Goal: Task Accomplishment & Management: Complete application form

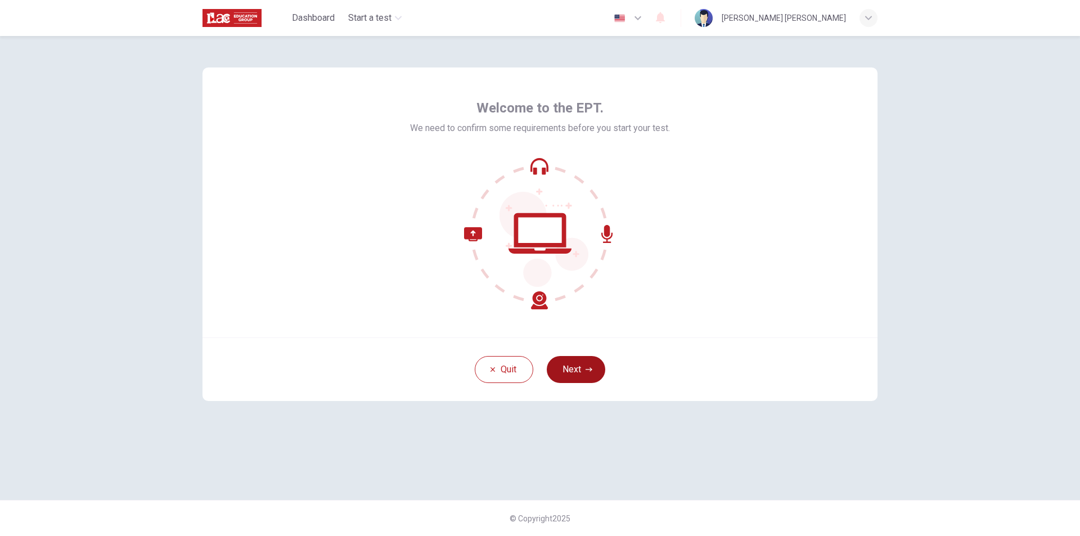
click at [584, 366] on button "Next" at bounding box center [576, 369] width 58 height 27
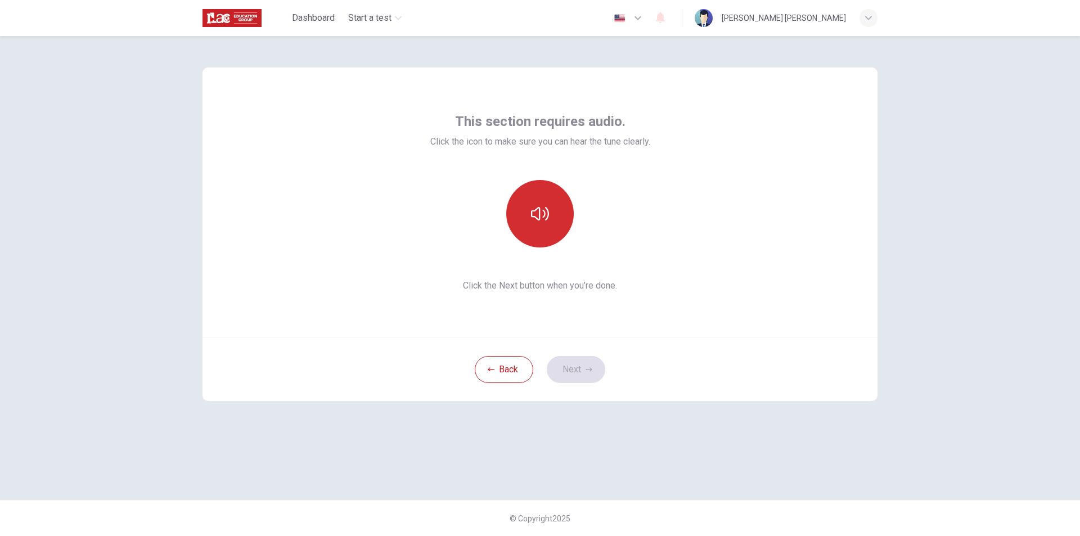
click at [553, 213] on button "button" at bounding box center [539, 213] width 67 height 67
click at [572, 371] on button "Next" at bounding box center [576, 369] width 58 height 27
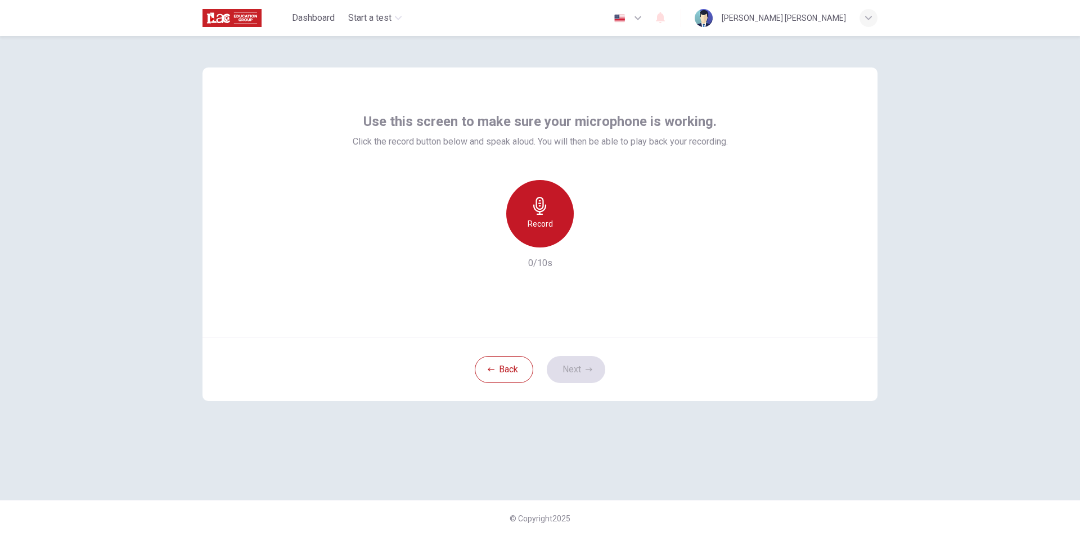
click at [532, 225] on h6 "Record" at bounding box center [539, 223] width 25 height 13
click at [523, 371] on button "Back" at bounding box center [504, 369] width 58 height 27
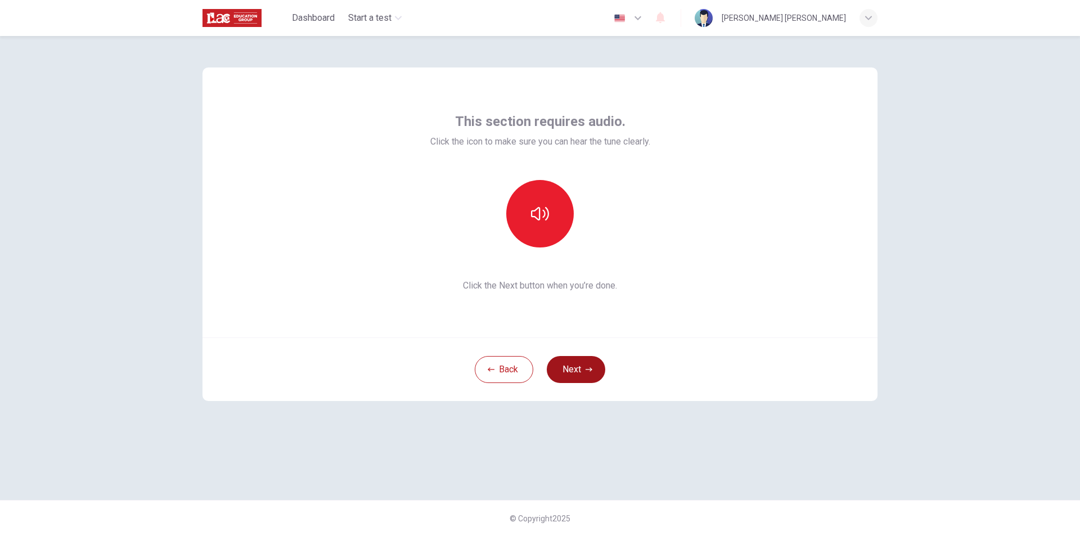
click at [590, 358] on button "Next" at bounding box center [576, 369] width 58 height 27
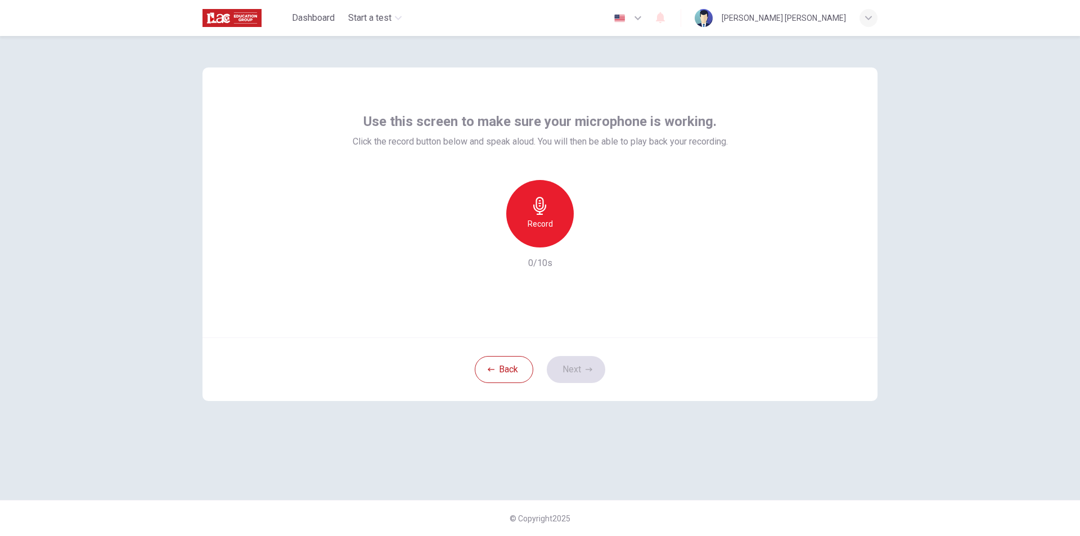
click at [552, 237] on div "Record" at bounding box center [539, 213] width 67 height 67
click at [588, 237] on icon "button" at bounding box center [591, 238] width 11 height 11
click at [587, 374] on button "Next" at bounding box center [576, 369] width 58 height 27
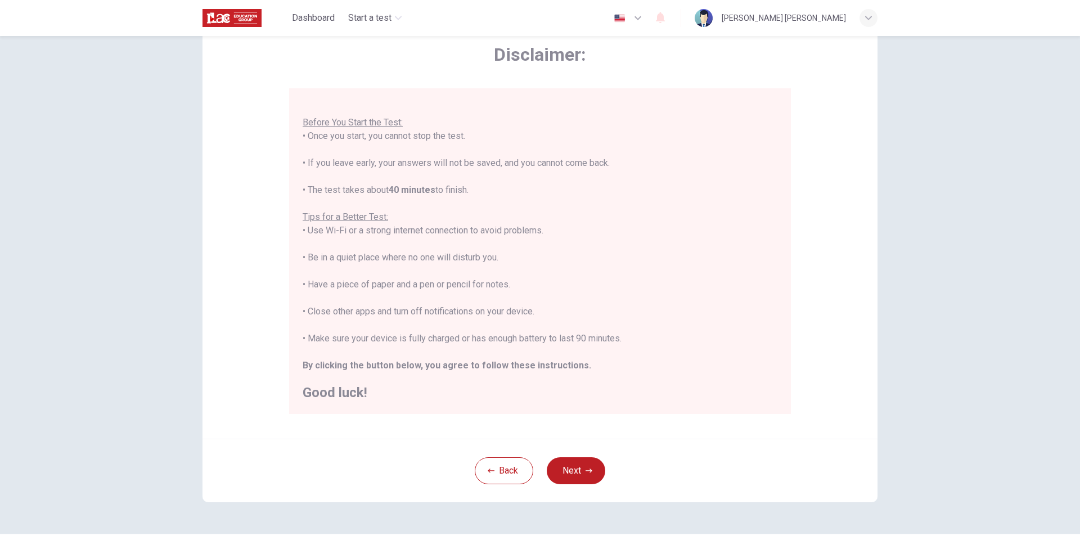
scroll to position [56, 0]
click at [572, 465] on button "Next" at bounding box center [576, 470] width 58 height 27
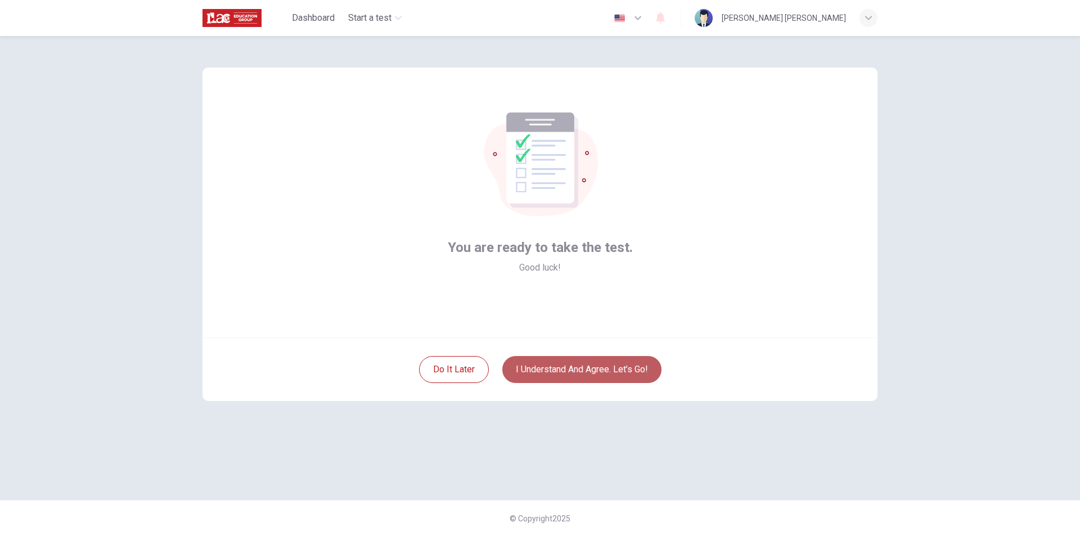
click at [578, 371] on button "I understand and agree. Let’s go!" at bounding box center [581, 369] width 159 height 27
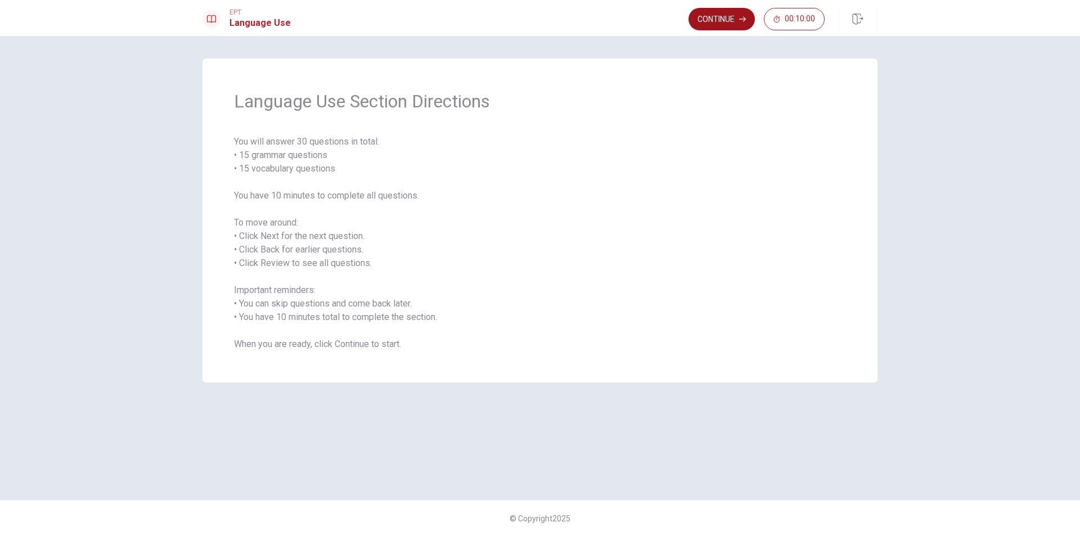
click at [748, 11] on button "Continue" at bounding box center [721, 19] width 66 height 22
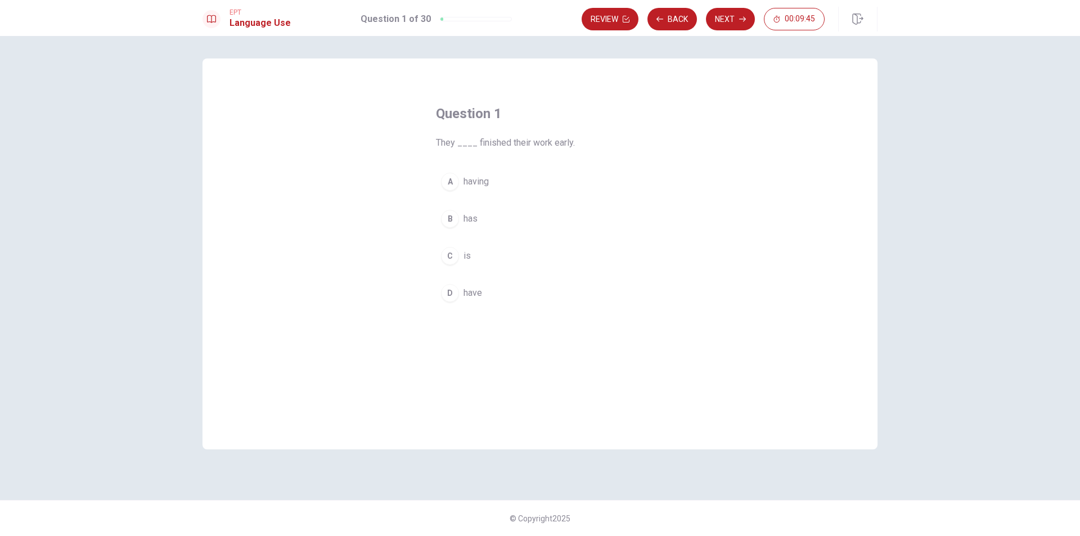
click at [447, 221] on div "B" at bounding box center [450, 219] width 18 height 18
click at [731, 25] on button "Next" at bounding box center [730, 19] width 49 height 22
click at [471, 187] on span "Are" at bounding box center [469, 181] width 13 height 13
click at [747, 20] on button "Next" at bounding box center [730, 19] width 49 height 22
click at [472, 290] on span "Do" at bounding box center [468, 292] width 11 height 13
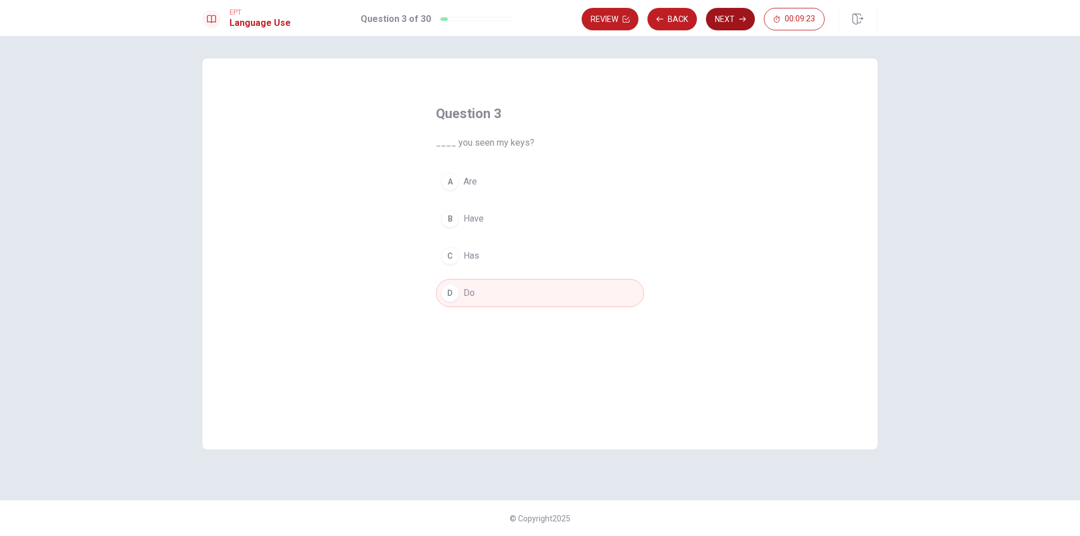
click at [730, 23] on button "Next" at bounding box center [730, 19] width 49 height 22
click at [466, 184] on span "will" at bounding box center [469, 181] width 13 height 13
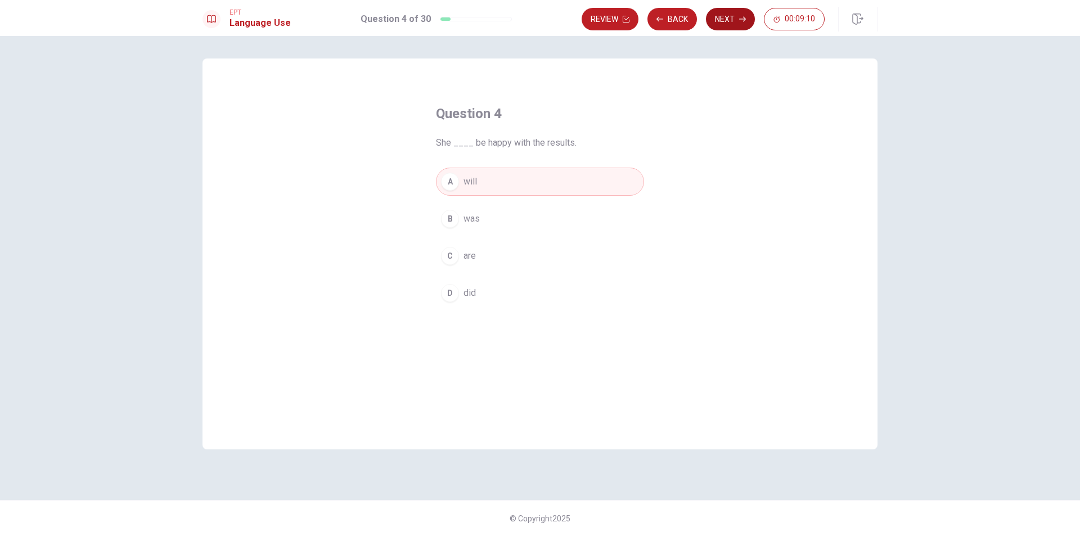
click at [724, 16] on button "Next" at bounding box center [730, 19] width 49 height 22
click at [454, 256] on div "C" at bounding box center [450, 256] width 18 height 18
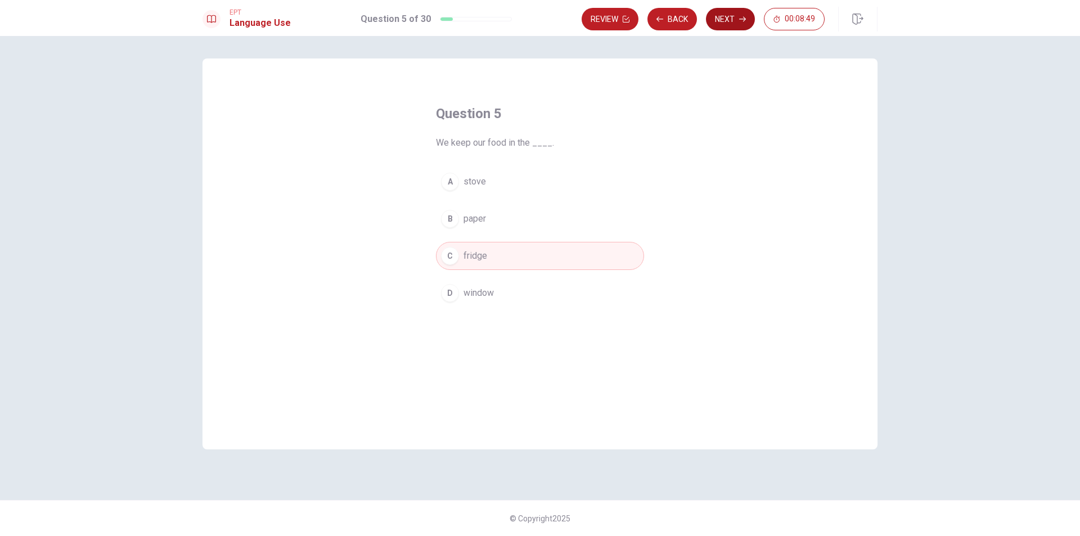
click at [742, 19] on icon "button" at bounding box center [742, 19] width 7 height 5
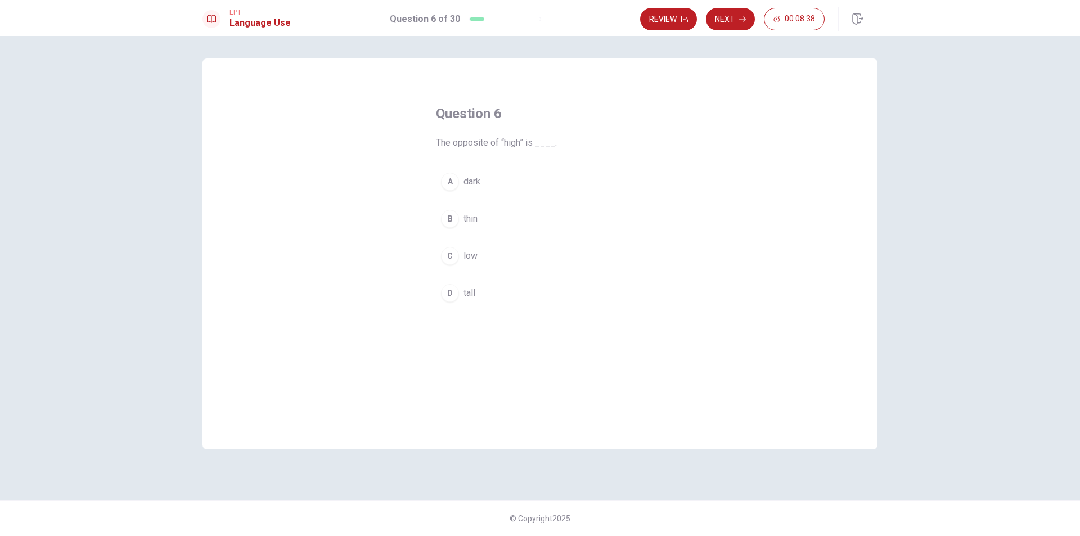
click at [479, 251] on button "C low" at bounding box center [540, 256] width 208 height 28
click at [742, 20] on icon "button" at bounding box center [742, 19] width 7 height 7
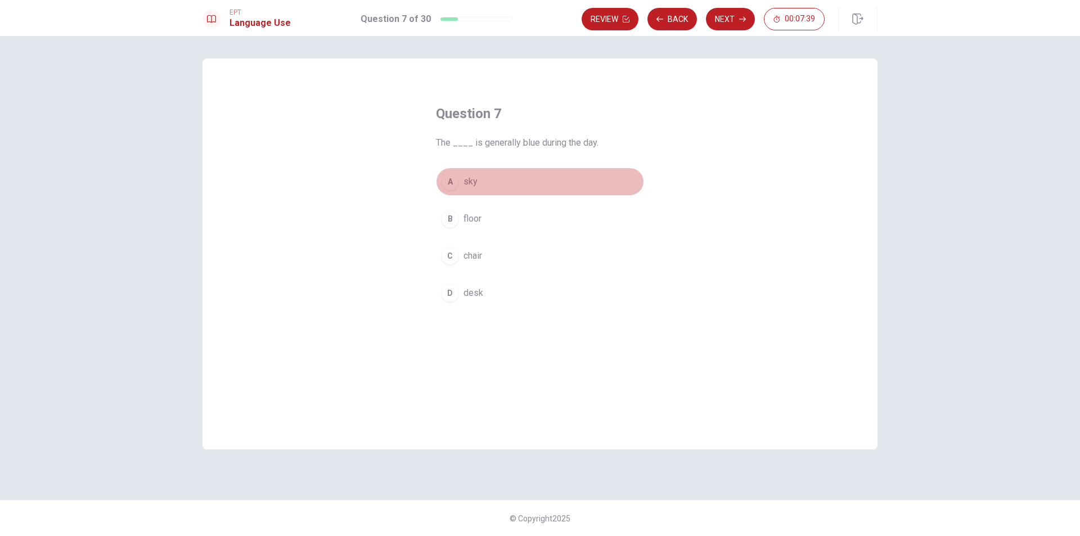
click at [471, 182] on span "sky" at bounding box center [470, 181] width 14 height 13
click at [729, 22] on button "Next" at bounding box center [730, 19] width 49 height 22
click at [450, 217] on div "B" at bounding box center [450, 219] width 18 height 18
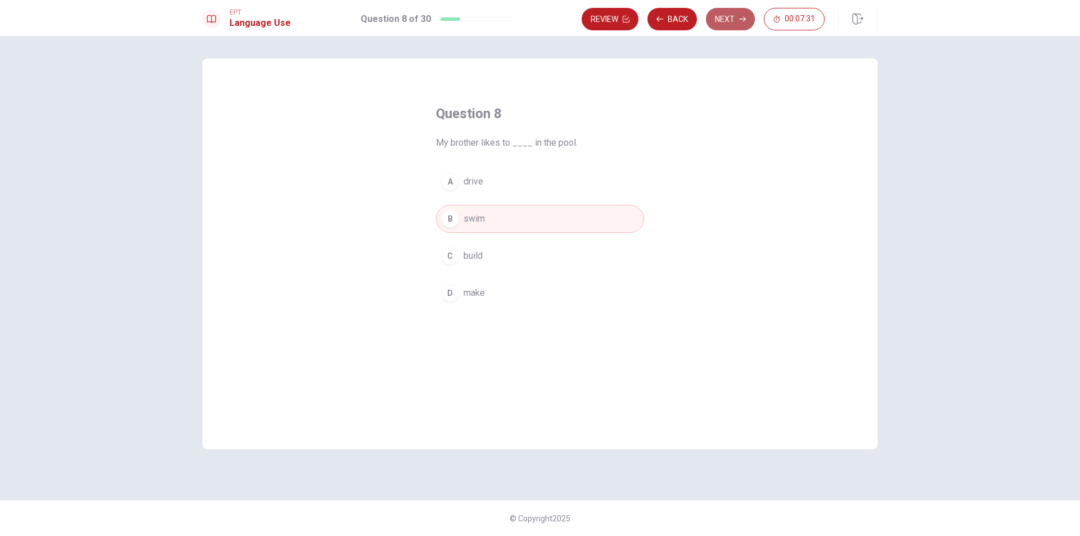
click at [715, 17] on button "Next" at bounding box center [730, 19] width 49 height 22
click at [484, 220] on button "B dog" at bounding box center [540, 219] width 208 height 28
click at [734, 26] on button "Next" at bounding box center [730, 19] width 49 height 22
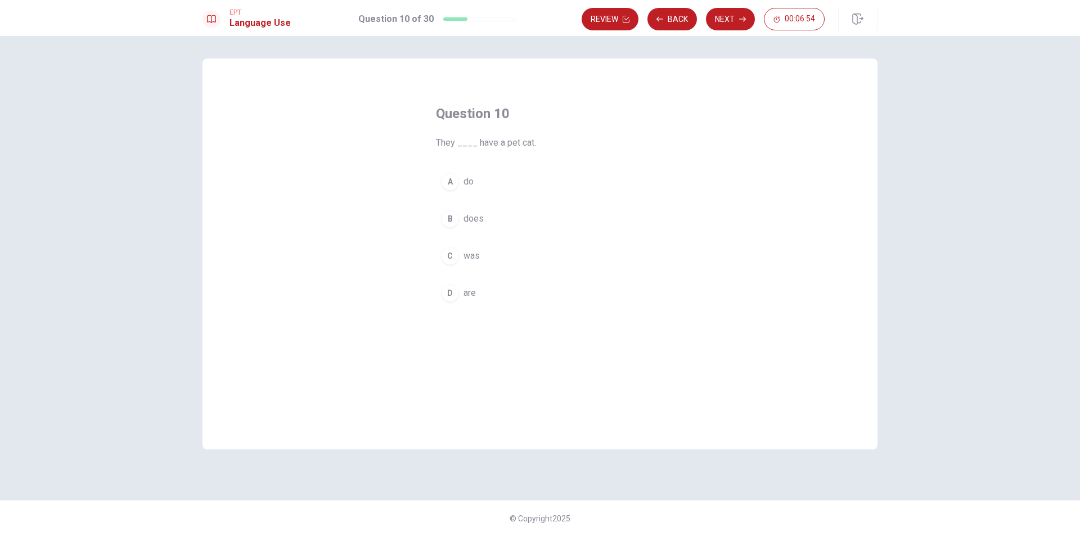
click at [484, 258] on button "C was" at bounding box center [540, 256] width 208 height 28
click at [742, 24] on button "Next" at bounding box center [730, 19] width 49 height 22
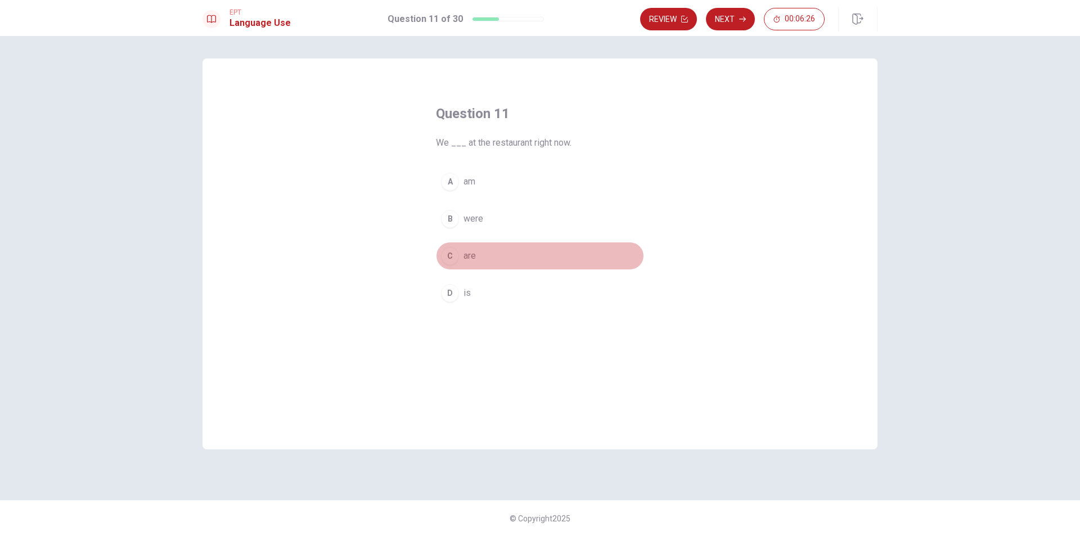
click at [478, 255] on button "C are" at bounding box center [540, 256] width 208 height 28
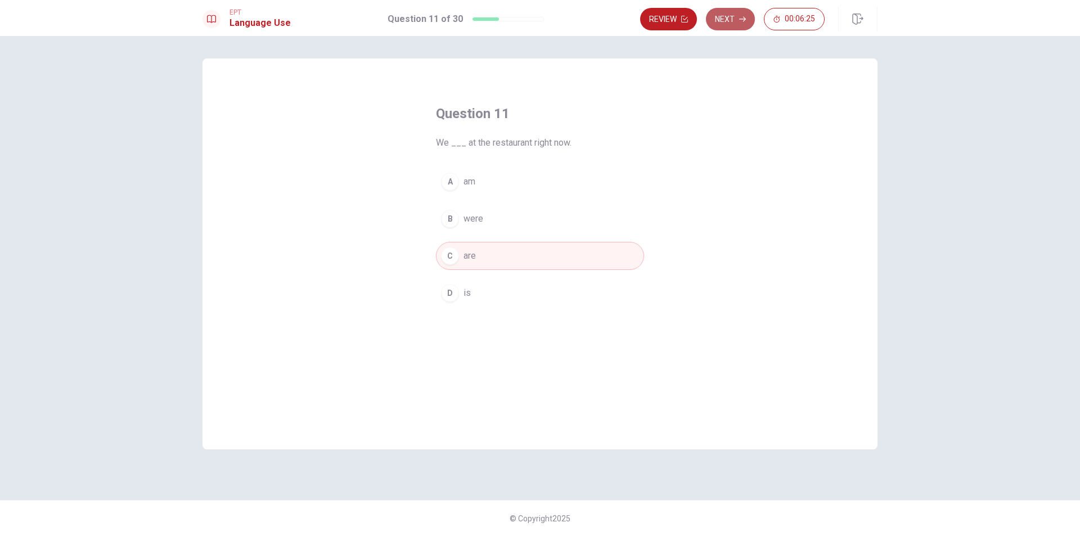
click at [735, 14] on button "Next" at bounding box center [730, 19] width 49 height 22
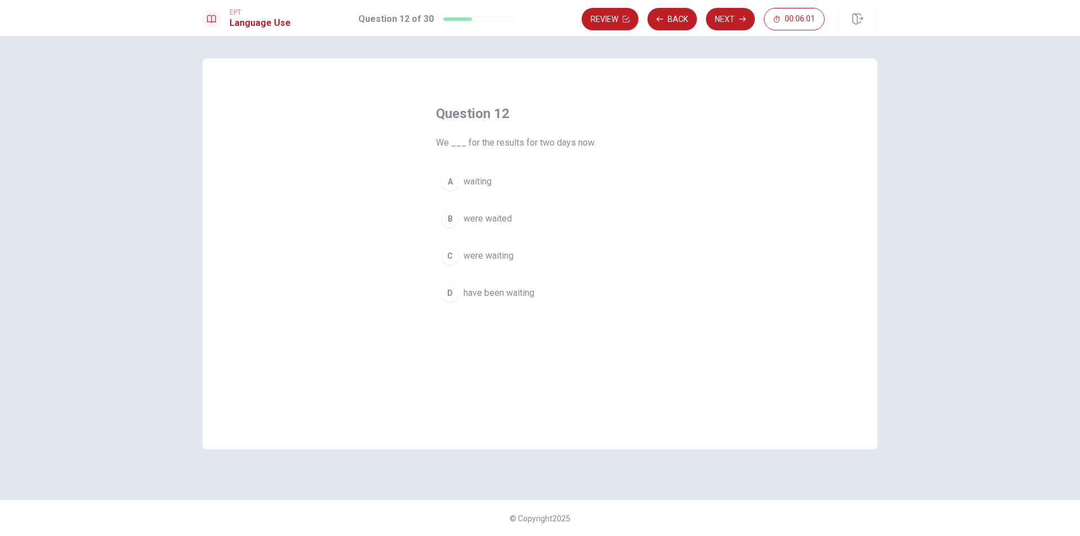
click at [489, 285] on button "D have been waiting" at bounding box center [540, 293] width 208 height 28
click at [723, 13] on button "Next" at bounding box center [730, 19] width 49 height 22
click at [466, 255] on span "bought" at bounding box center [476, 255] width 27 height 13
click at [725, 8] on button "Next" at bounding box center [730, 19] width 49 height 22
click at [464, 290] on span "met" at bounding box center [470, 292] width 15 height 13
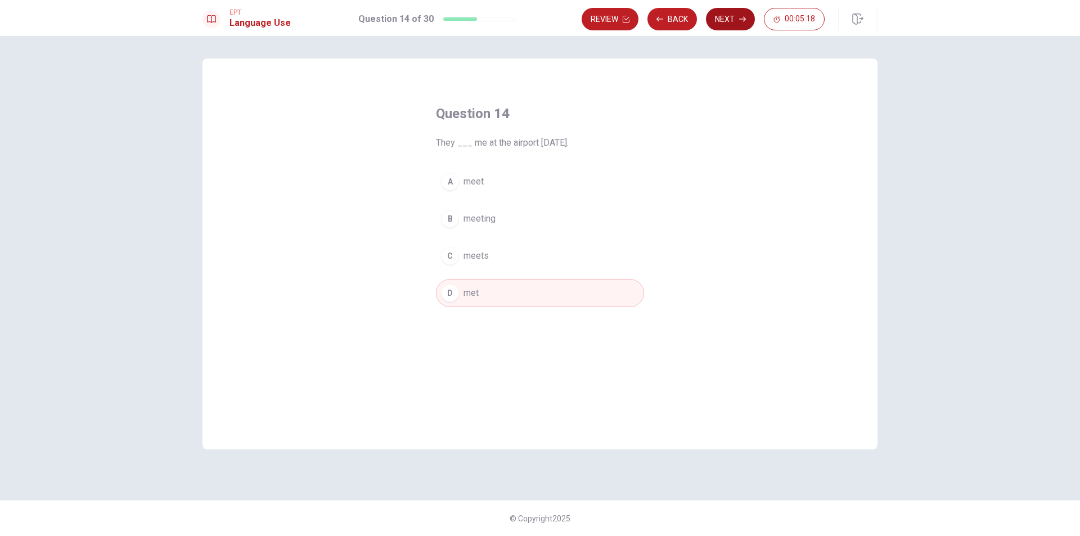
click at [724, 16] on button "Next" at bounding box center [730, 19] width 49 height 22
click at [471, 227] on button "B gloves" at bounding box center [540, 219] width 208 height 28
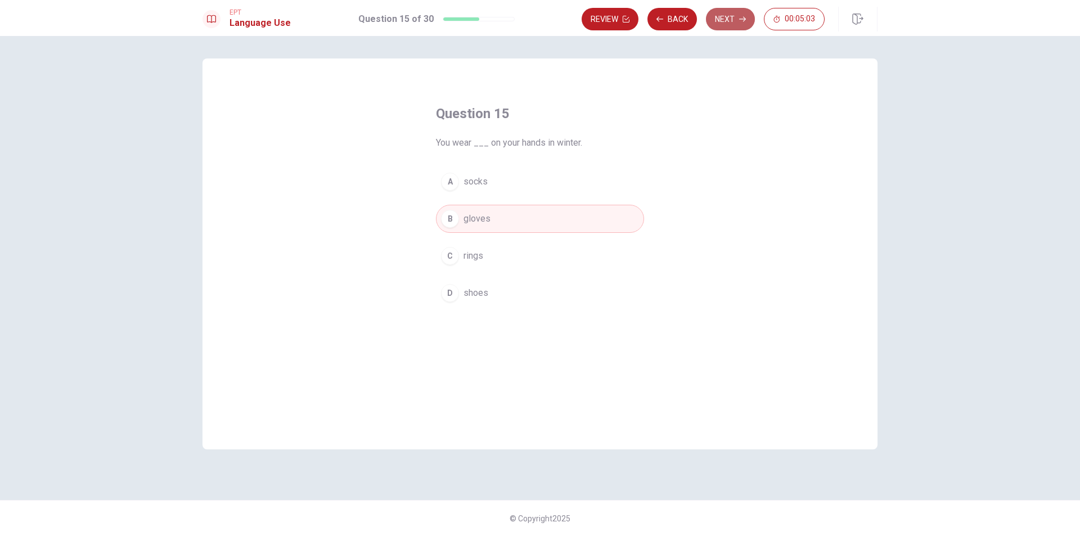
click at [726, 28] on button "Next" at bounding box center [730, 19] width 49 height 22
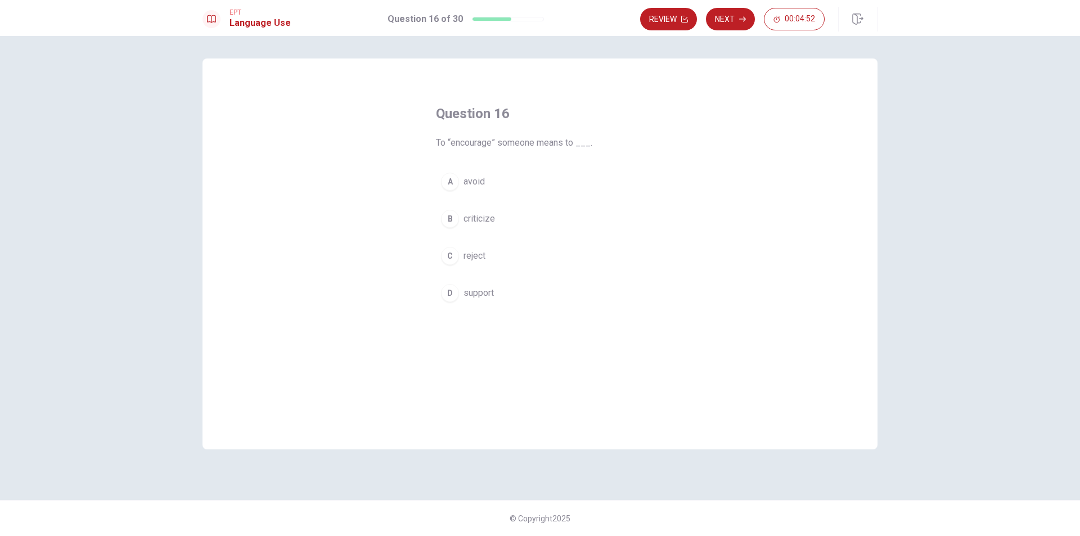
click at [463, 297] on span "support" at bounding box center [478, 292] width 30 height 13
click at [743, 19] on icon "button" at bounding box center [742, 19] width 7 height 7
click at [459, 296] on button "D enough" at bounding box center [540, 293] width 208 height 28
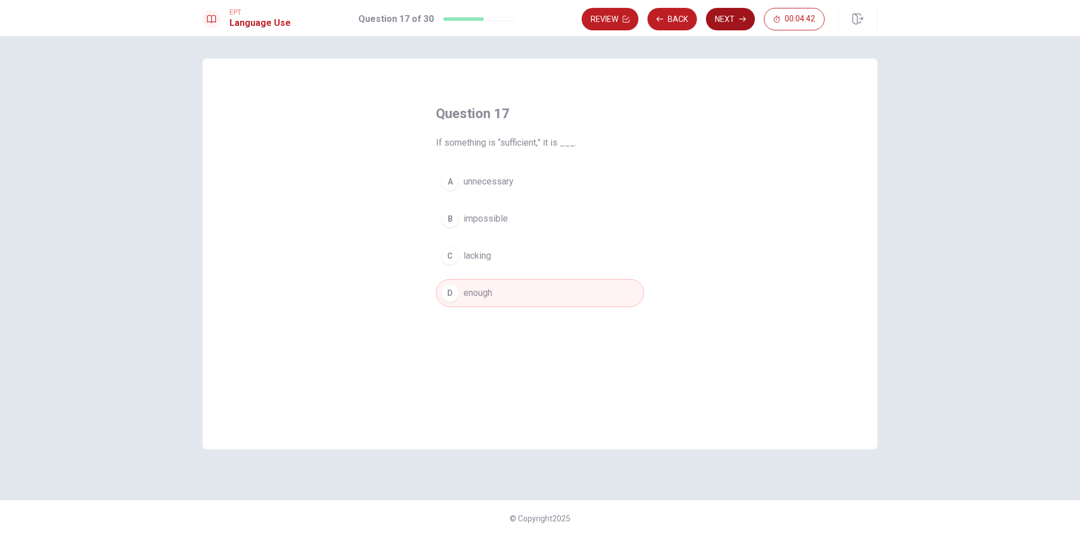
click at [726, 17] on button "Next" at bounding box center [730, 19] width 49 height 22
click at [455, 261] on div "C" at bounding box center [450, 256] width 18 height 18
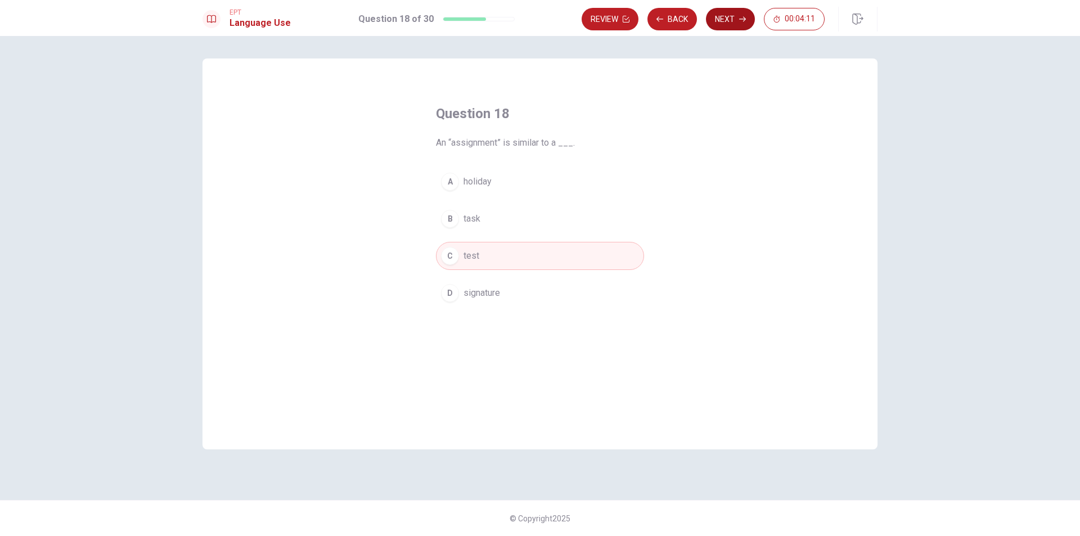
click at [732, 20] on button "Next" at bounding box center [730, 19] width 49 height 22
click at [461, 300] on button "D people talking" at bounding box center [540, 293] width 208 height 28
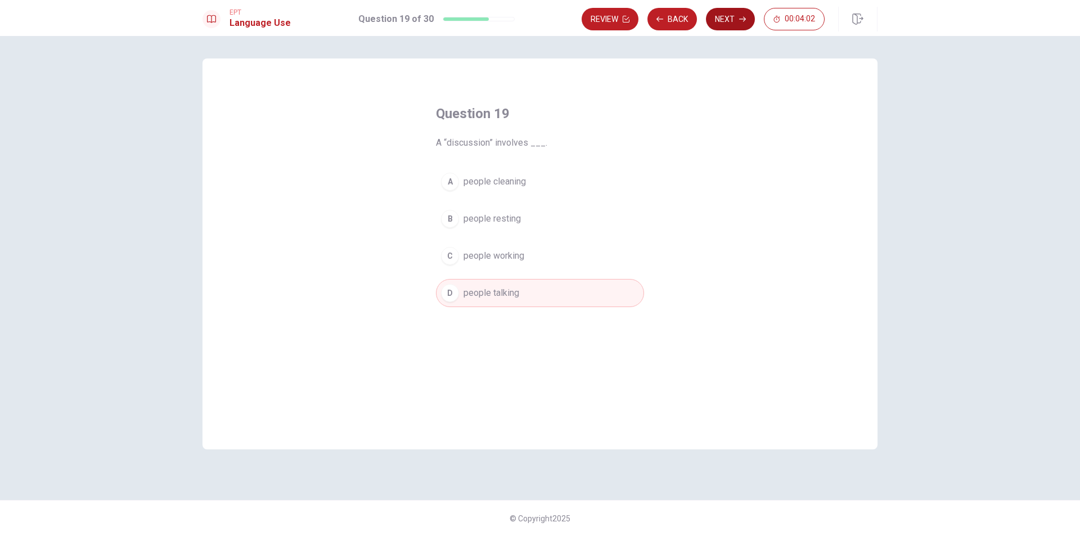
click at [728, 24] on button "Next" at bounding box center [730, 19] width 49 height 22
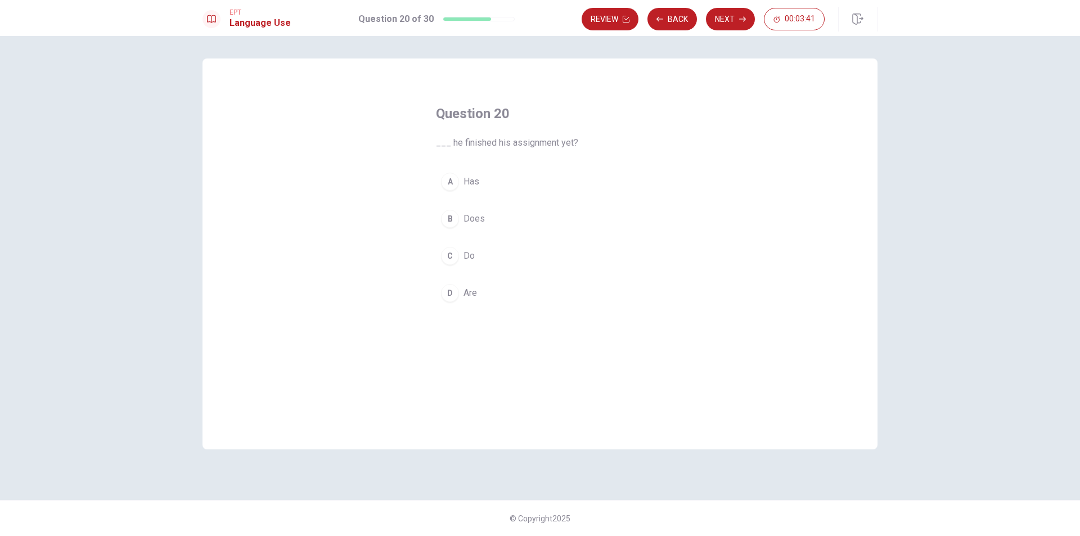
click at [454, 293] on div "D" at bounding box center [450, 293] width 18 height 18
click at [737, 17] on button "Next" at bounding box center [730, 19] width 49 height 22
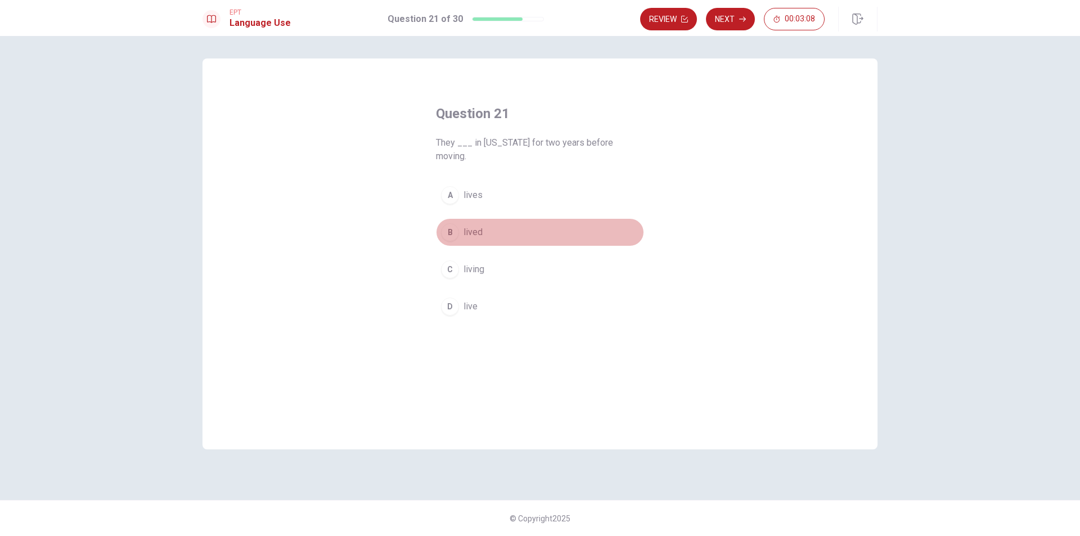
click at [476, 225] on span "lived" at bounding box center [472, 231] width 19 height 13
click at [728, 26] on button "Next" at bounding box center [730, 19] width 49 height 22
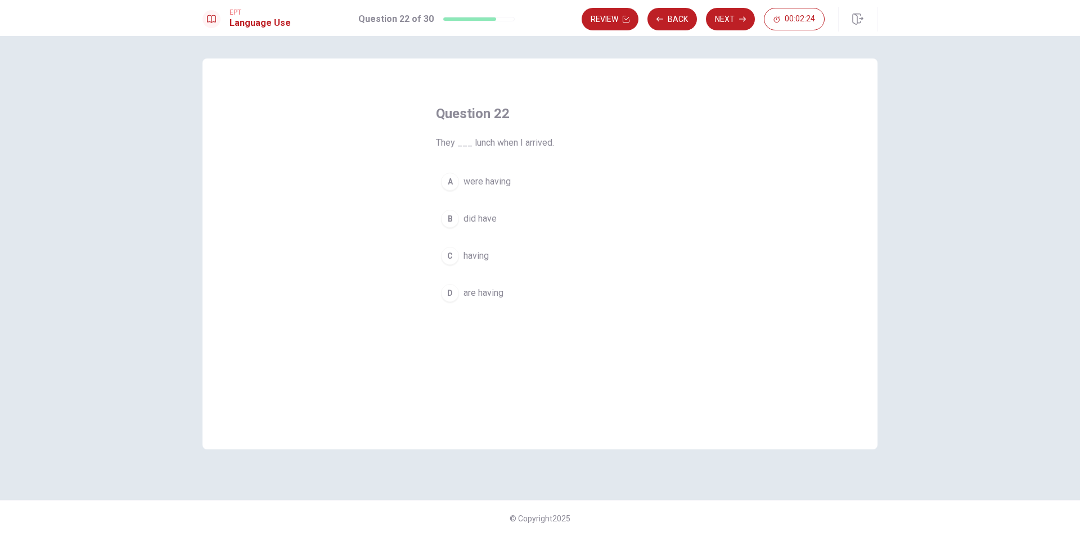
click at [472, 252] on span "having" at bounding box center [475, 255] width 25 height 13
click at [723, 21] on button "Next" at bounding box center [730, 19] width 49 height 22
click at [461, 214] on button "B was" at bounding box center [540, 219] width 208 height 28
click at [739, 17] on icon "button" at bounding box center [742, 19] width 7 height 7
click at [475, 261] on span "the" at bounding box center [469, 255] width 12 height 13
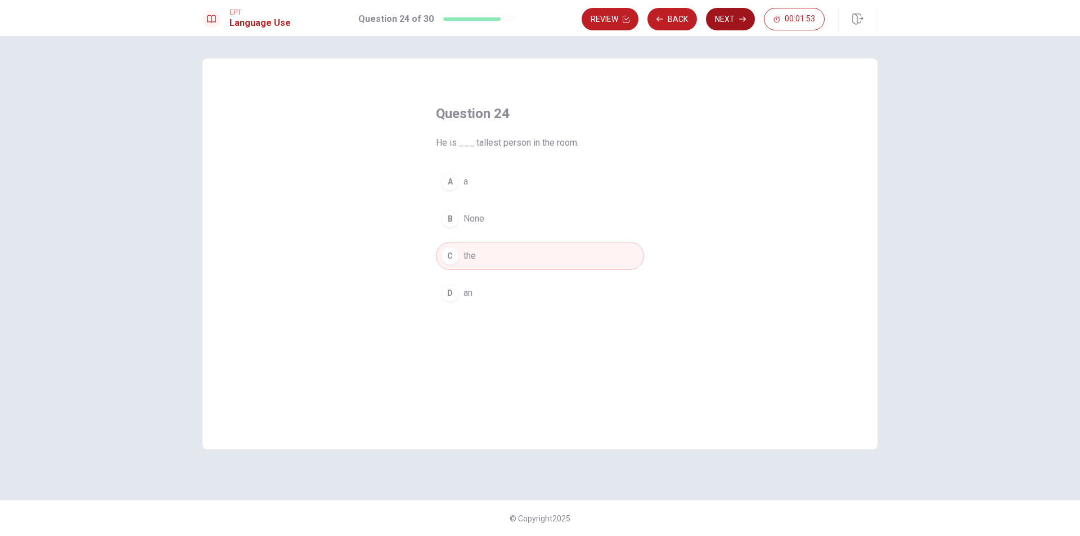
click at [734, 27] on button "Next" at bounding box center [730, 19] width 49 height 22
click at [501, 218] on button "B watch it" at bounding box center [540, 219] width 208 height 28
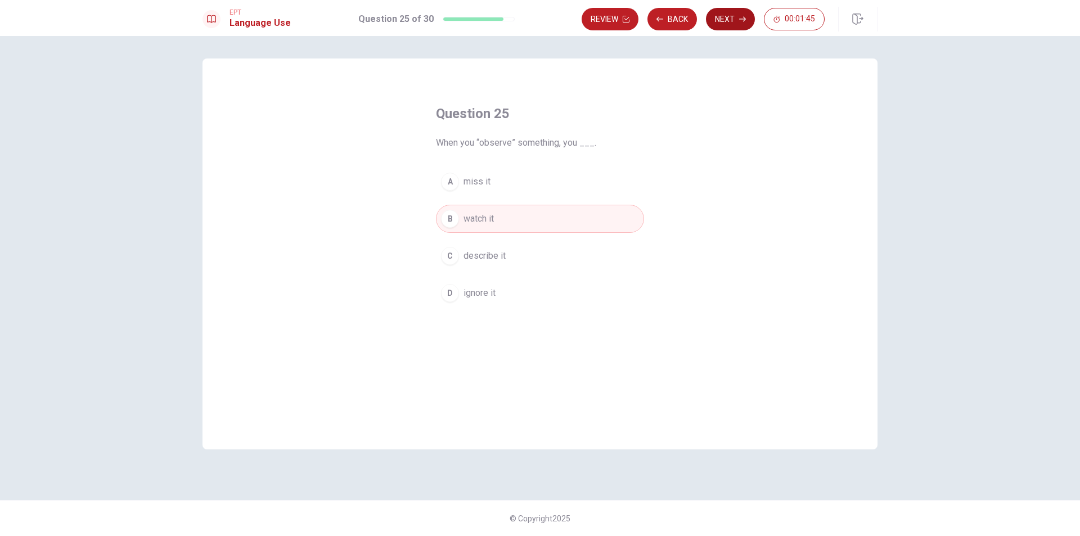
click at [733, 11] on button "Next" at bounding box center [730, 19] width 49 height 22
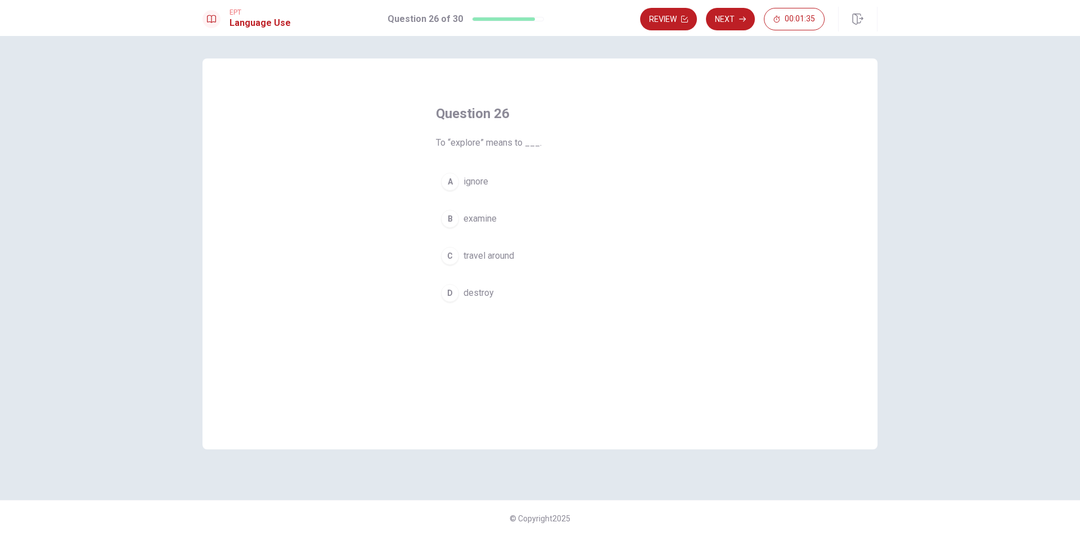
click at [456, 261] on div "C" at bounding box center [450, 256] width 18 height 18
click at [734, 24] on button "Next" at bounding box center [730, 19] width 49 height 22
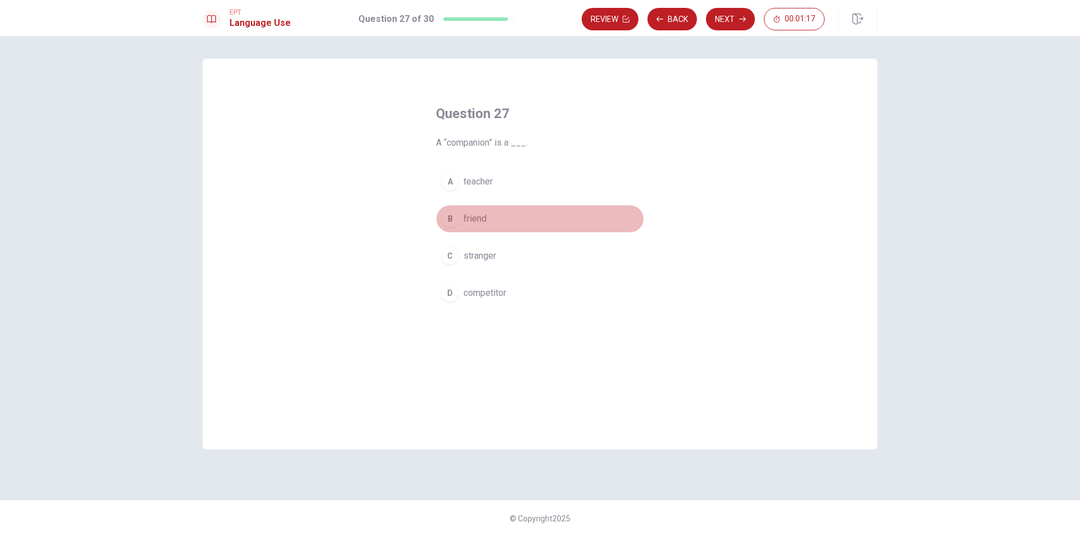
click at [479, 228] on button "B friend" at bounding box center [540, 219] width 208 height 28
click at [730, 25] on button "Next" at bounding box center [730, 19] width 49 height 22
click at [518, 222] on span "solve a problem" at bounding box center [495, 218] width 64 height 13
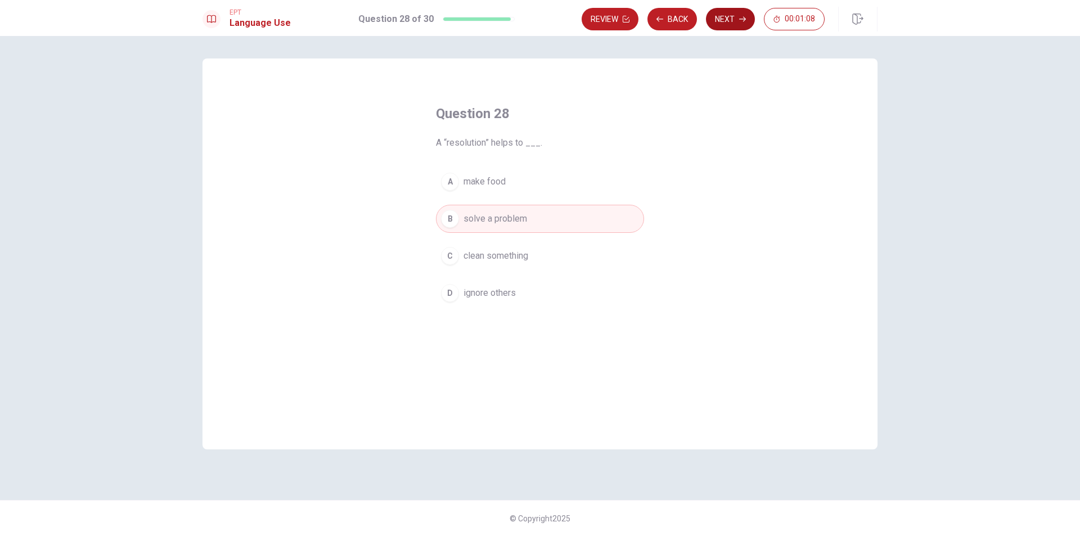
click at [737, 22] on button "Next" at bounding box center [730, 19] width 49 height 22
click at [505, 180] on button "A expensive" at bounding box center [540, 182] width 208 height 28
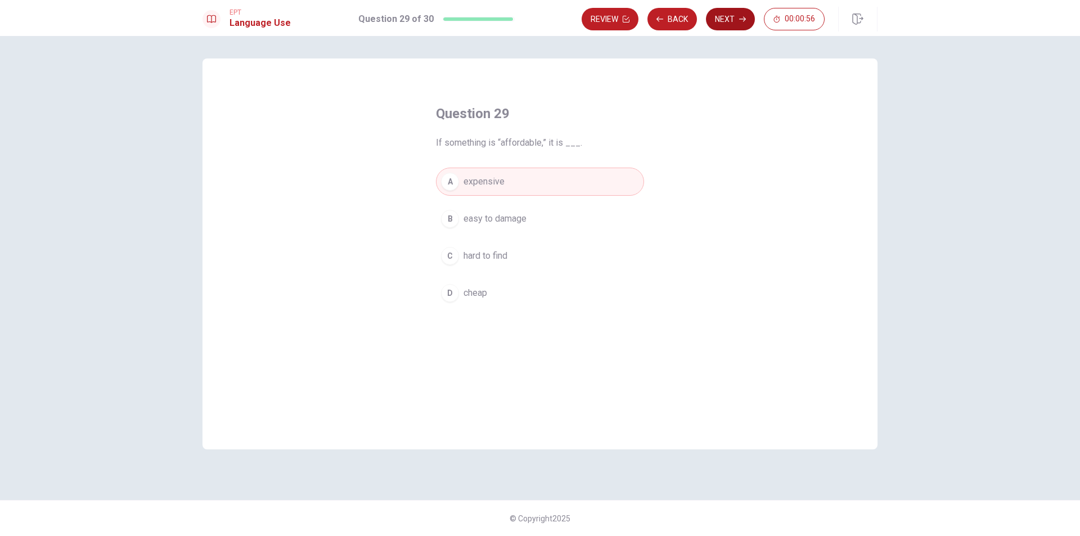
click at [734, 8] on button "Next" at bounding box center [730, 19] width 49 height 22
click at [470, 216] on span "Do" at bounding box center [468, 218] width 11 height 13
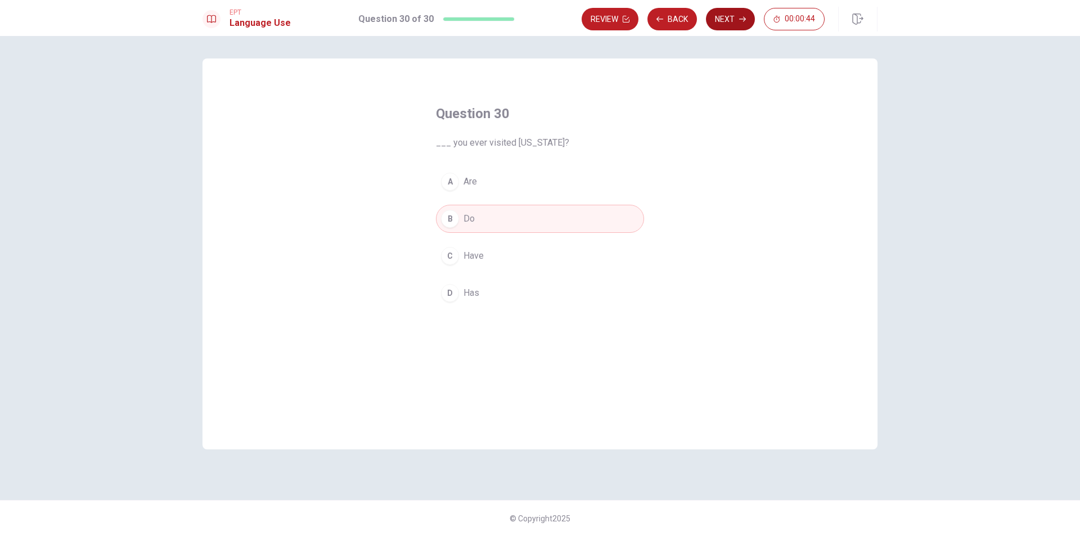
click at [720, 21] on button "Next" at bounding box center [730, 19] width 49 height 22
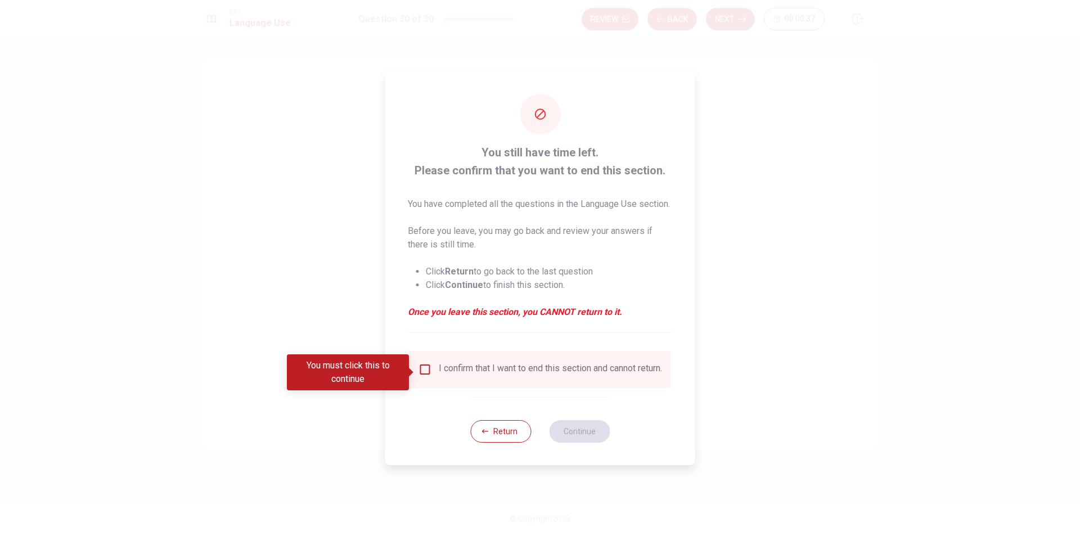
click at [426, 372] on input "You must click this to continue" at bounding box center [424, 369] width 13 height 13
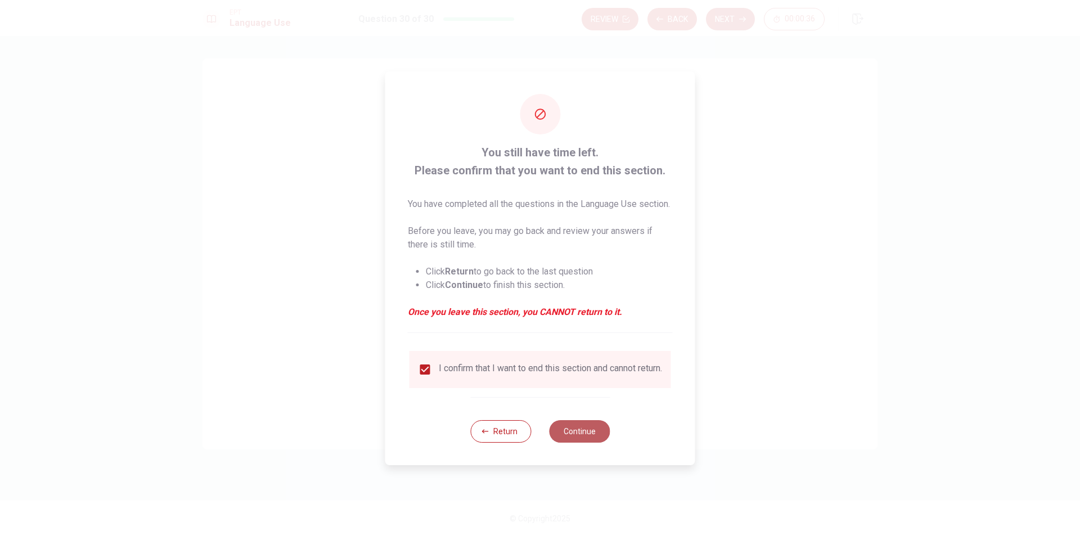
click at [593, 438] on button "Continue" at bounding box center [579, 431] width 61 height 22
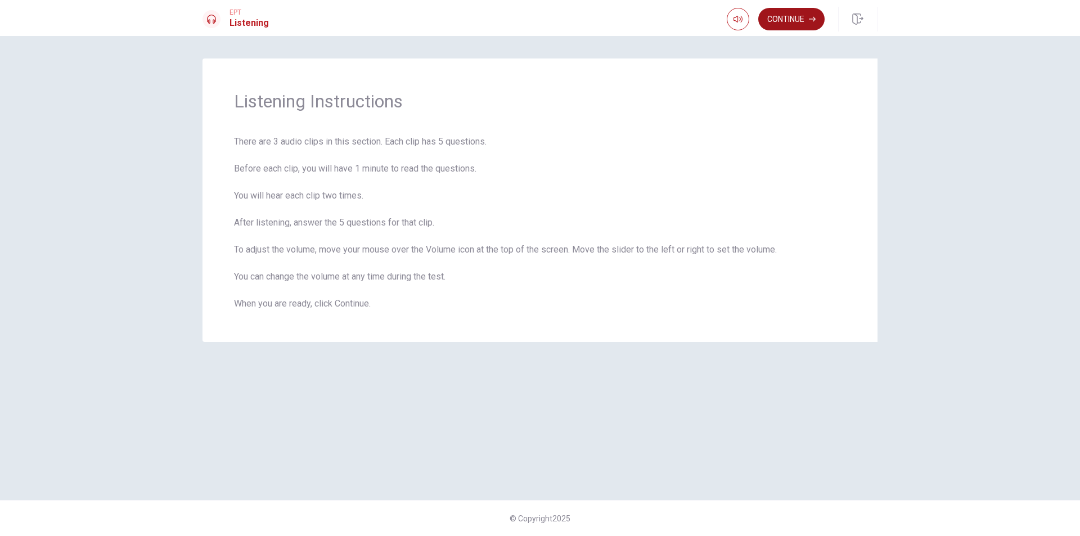
click at [786, 17] on button "Continue" at bounding box center [791, 19] width 66 height 22
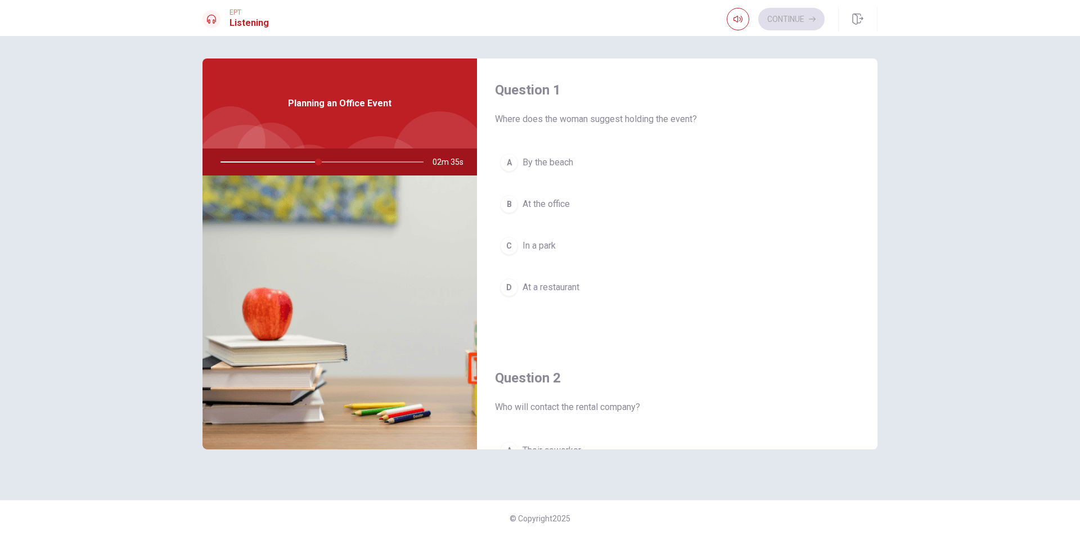
click at [547, 246] on span "In a park" at bounding box center [538, 245] width 33 height 13
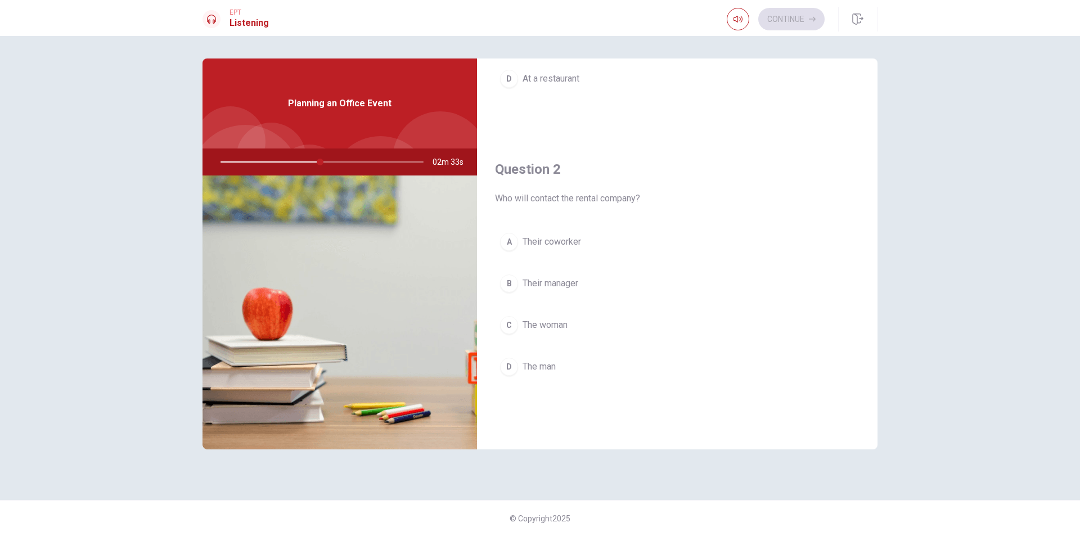
scroll to position [225, 0]
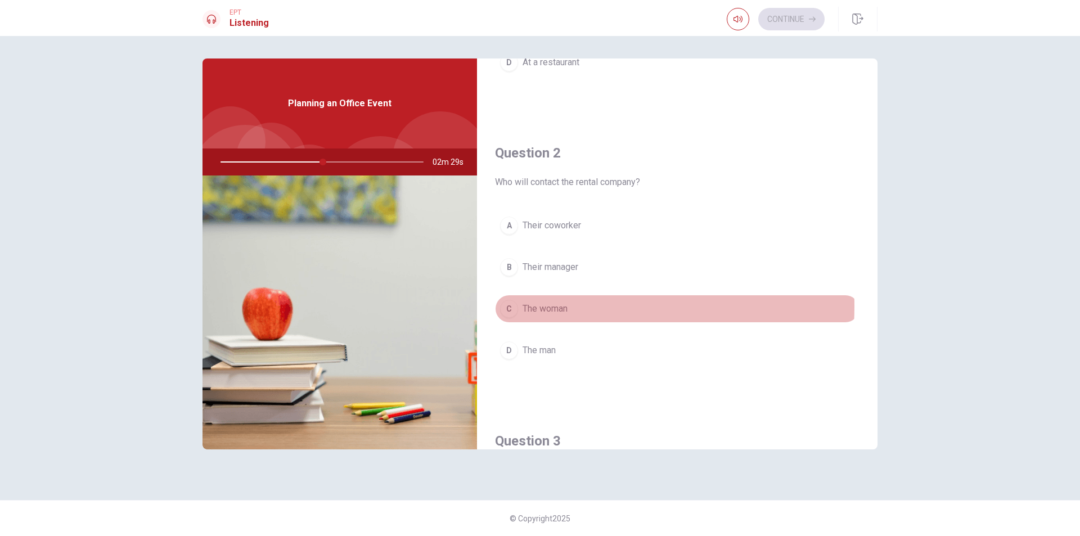
click at [539, 306] on span "The woman" at bounding box center [544, 308] width 45 height 13
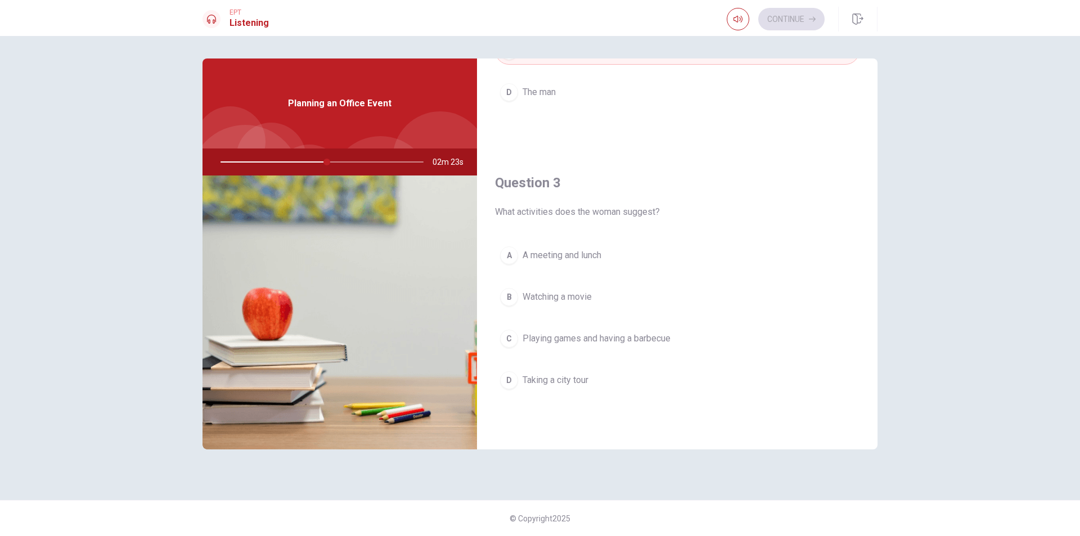
scroll to position [506, 0]
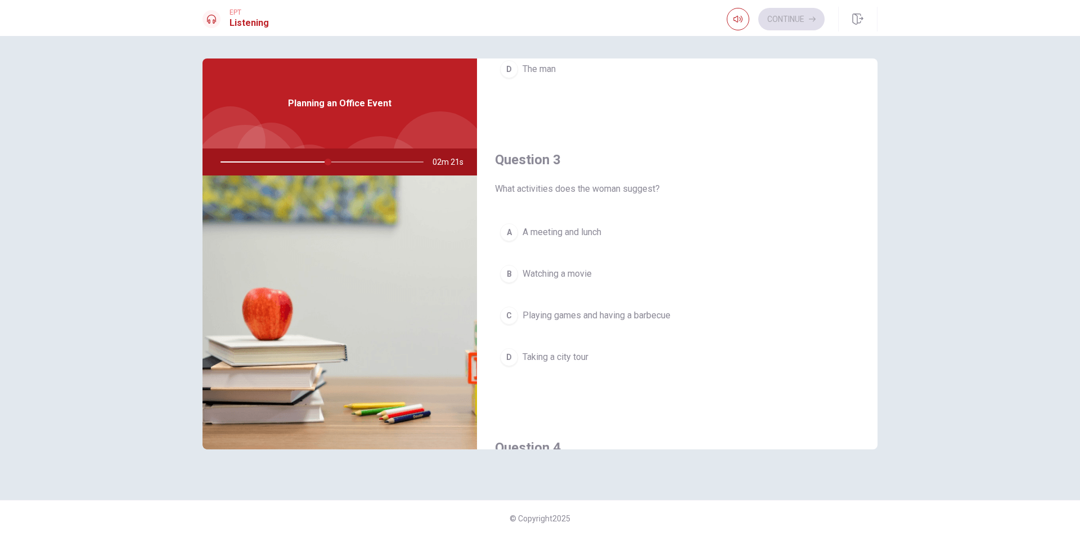
click at [663, 319] on span "Playing games and having a barbecue" at bounding box center [596, 315] width 148 height 13
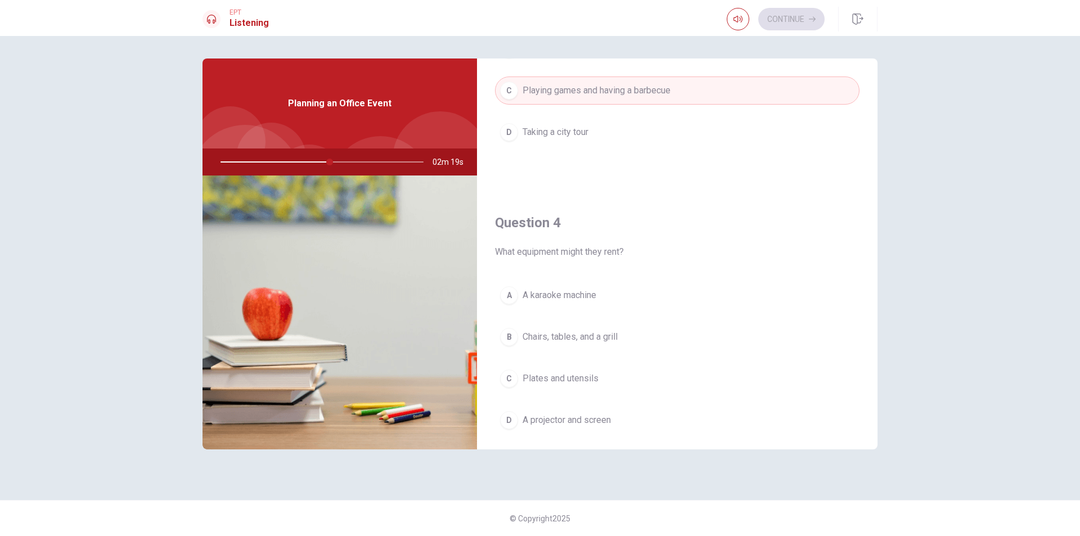
scroll to position [787, 0]
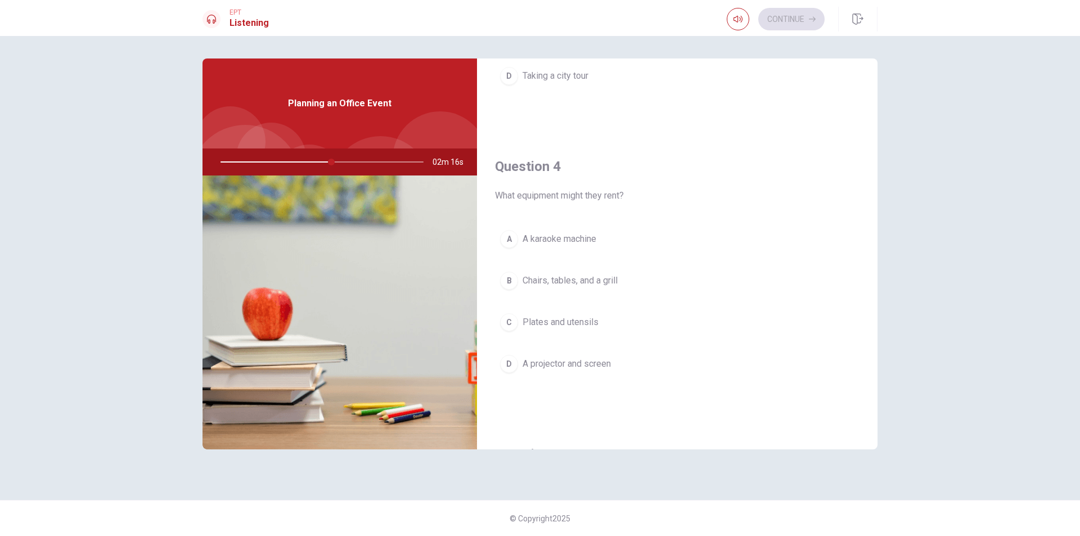
click at [625, 276] on button "B Chairs, tables, and a grill" at bounding box center [677, 281] width 364 height 28
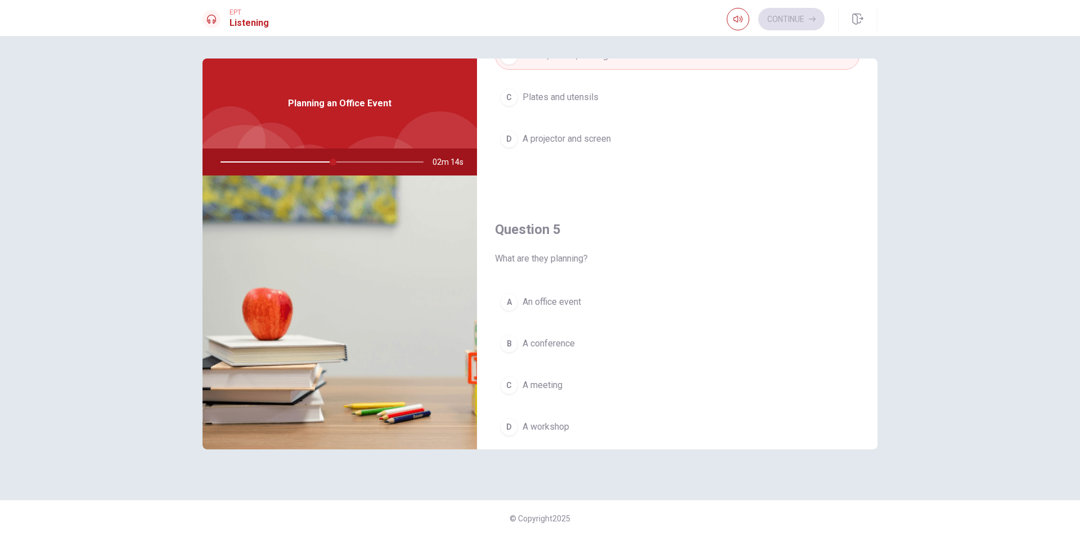
scroll to position [1049, 0]
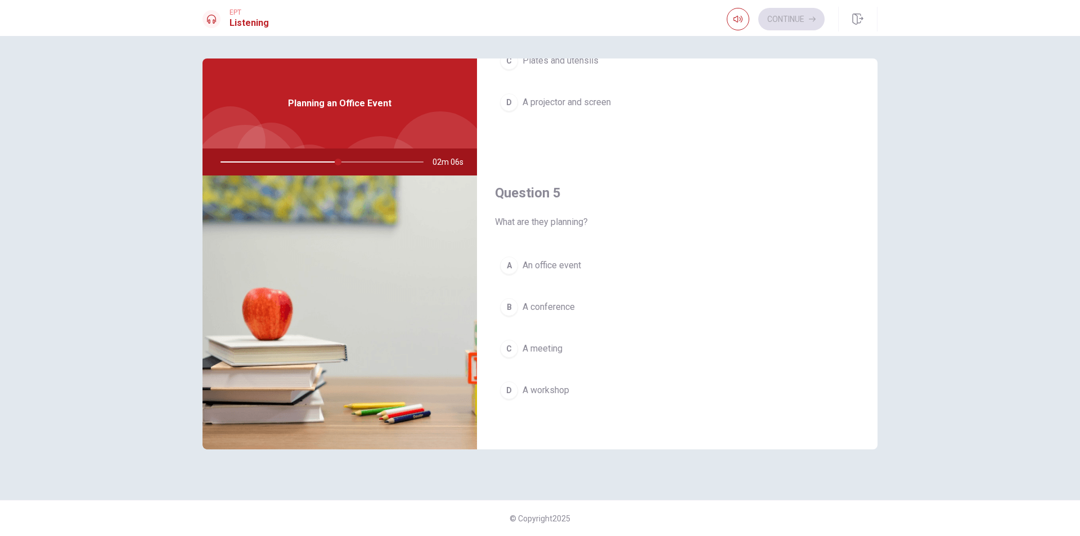
click at [576, 263] on span "An office event" at bounding box center [551, 265] width 58 height 13
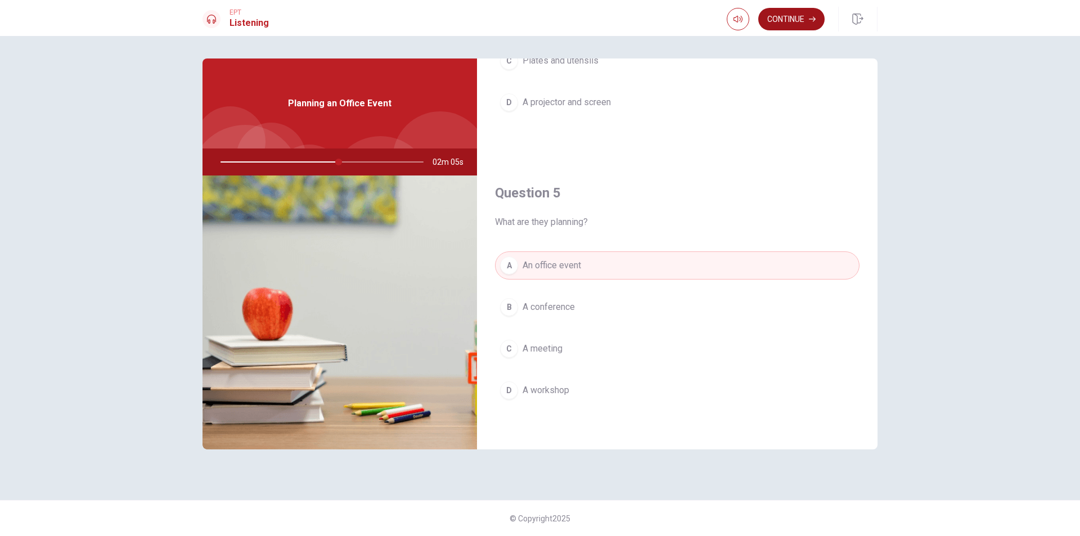
click at [805, 22] on button "Continue" at bounding box center [791, 19] width 66 height 22
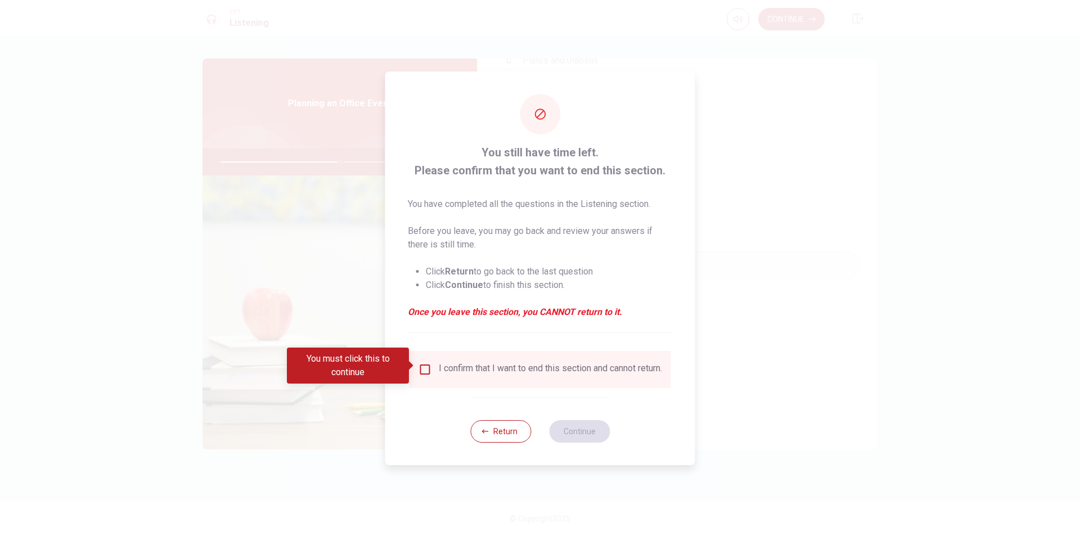
click at [540, 369] on div "I confirm that I want to end this section and cannot return." at bounding box center [550, 369] width 223 height 13
click at [427, 368] on input "You must click this to continue" at bounding box center [424, 369] width 13 height 13
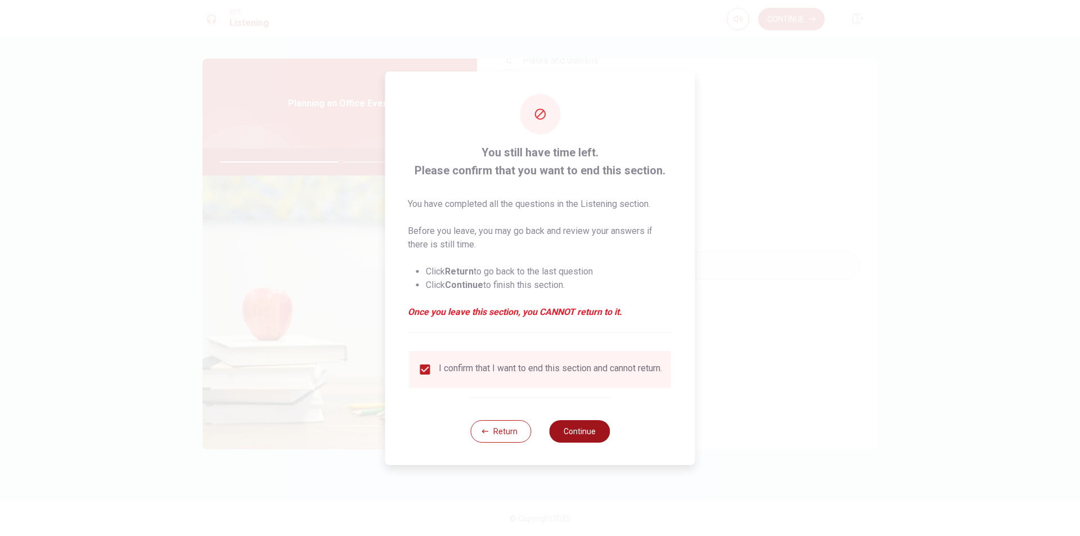
click at [589, 440] on button "Continue" at bounding box center [579, 431] width 61 height 22
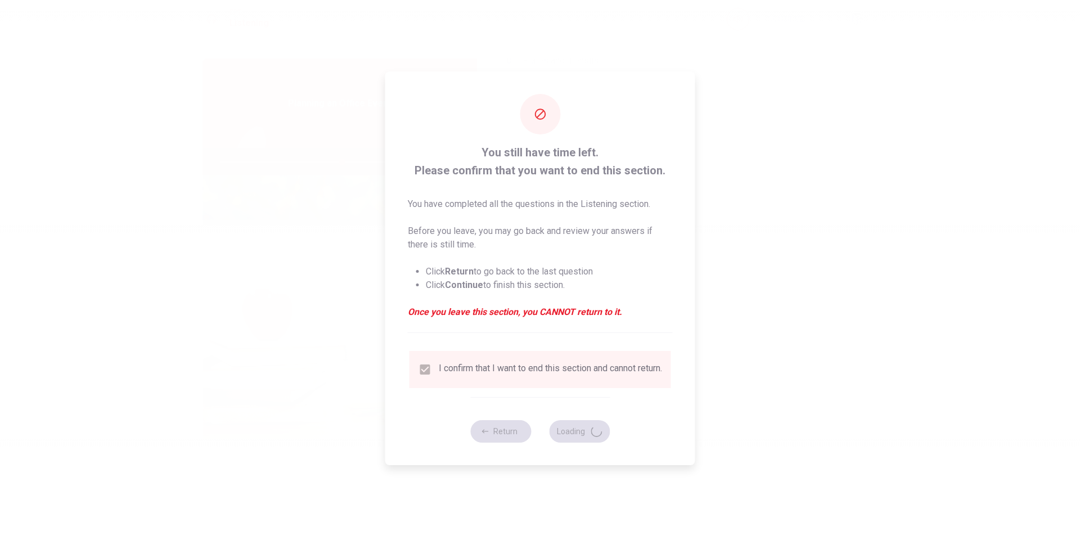
type input "60"
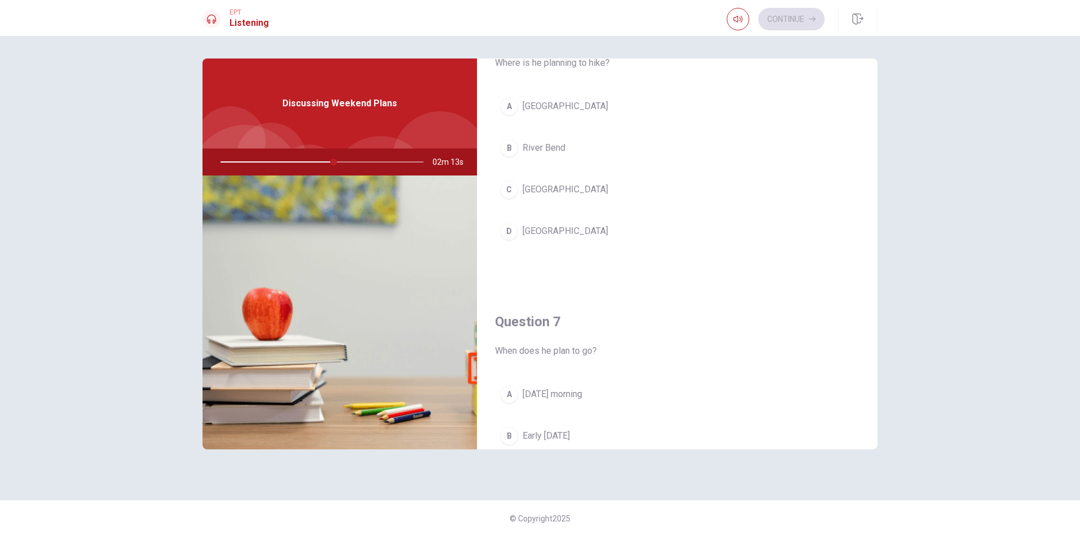
scroll to position [0, 0]
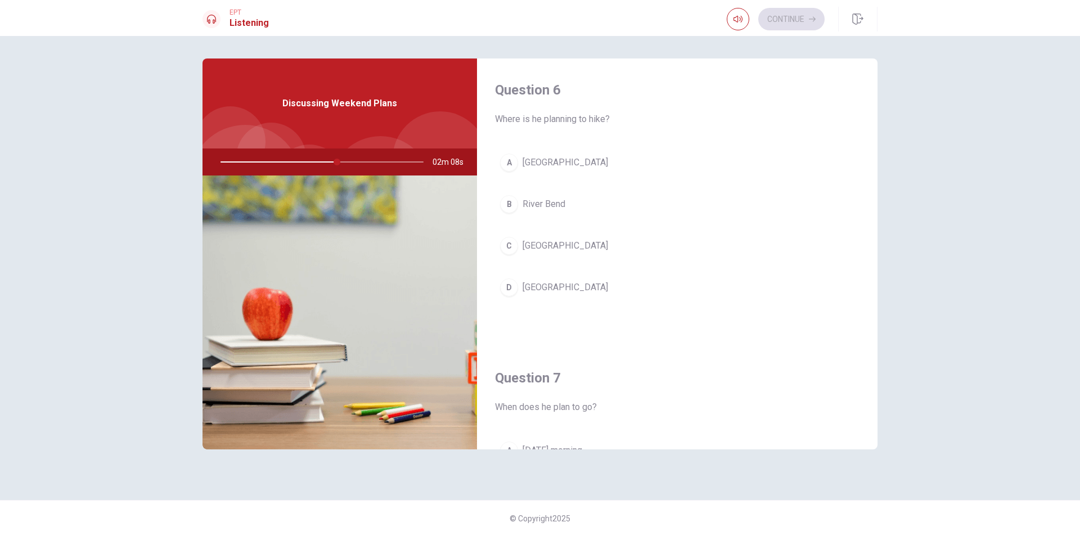
click at [566, 155] on button "A [GEOGRAPHIC_DATA]" at bounding box center [677, 162] width 364 height 28
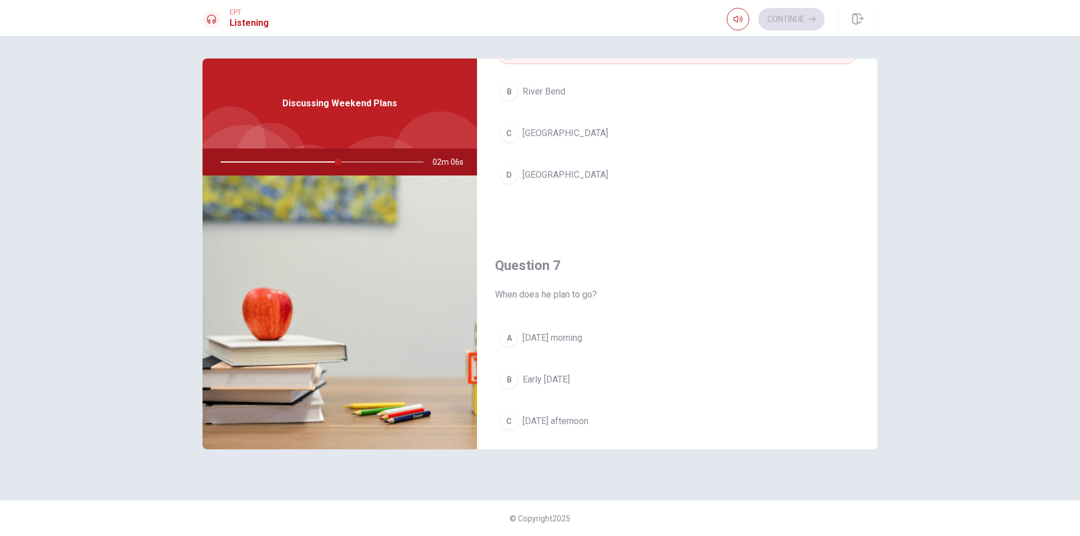
scroll to position [169, 0]
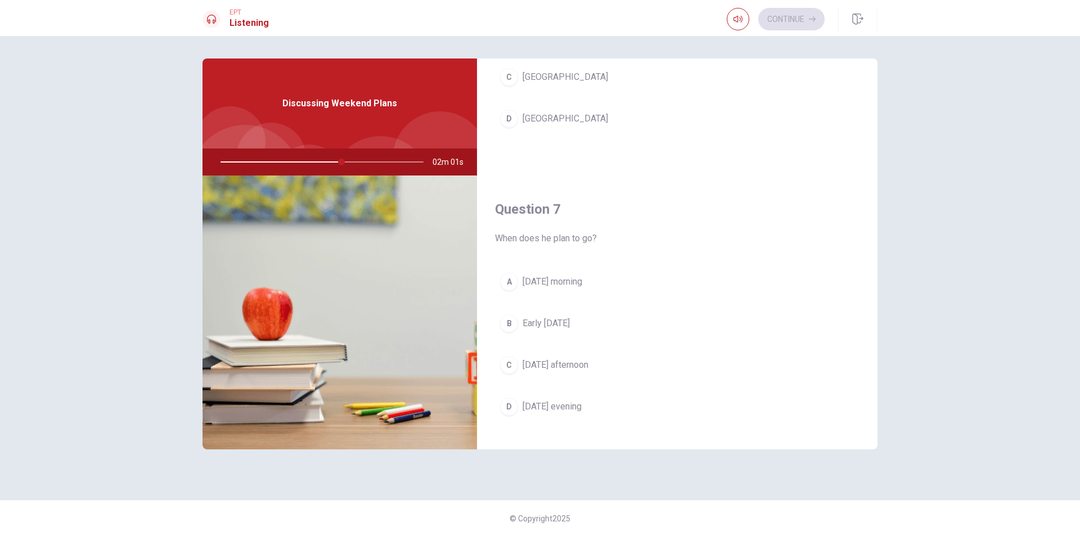
click at [610, 323] on button "B Early [DATE]" at bounding box center [677, 323] width 364 height 28
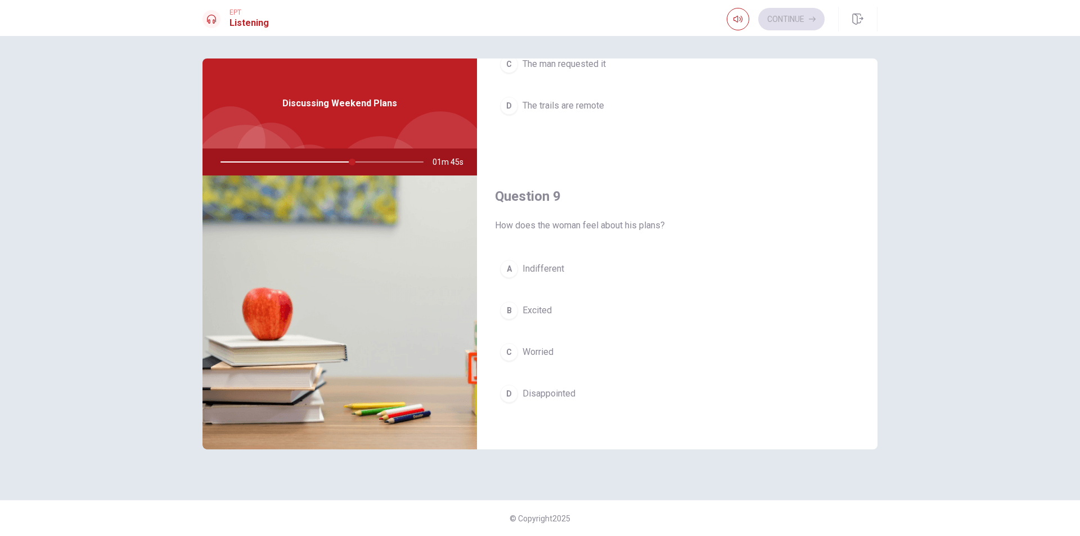
scroll to position [787, 0]
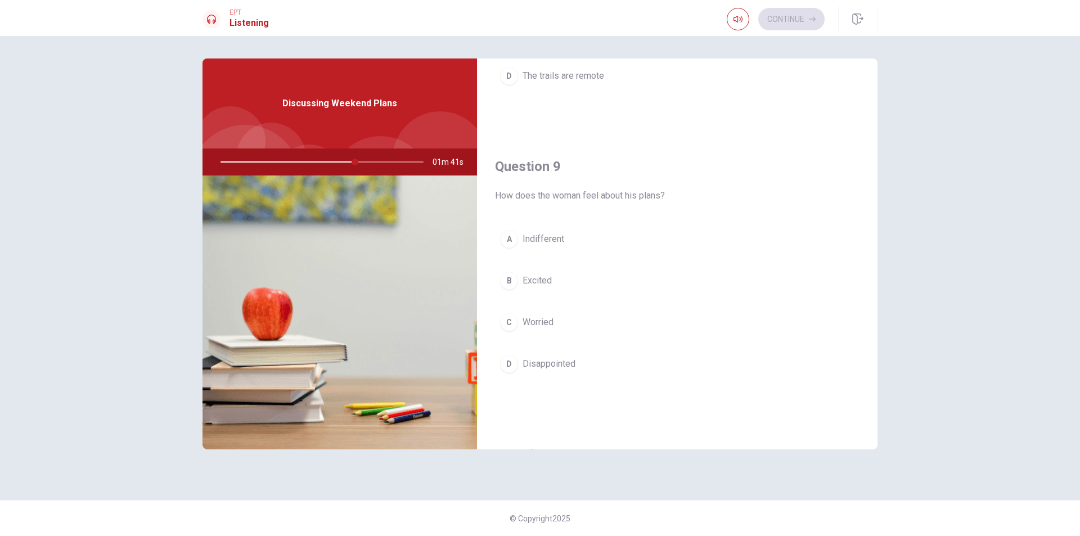
click at [567, 275] on button "B Excited" at bounding box center [677, 281] width 364 height 28
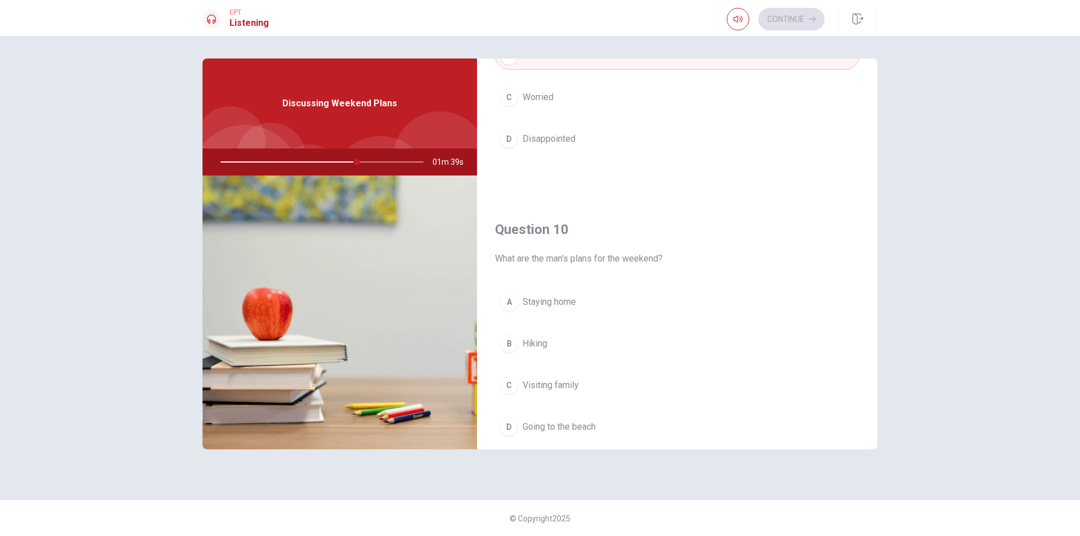
scroll to position [1049, 0]
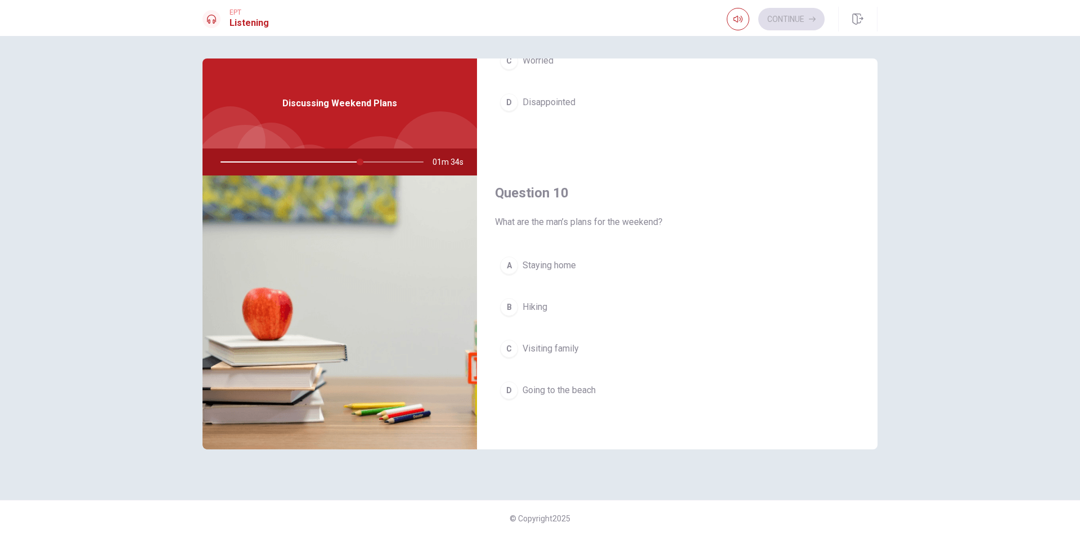
click at [586, 308] on button "B Hiking" at bounding box center [677, 307] width 364 height 28
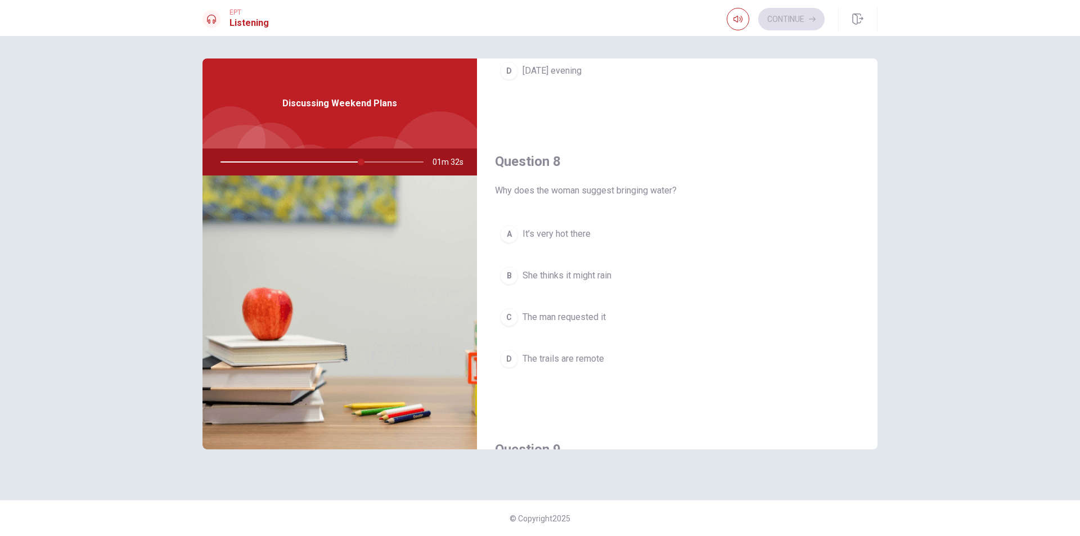
scroll to position [486, 0]
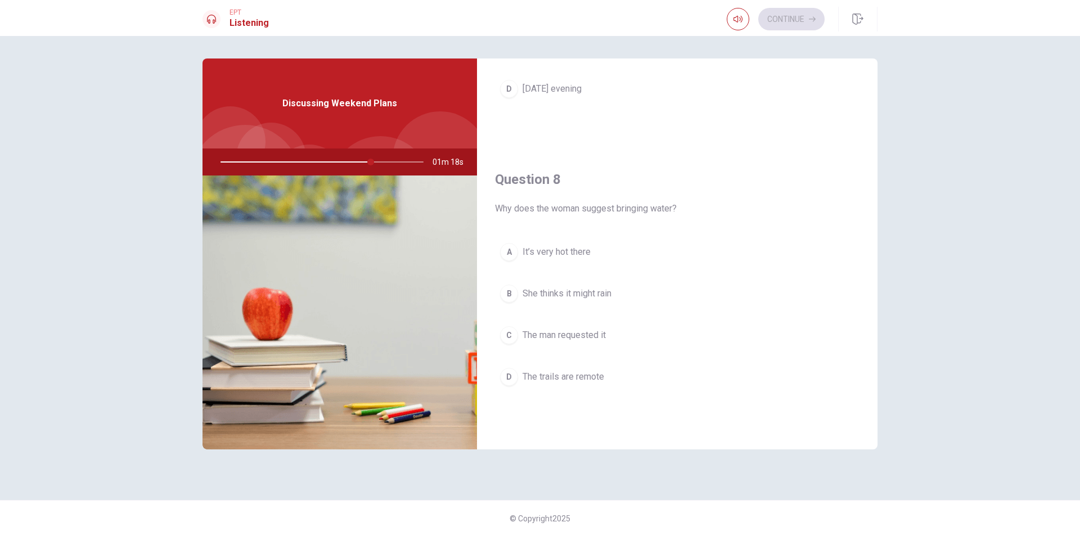
click at [581, 372] on span "The trails are remote" at bounding box center [563, 376] width 82 height 13
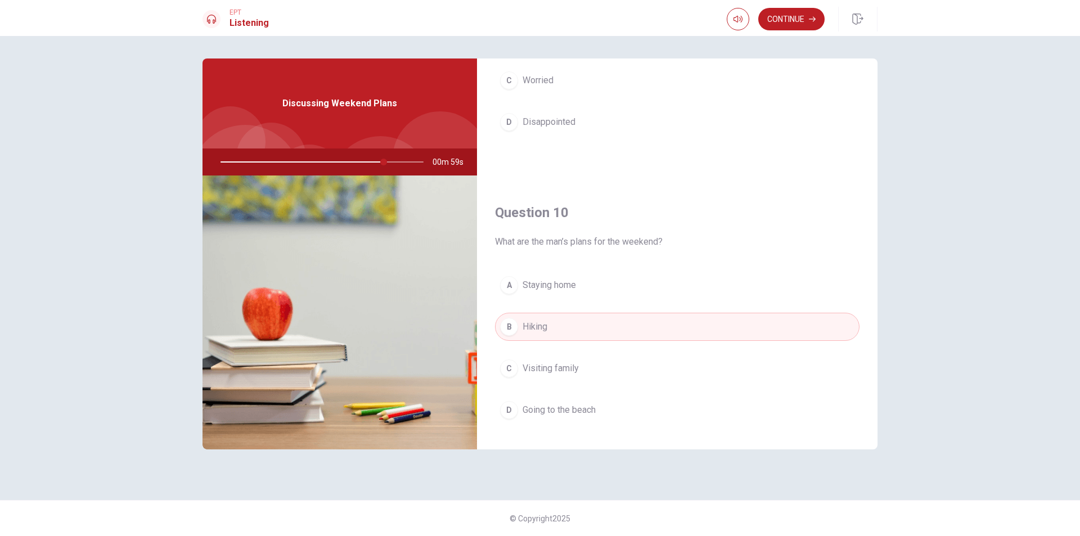
scroll to position [1049, 0]
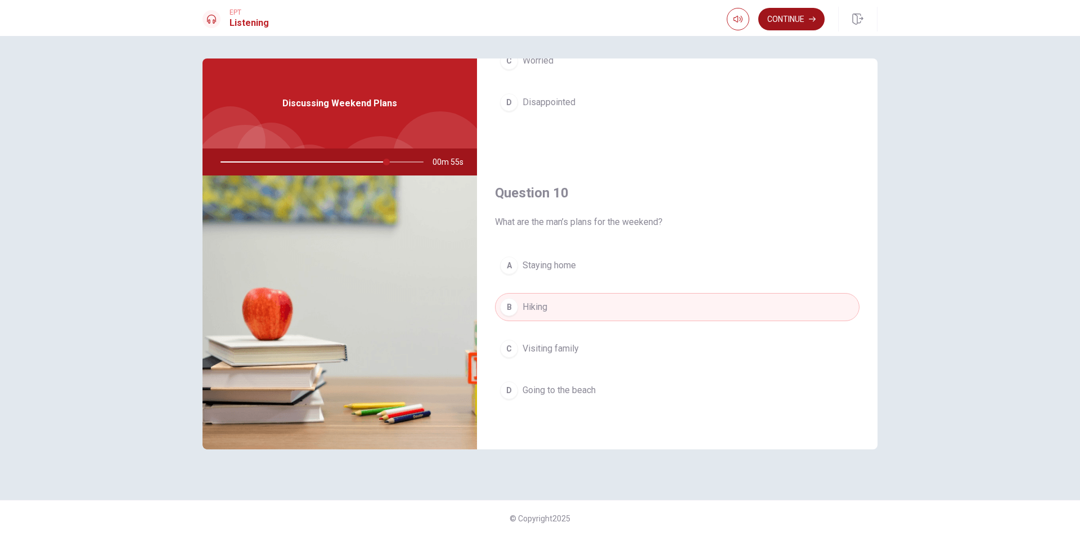
click at [783, 25] on button "Continue" at bounding box center [791, 19] width 66 height 22
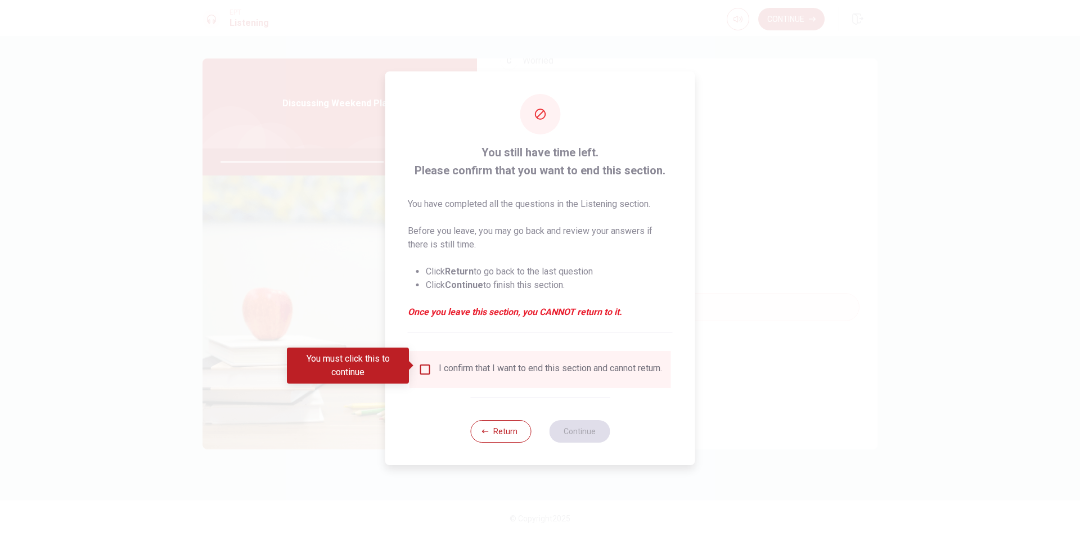
click at [527, 367] on div "I confirm that I want to end this section and cannot return." at bounding box center [550, 369] width 223 height 13
click at [420, 368] on input "You must click this to continue" at bounding box center [424, 369] width 13 height 13
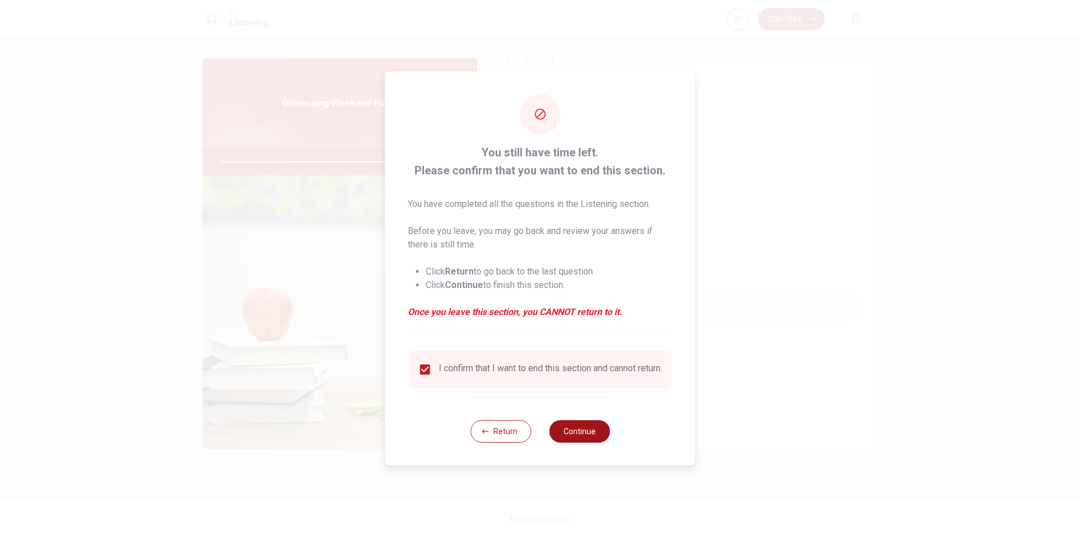
click at [587, 434] on button "Continue" at bounding box center [579, 431] width 61 height 22
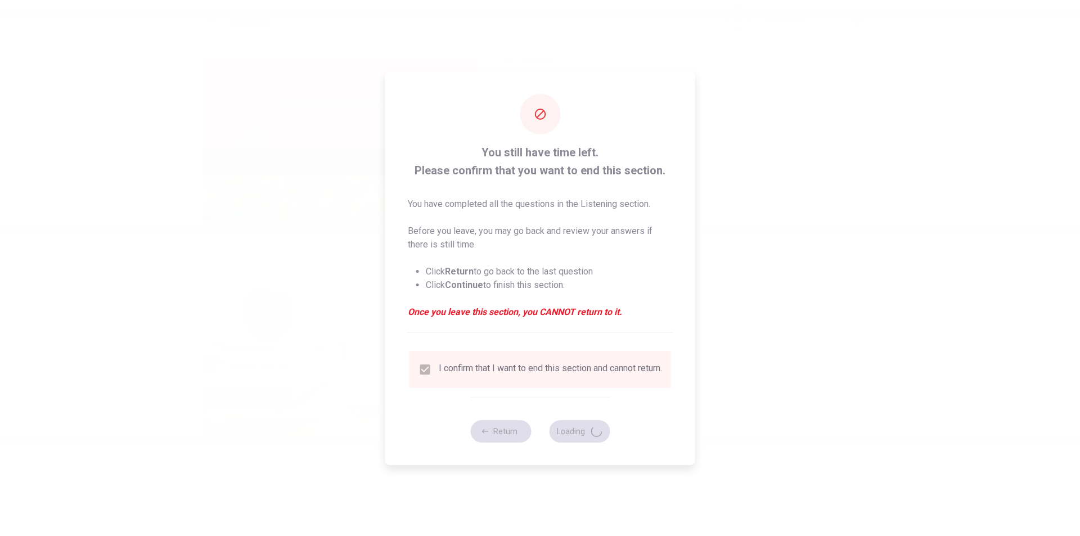
type input "83"
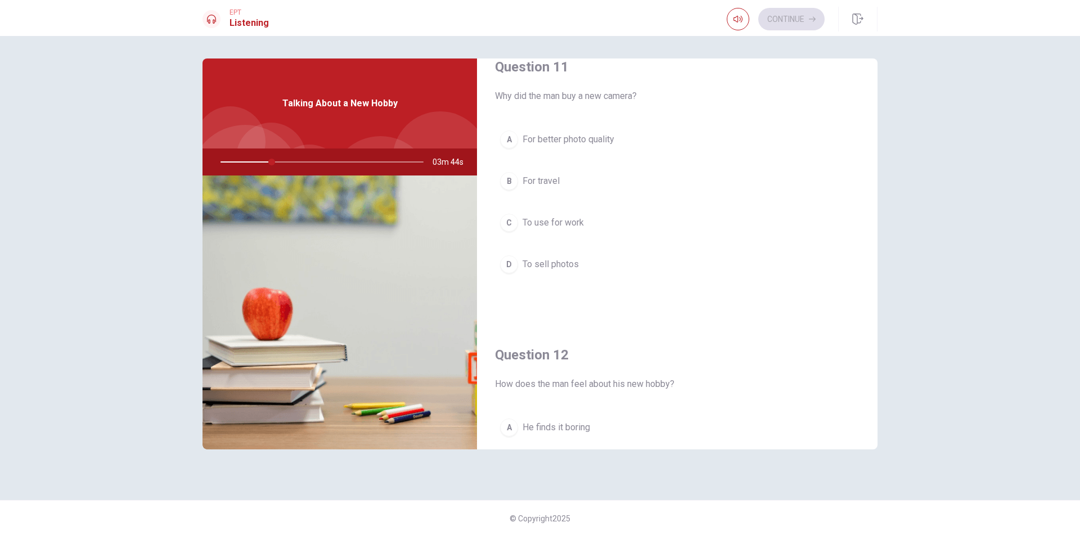
scroll to position [0, 0]
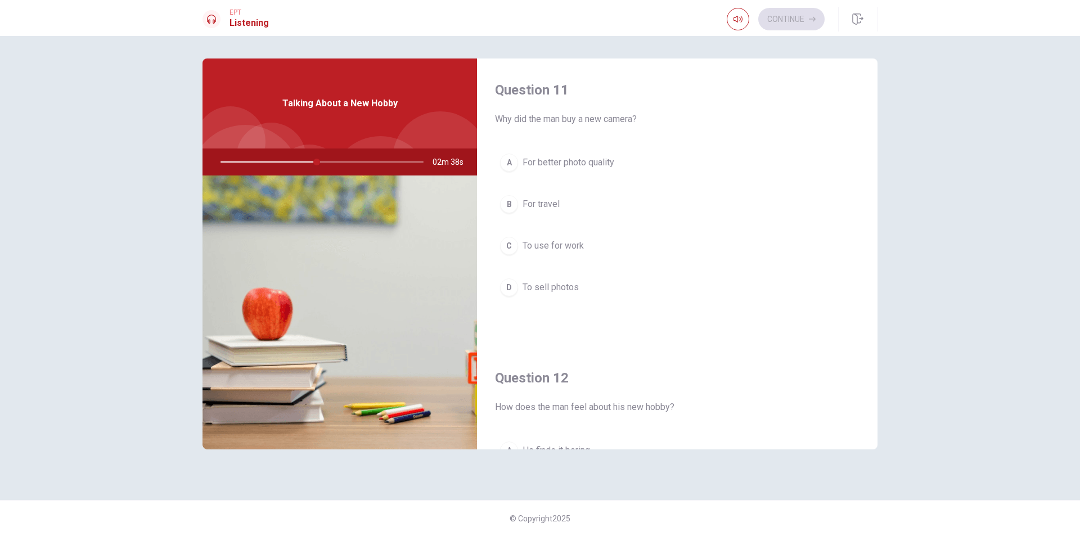
click at [629, 164] on button "A For better photo quality" at bounding box center [677, 162] width 364 height 28
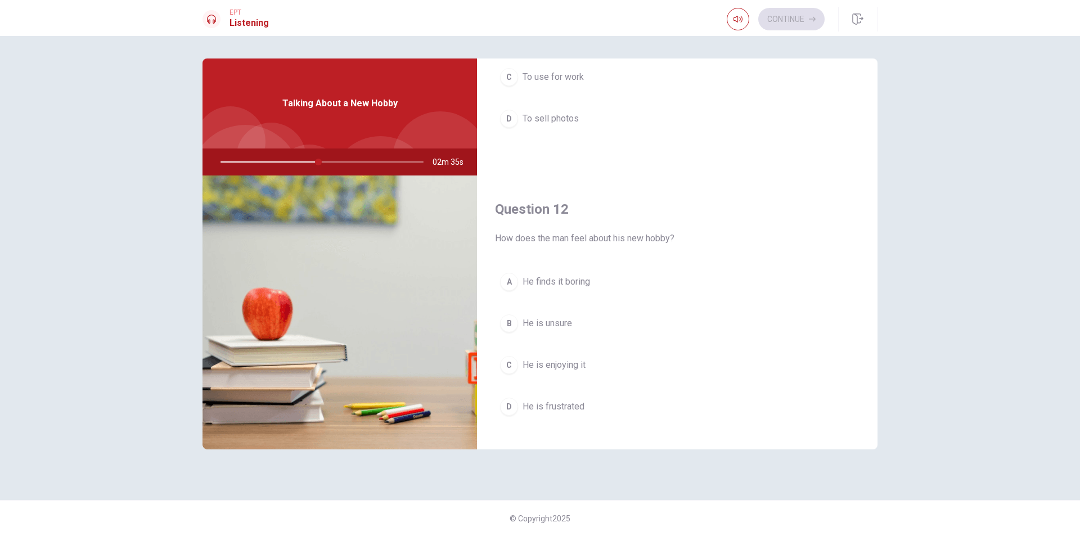
scroll to position [225, 0]
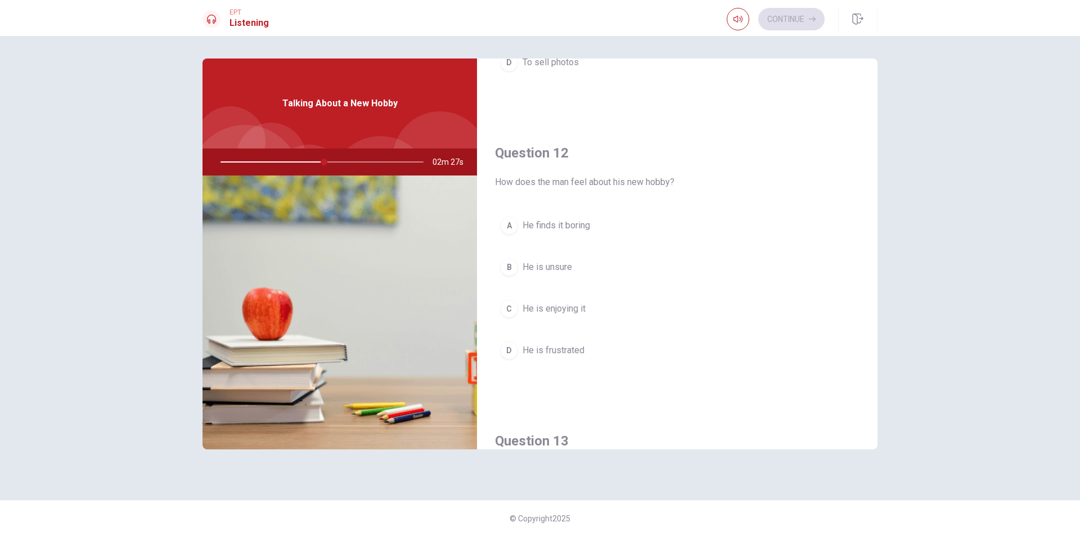
click at [629, 315] on button "C He is enjoying it" at bounding box center [677, 309] width 364 height 28
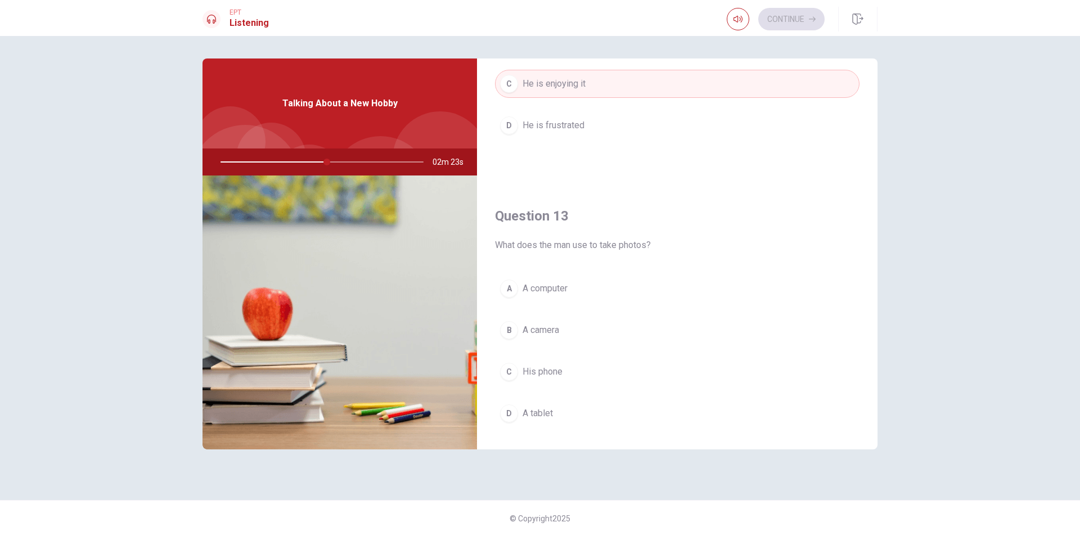
scroll to position [506, 0]
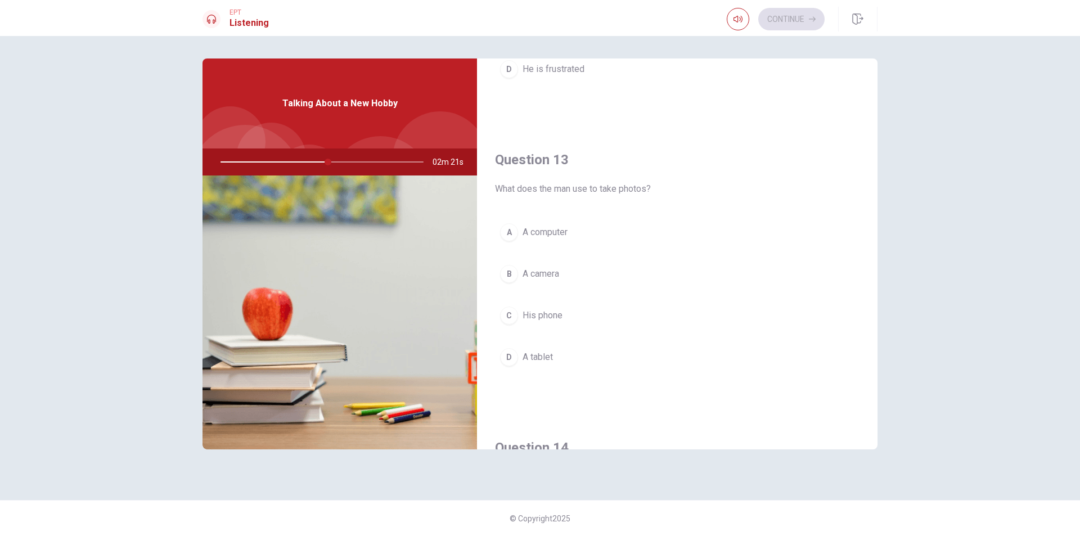
click at [602, 277] on button "B A camera" at bounding box center [677, 274] width 364 height 28
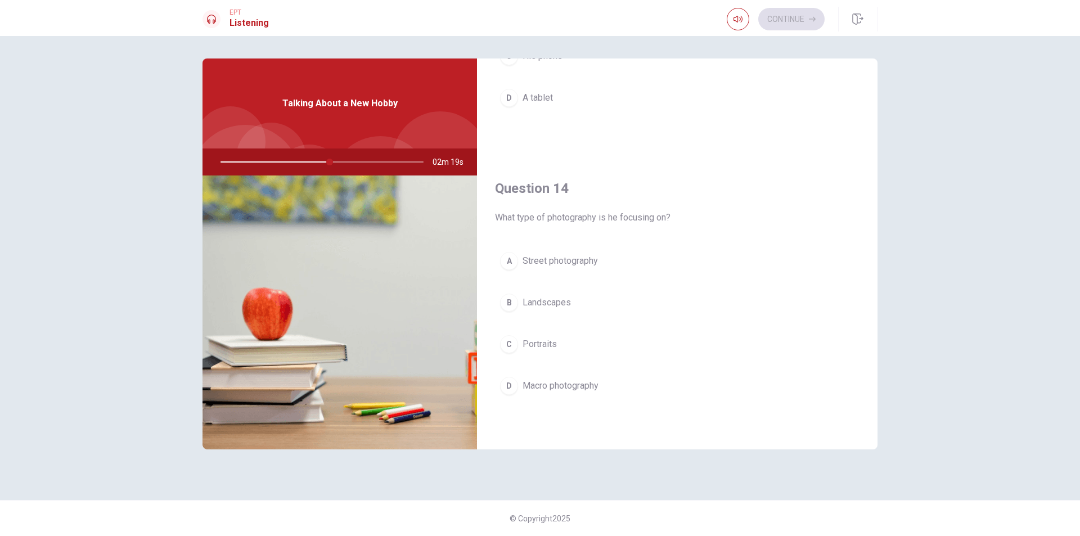
scroll to position [787, 0]
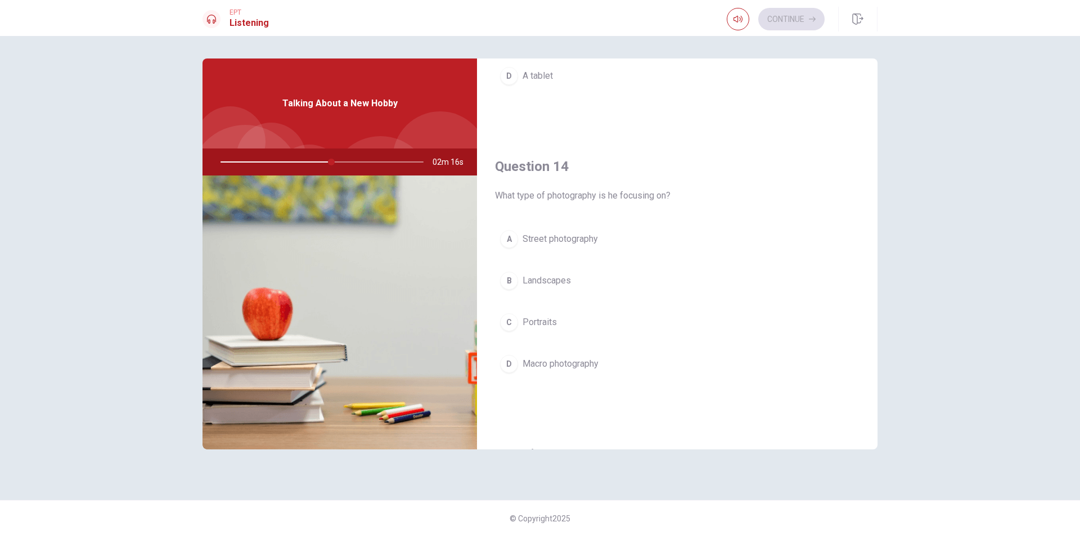
click at [623, 285] on button "B Landscapes" at bounding box center [677, 281] width 364 height 28
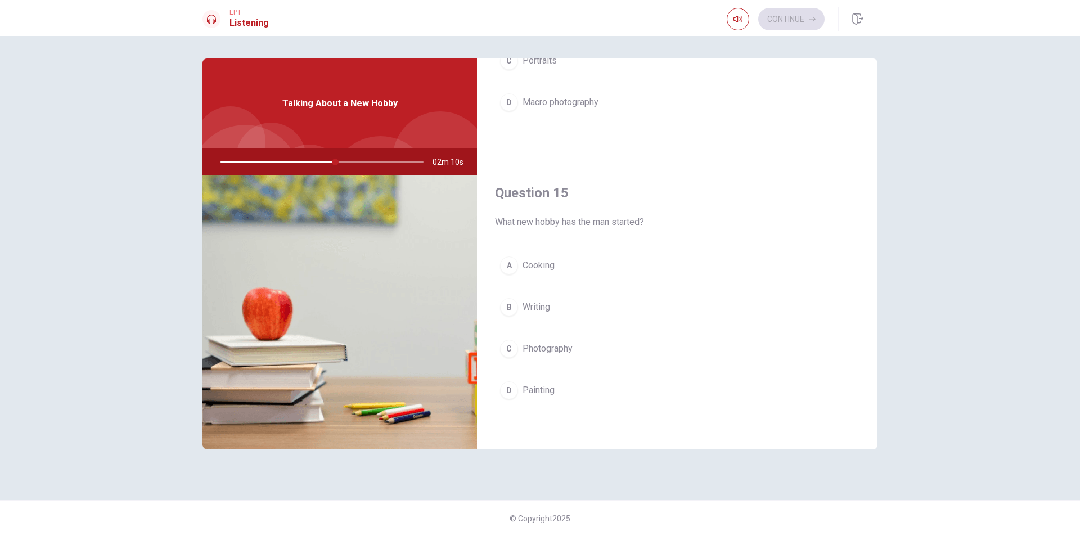
click at [602, 346] on button "C Photography" at bounding box center [677, 349] width 364 height 28
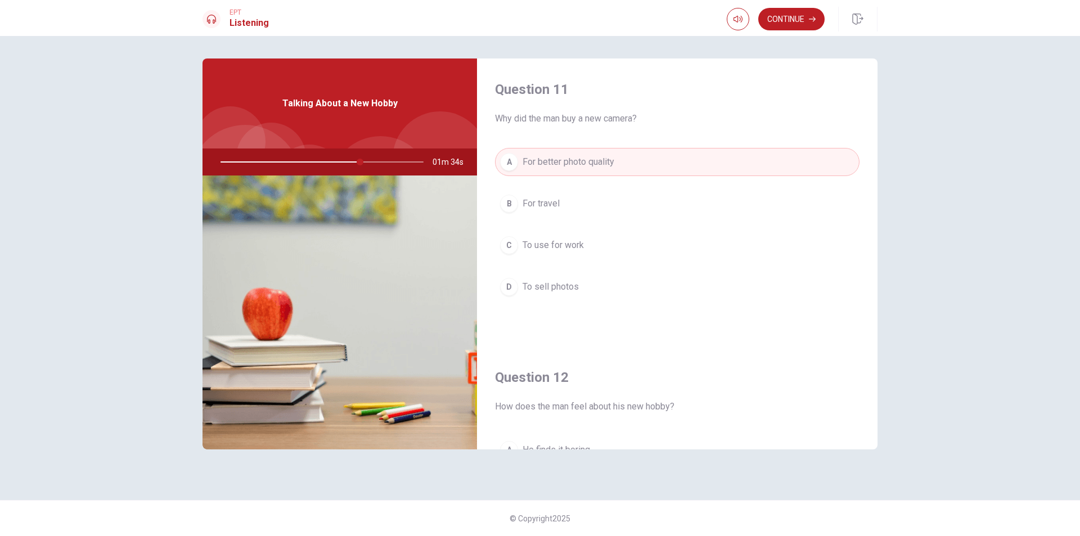
scroll to position [0, 0]
click at [779, 17] on button "Continue" at bounding box center [791, 19] width 66 height 22
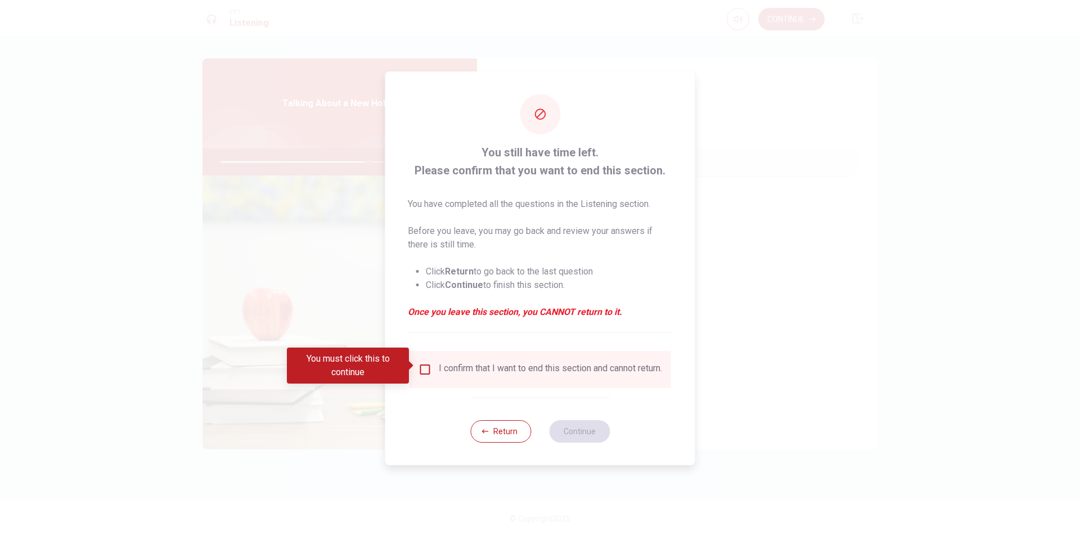
click at [418, 366] on input "You must click this to continue" at bounding box center [424, 369] width 13 height 13
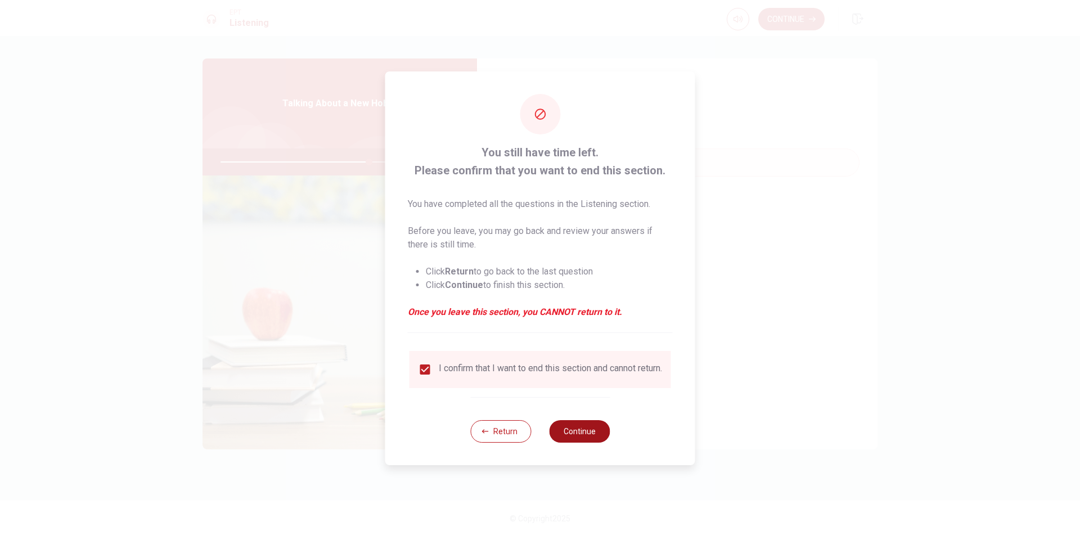
click at [596, 432] on button "Continue" at bounding box center [579, 431] width 61 height 22
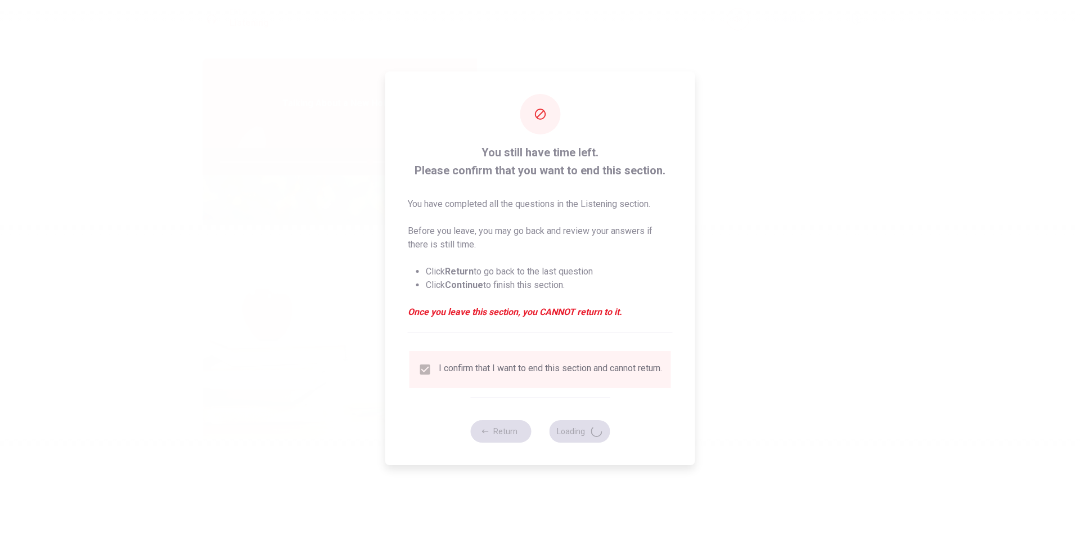
type input "74"
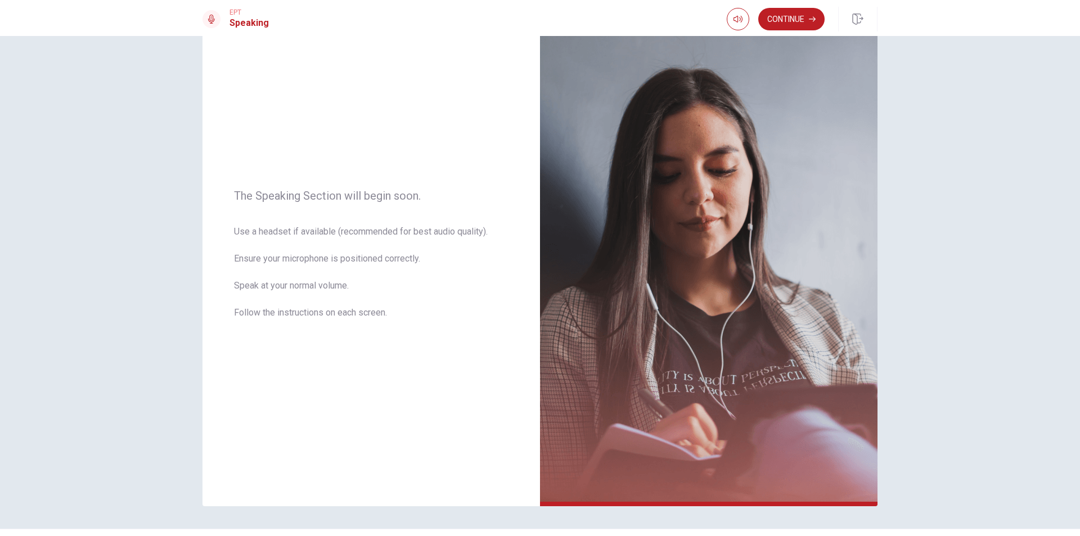
scroll to position [56, 0]
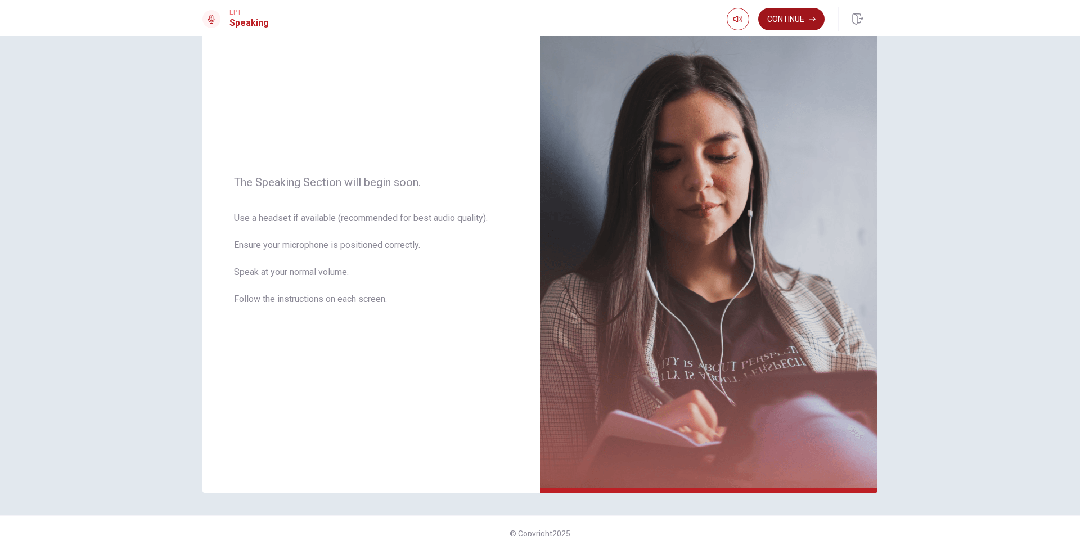
click at [792, 20] on button "Continue" at bounding box center [791, 19] width 66 height 22
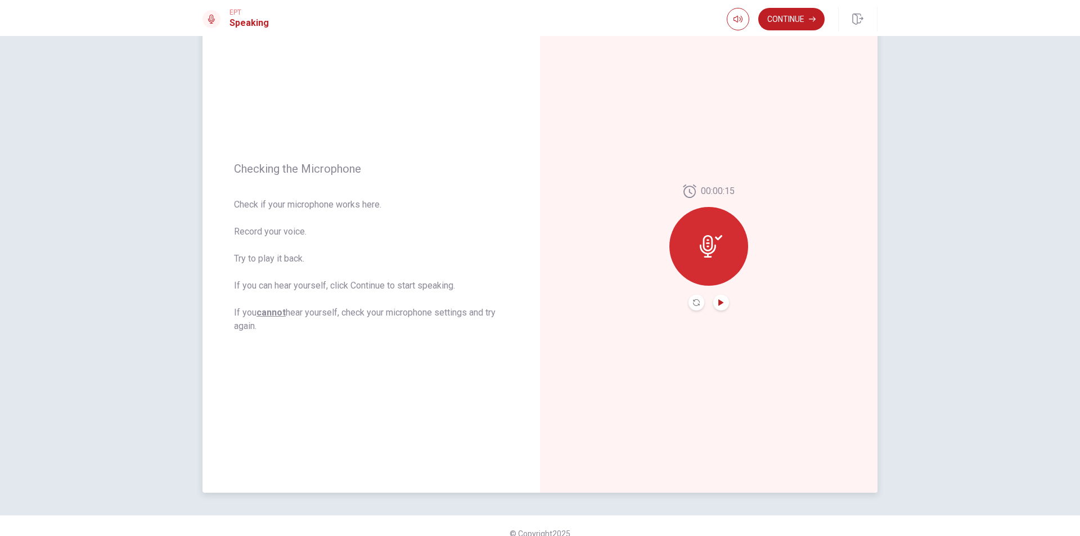
click at [717, 305] on icon "Play Audio" at bounding box center [720, 302] width 7 height 7
click at [787, 24] on button "Continue" at bounding box center [791, 19] width 66 height 22
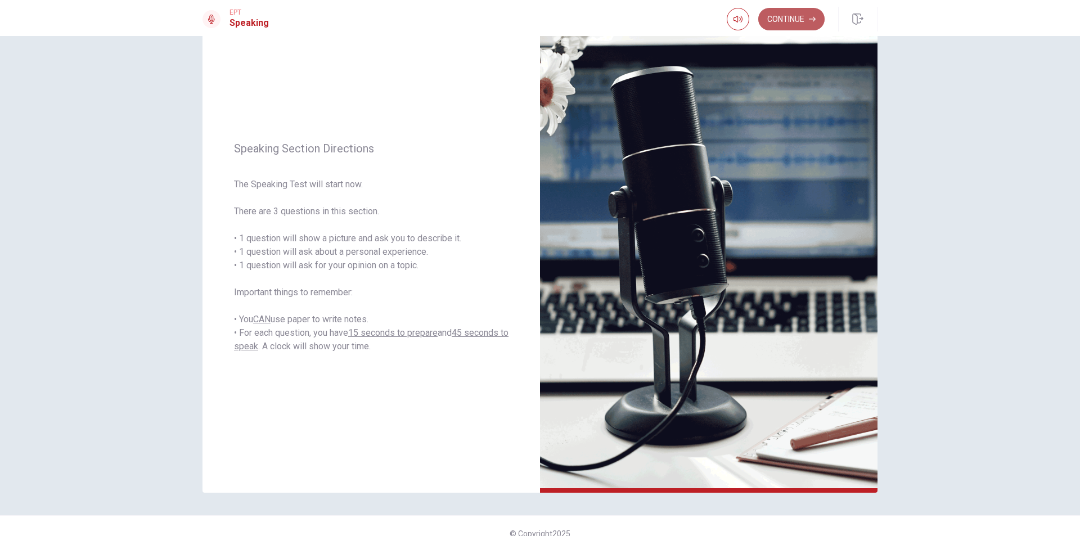
click at [799, 24] on button "Continue" at bounding box center [791, 19] width 66 height 22
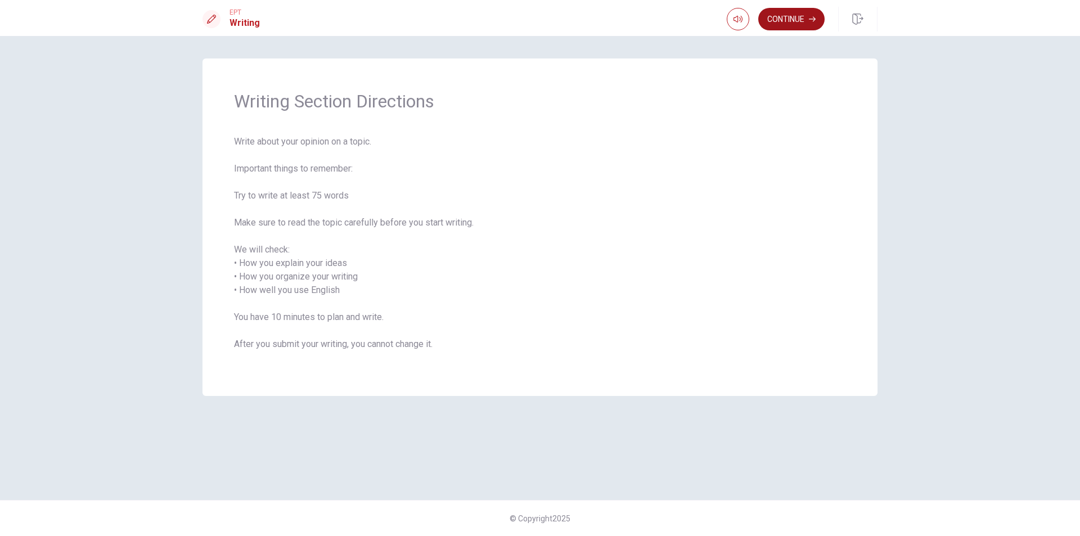
click at [803, 14] on button "Continue" at bounding box center [791, 19] width 66 height 22
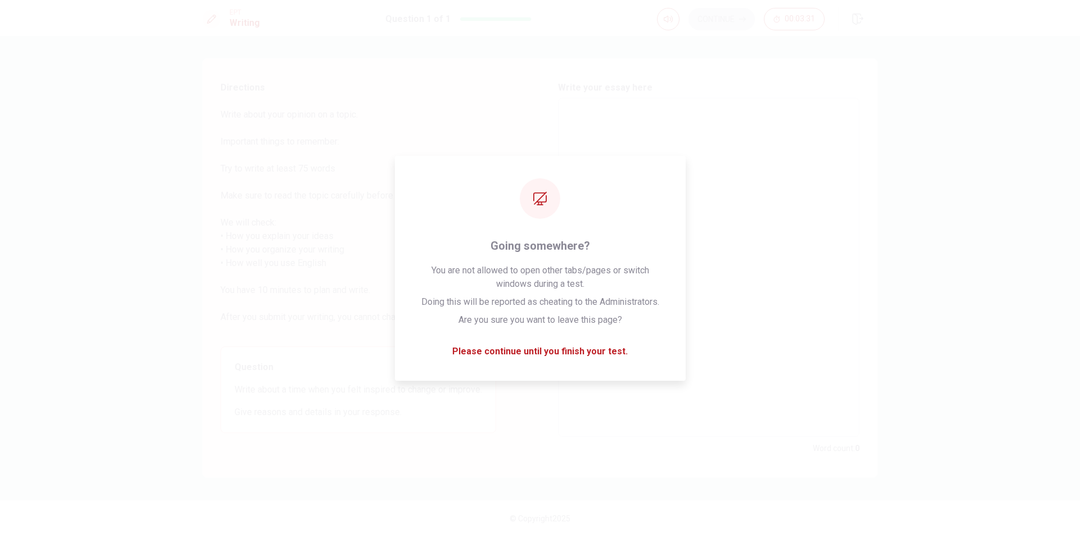
click at [728, 115] on textarea at bounding box center [709, 267] width 286 height 320
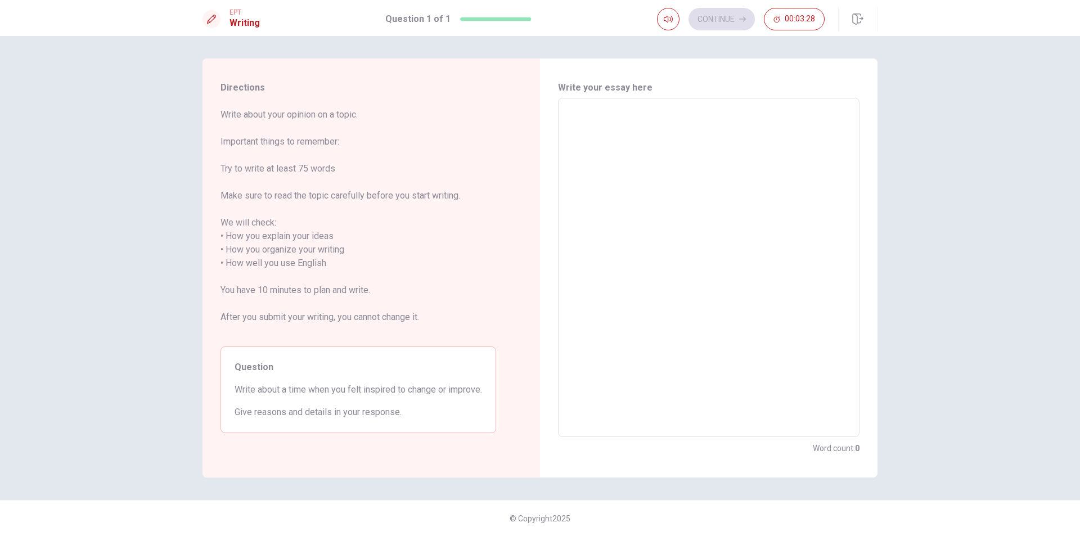
type textarea "H"
type textarea "x"
type textarea "Hi"
type textarea "x"
type textarea "H"
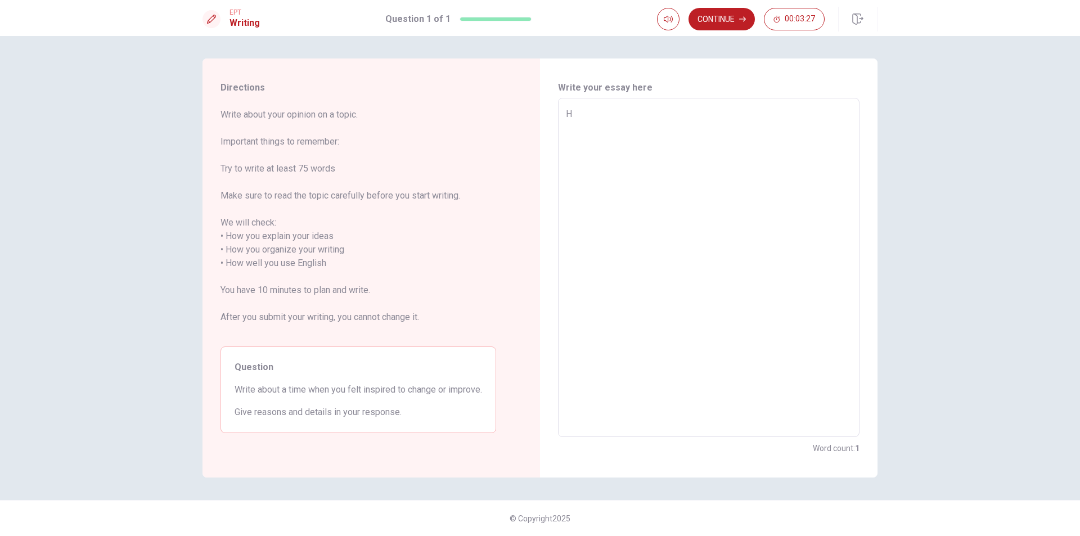
type textarea "x"
type textarea "Hi"
type textarea "x"
type textarea "Hi,"
type textarea "x"
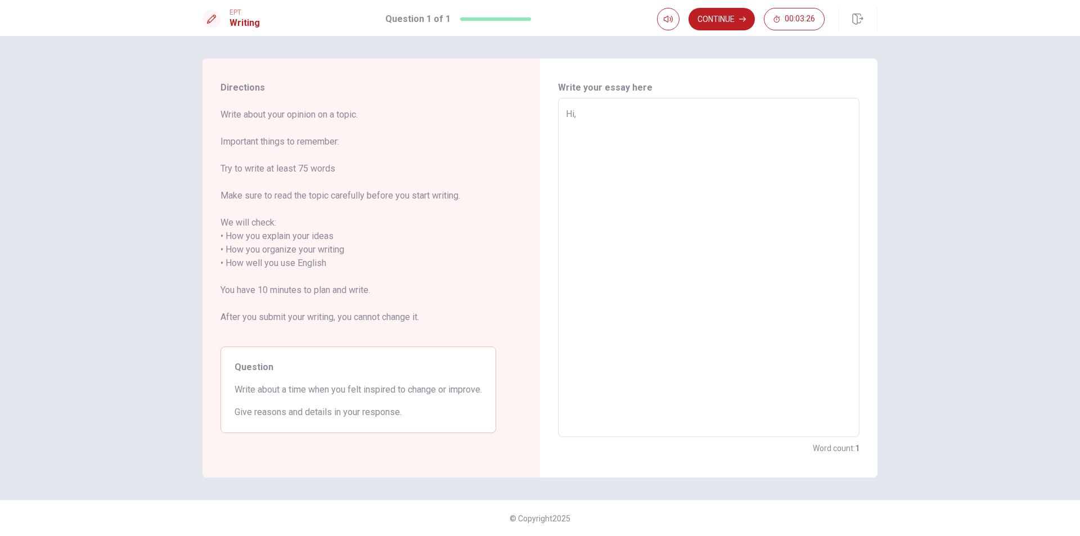
type textarea "Hi,"
type textarea "x"
type textarea "Hi, t"
type textarea "x"
type textarea "Hi, th"
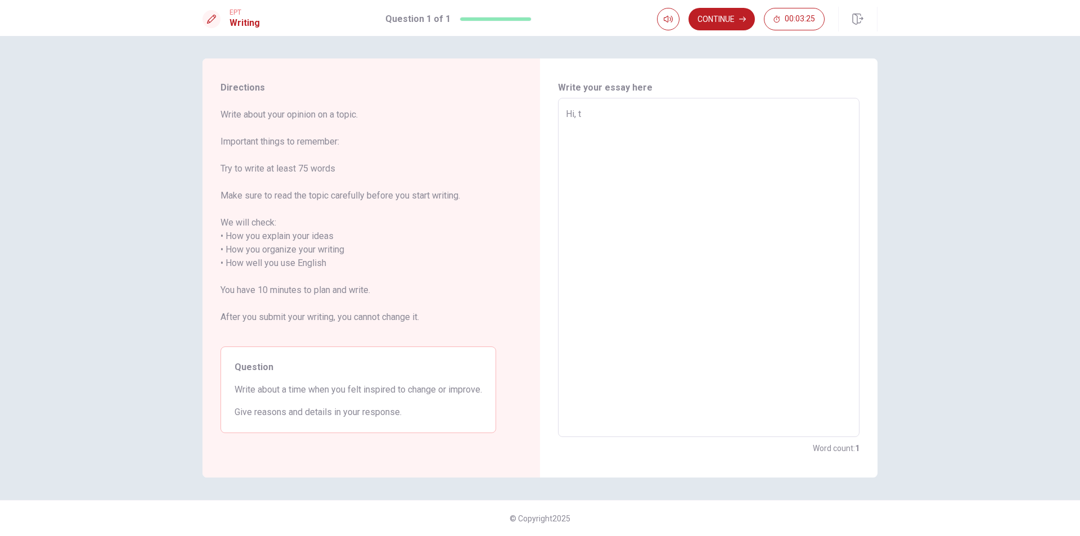
type textarea "x"
type textarea "Hi, thi"
type textarea "x"
type textarea "Hi, thisd"
type textarea "x"
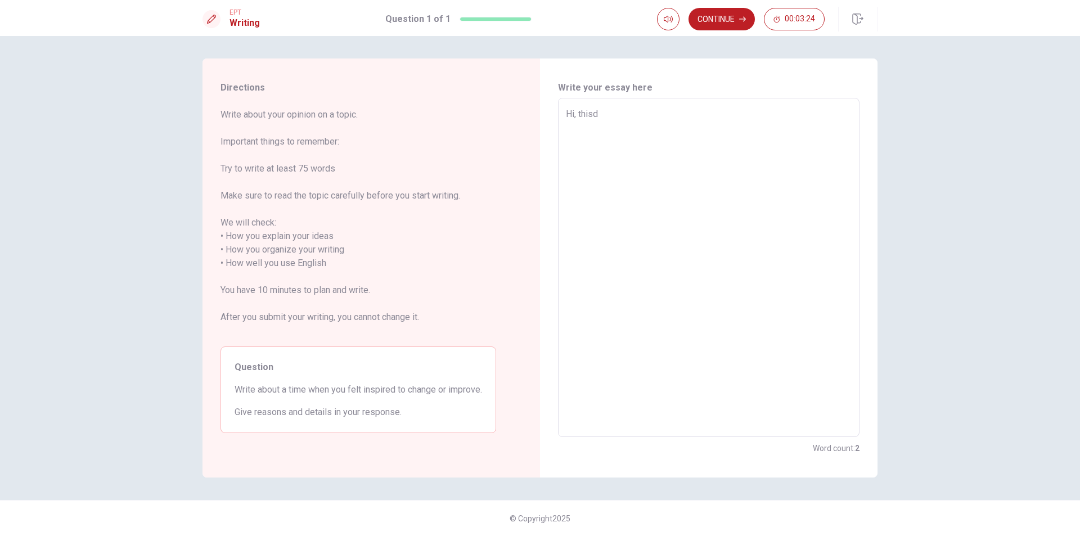
type textarea "Hi, this"
type textarea "x"
type textarea "Hi, thi"
type textarea "x"
type textarea "Hi, th"
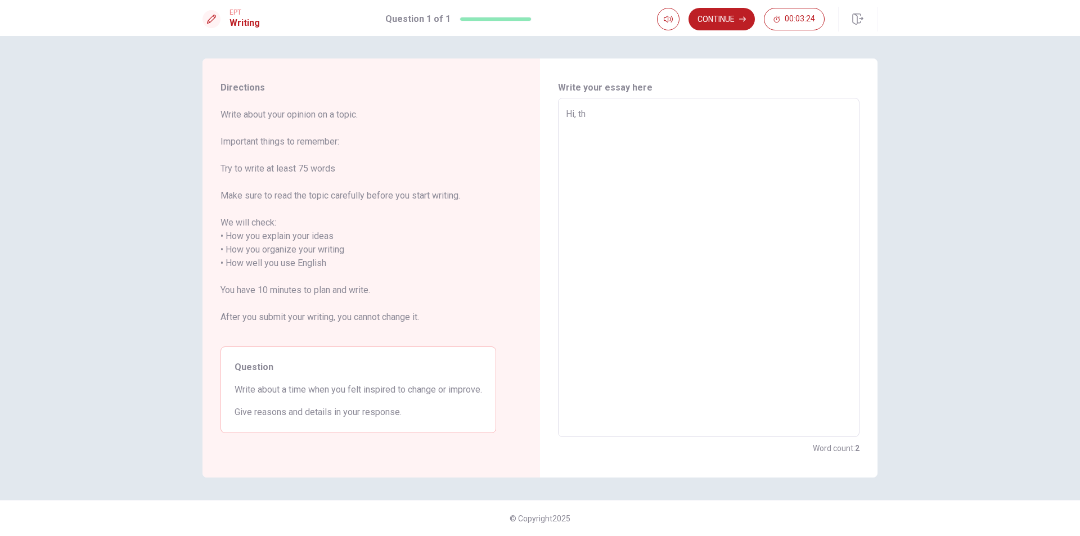
type textarea "x"
type textarea "Hi, t"
type textarea "x"
type textarea "Hi,"
type textarea "x"
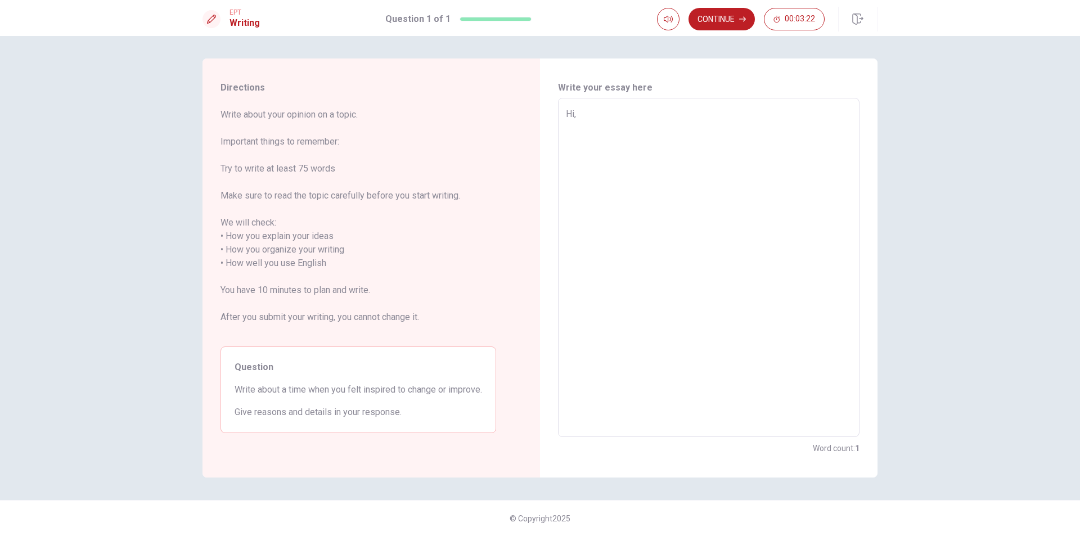
type textarea "Hi, i"
type textarea "x"
type textarea "Hi, i"
type textarea "x"
type textarea "Hi, i"
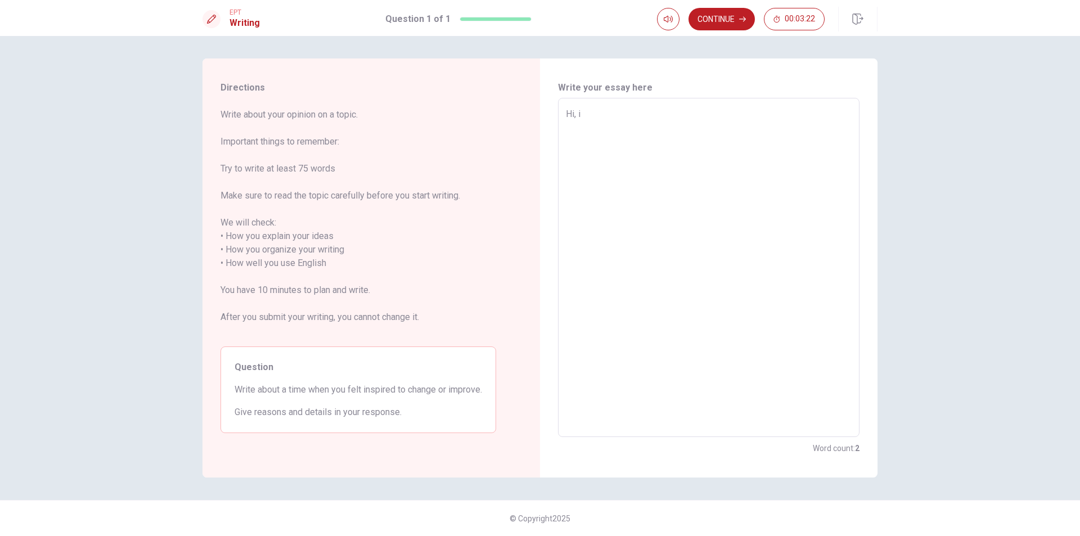
type textarea "x"
type textarea "Hi,"
type textarea "x"
type textarea "Hi, I"
type textarea "x"
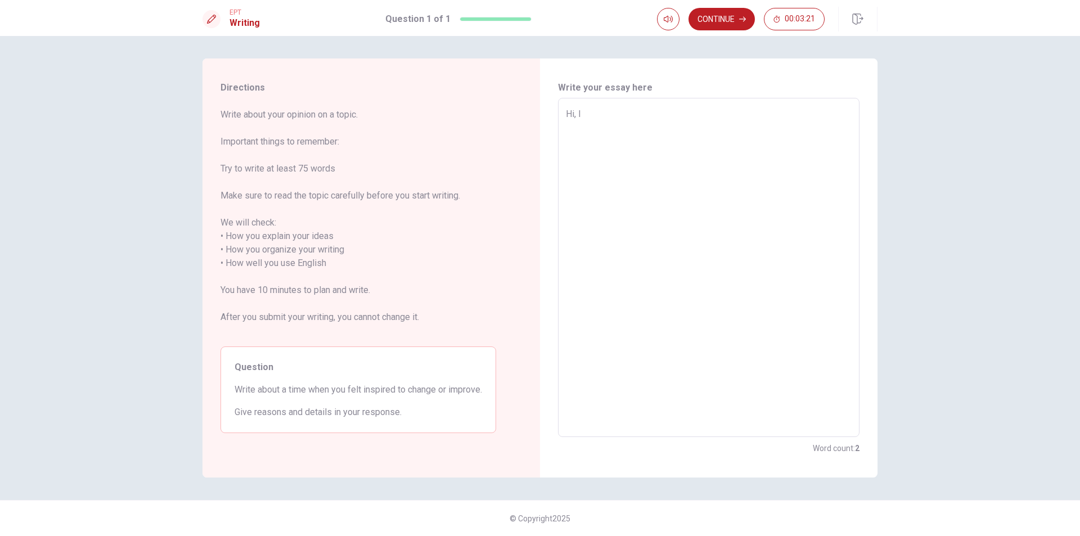
type textarea "Hi, I"
type textarea "x"
type textarea "Hi, I w"
type textarea "x"
type textarea "Hi, I wa"
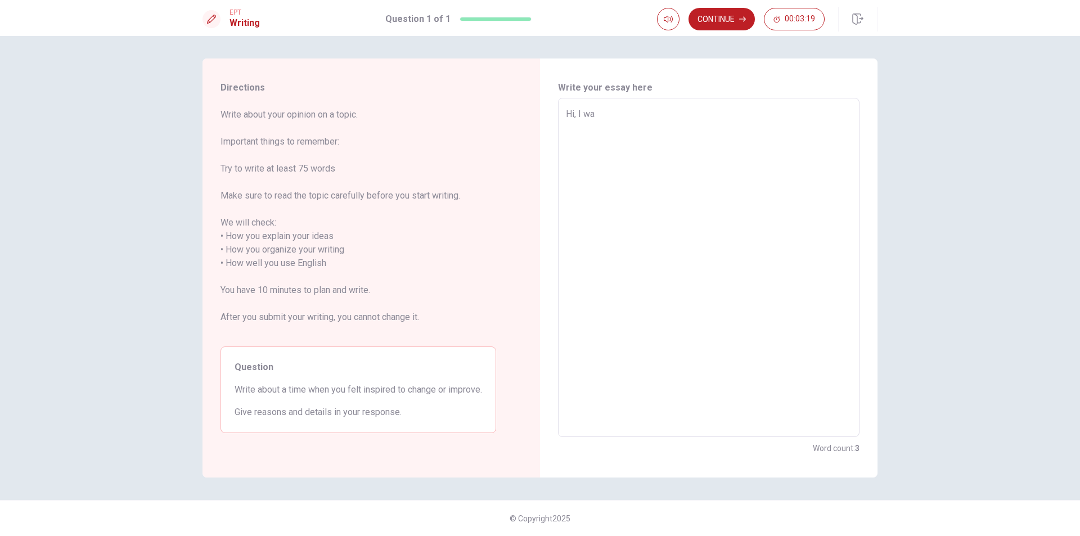
type textarea "x"
type textarea "Hi, I was"
type textarea "x"
type textarea "Hi, I was"
type textarea "x"
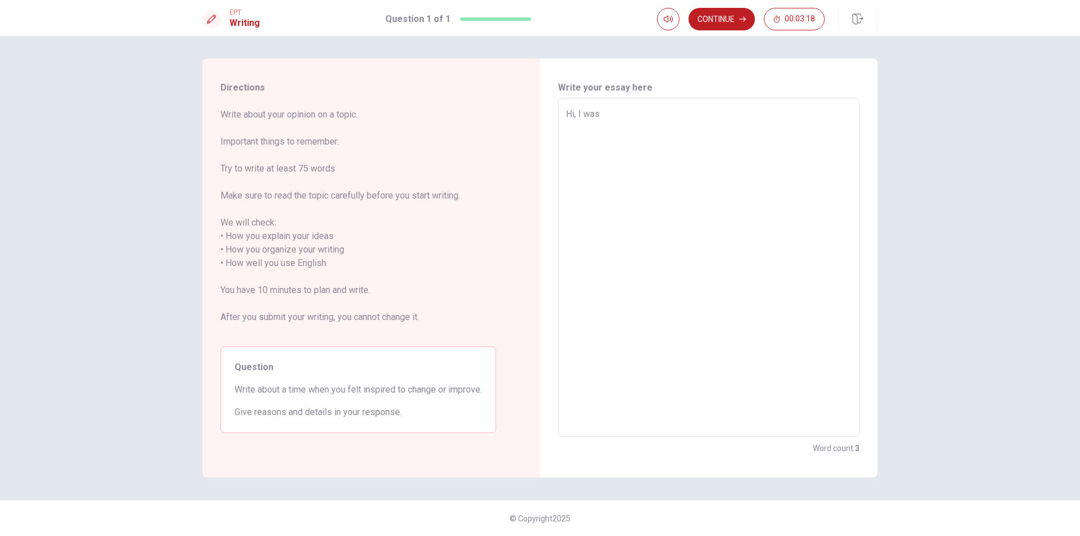
type textarea "Hi, I was t"
type textarea "x"
type textarea "Hi, I was th"
type textarea "x"
type textarea "Hi, I was thi"
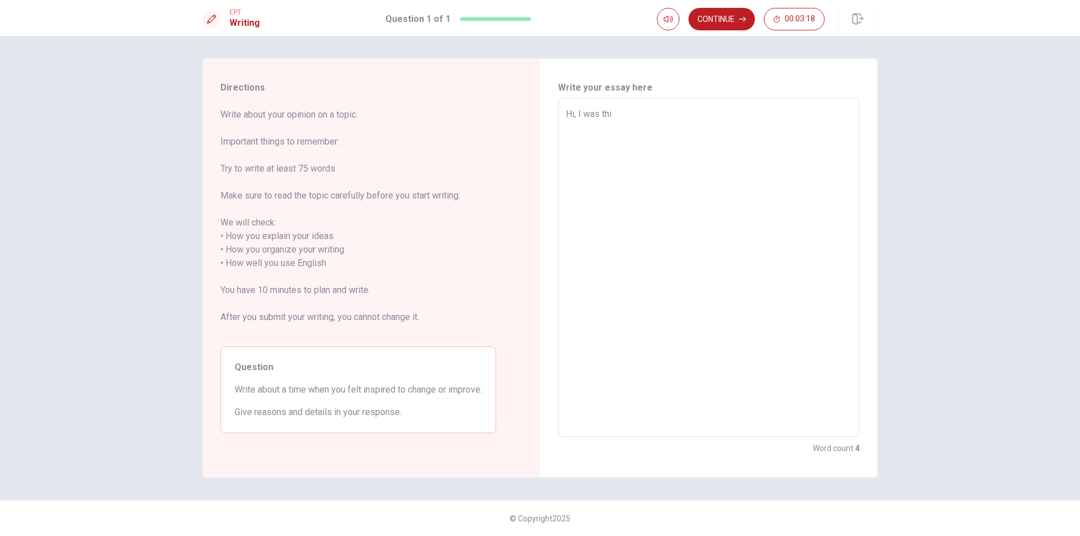
type textarea "x"
type textarea "Hi, I was thin"
type textarea "x"
type textarea "Hi, I was think"
type textarea "x"
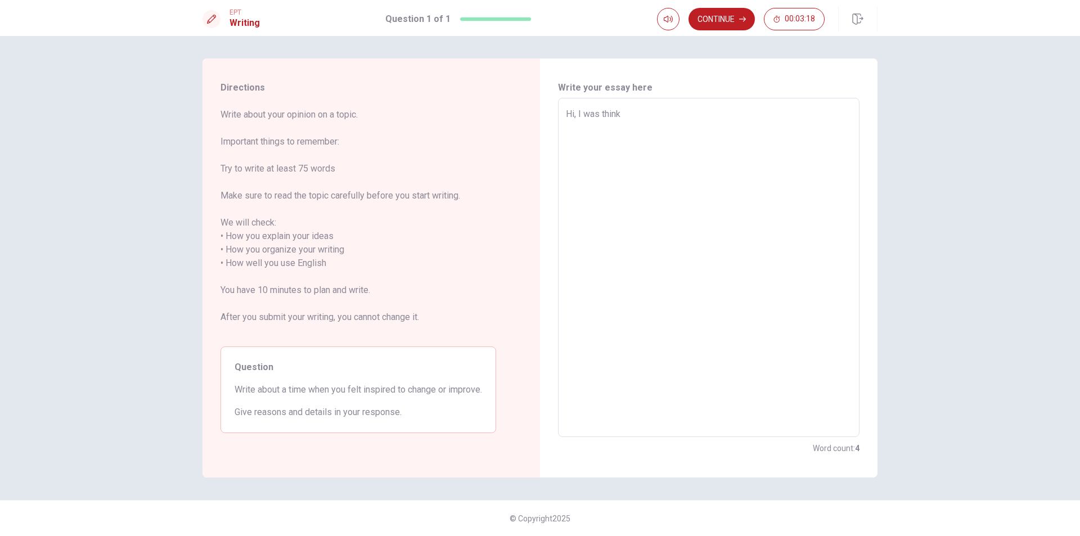
type textarea "Hi, I was thinki"
type textarea "x"
type textarea "Hi, I was thinkin"
type textarea "x"
type textarea "Hi, I was thinking"
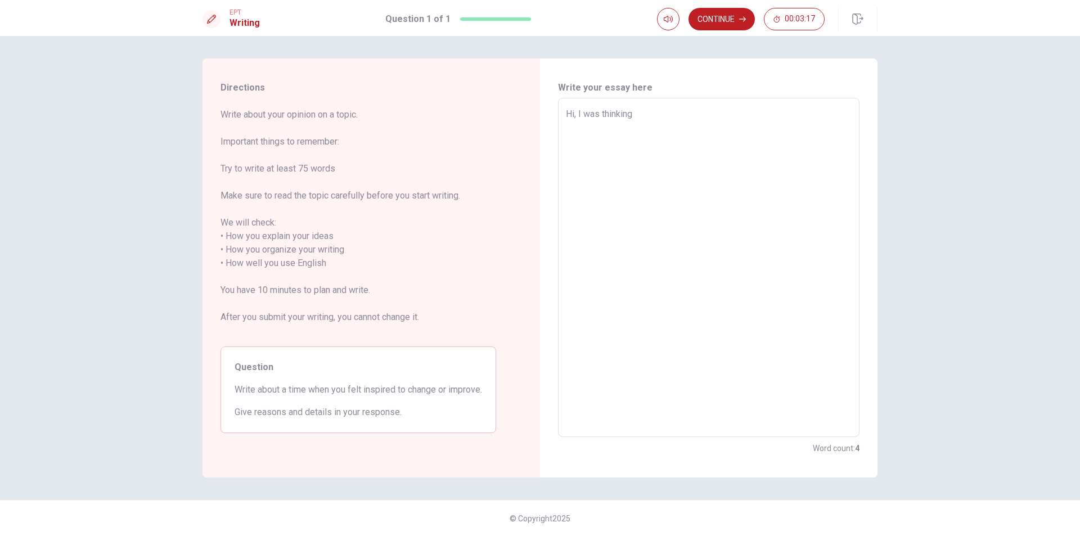
type textarea "x"
type textarea "Hi, I was thinking"
type textarea "x"
type textarea "Hi, I was thinking t"
type textarea "x"
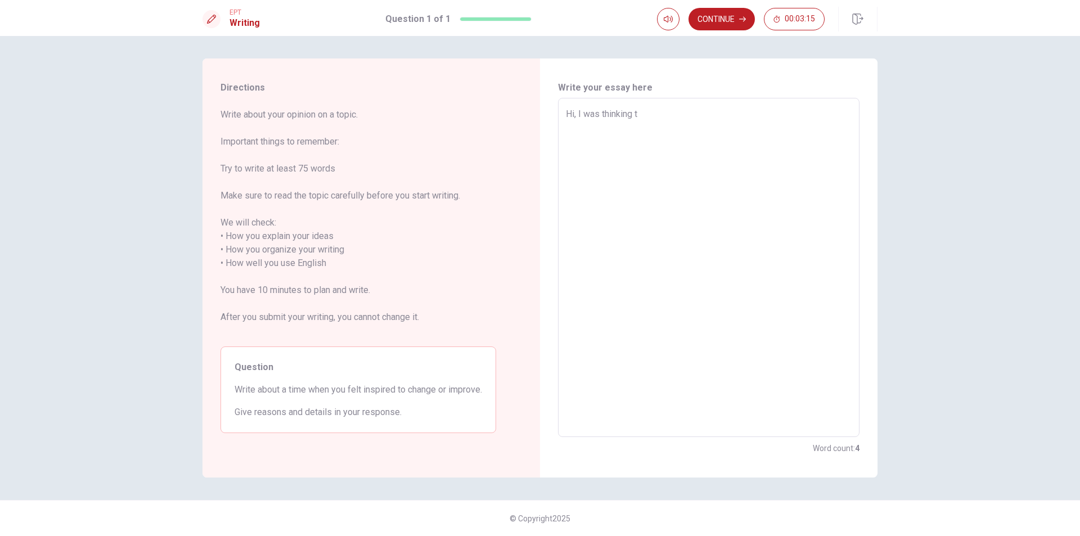
type textarea "Hi, I was thinking to"
type textarea "x"
type textarea "Hi, I was thinking to"
type textarea "x"
type textarea "Hi, I was thinking to t"
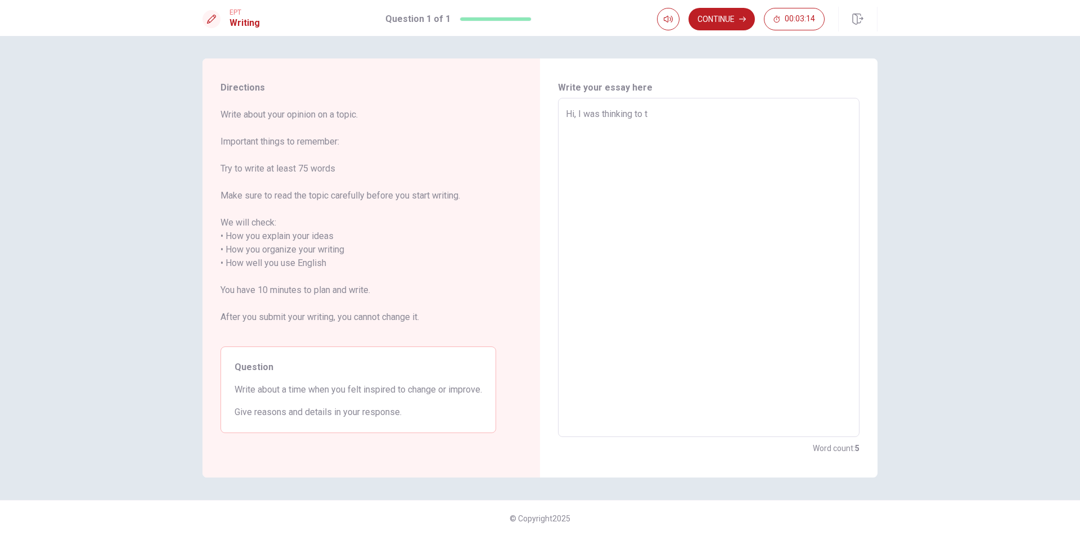
type textarea "x"
type textarea "Hi, I was thinking to te"
type textarea "x"
type textarea "Hi, I was thinking to tel"
type textarea "x"
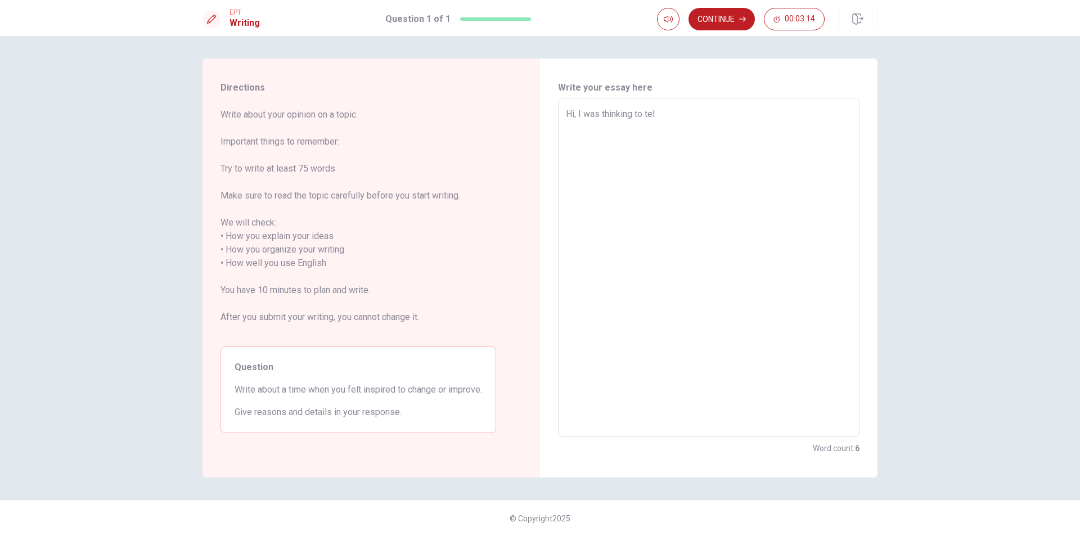
type textarea "Hi, I was thinking to tell"
type textarea "x"
type textarea "Hi, I was thinking to tell"
type textarea "x"
type textarea "Hi, I was thinking to tell y"
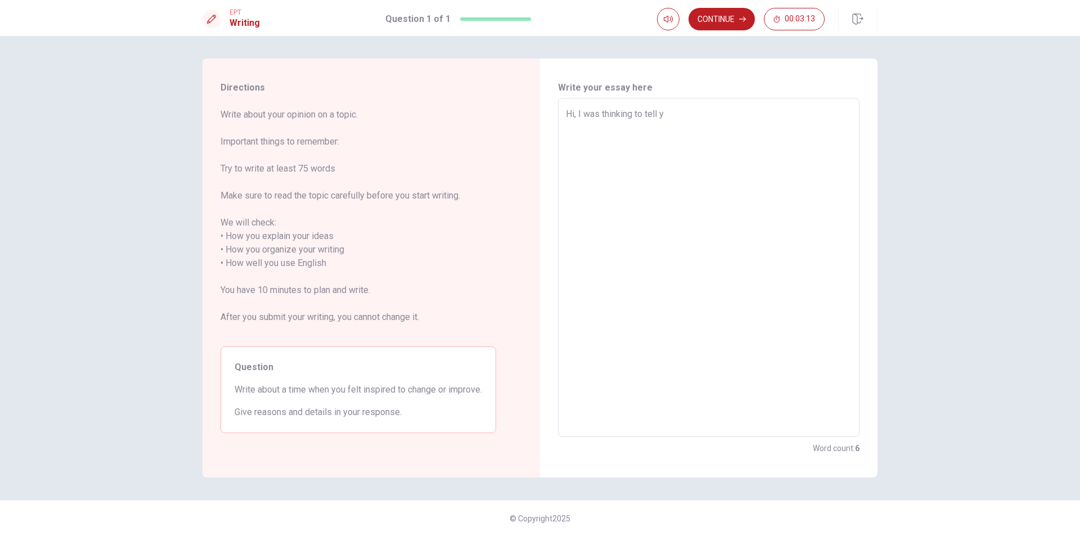
type textarea "x"
type textarea "Hi, I was thinking to tell yo"
type textarea "x"
type textarea "Hi, I was thinking to tell you"
type textarea "x"
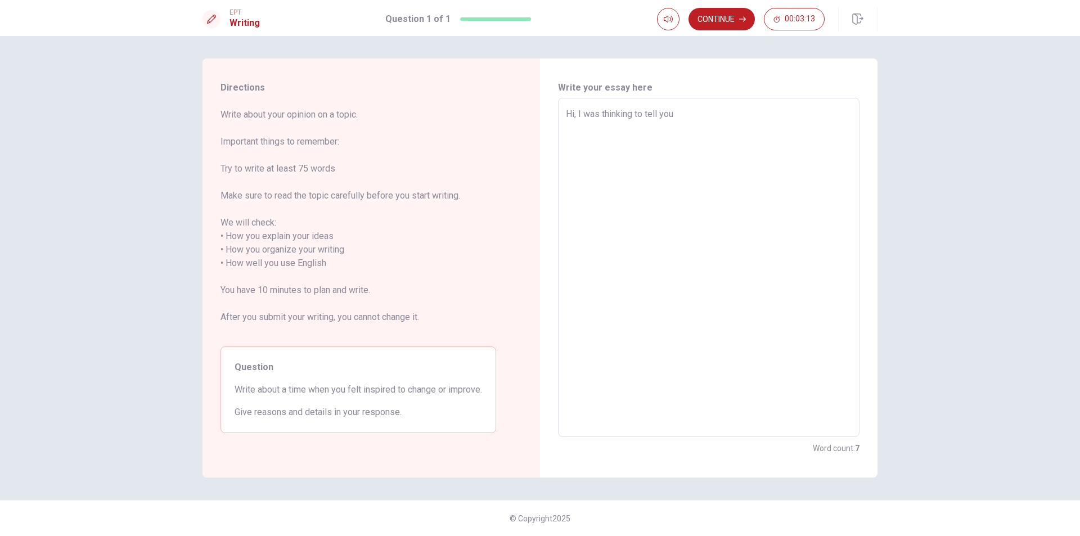
type textarea "Hi, I was thinking to tell you"
type textarea "x"
type textarea "Hi, I was thinking to tell you"
type textarea "x"
type textarea "Hi, I was thinking to tell yo"
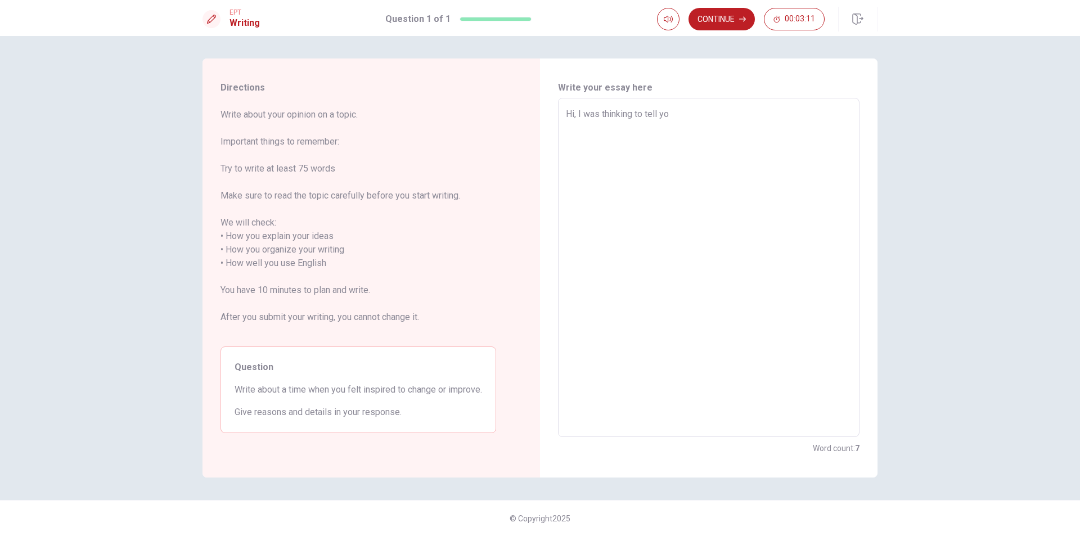
type textarea "x"
type textarea "Hi, I was thinking to tell y"
type textarea "x"
type textarea "Hi, I was thinking to tell"
type textarea "x"
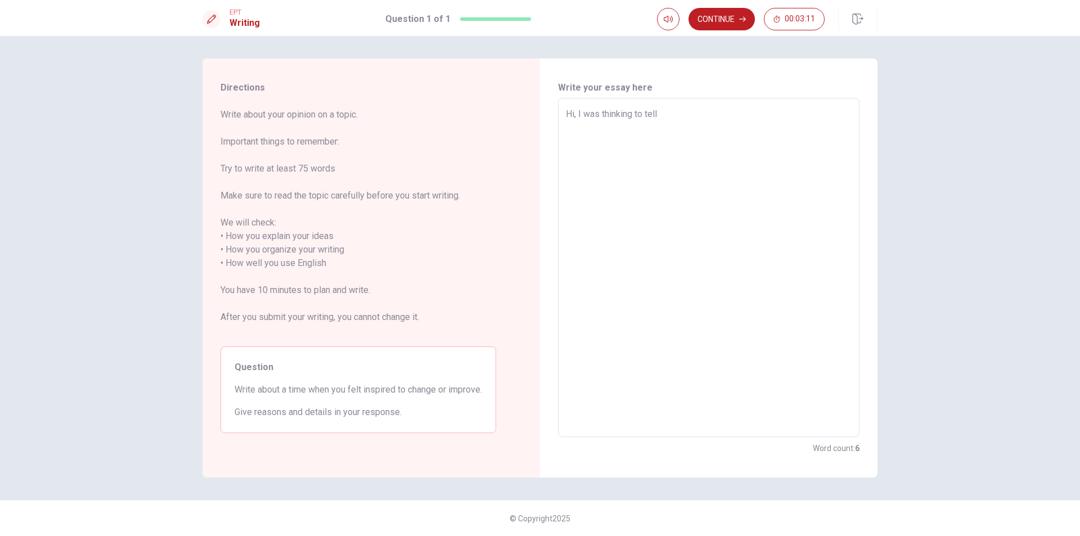
type textarea "Hi, I was thinking to tell"
type textarea "x"
type textarea "Hi, I was thinking to telli"
type textarea "x"
type textarea "Hi, I was thinking to tellinm"
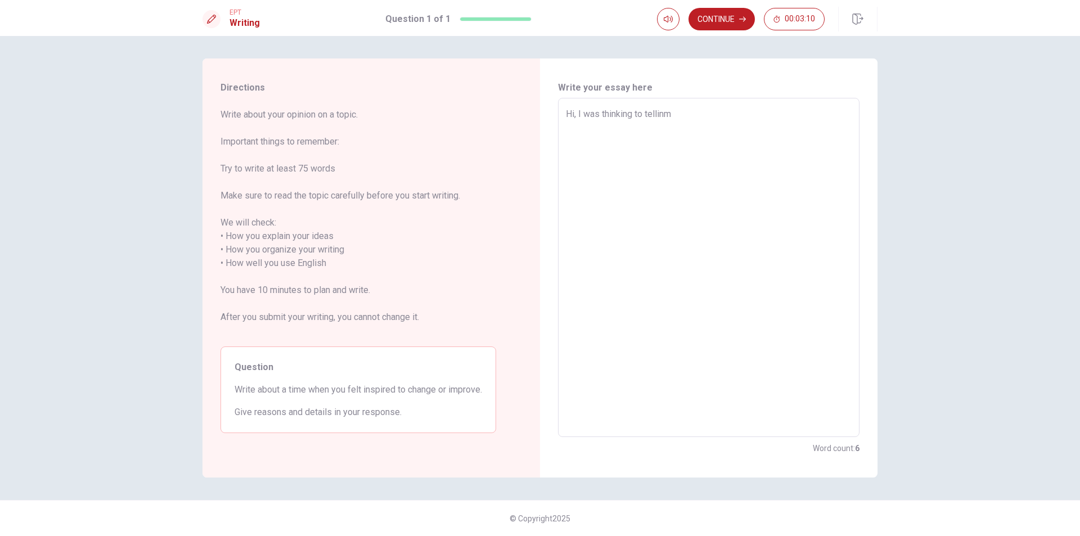
type textarea "x"
type textarea "Hi, I was thinking to tellinmg"
type textarea "x"
type textarea "Hi, I was thinking to tellinmg"
type textarea "x"
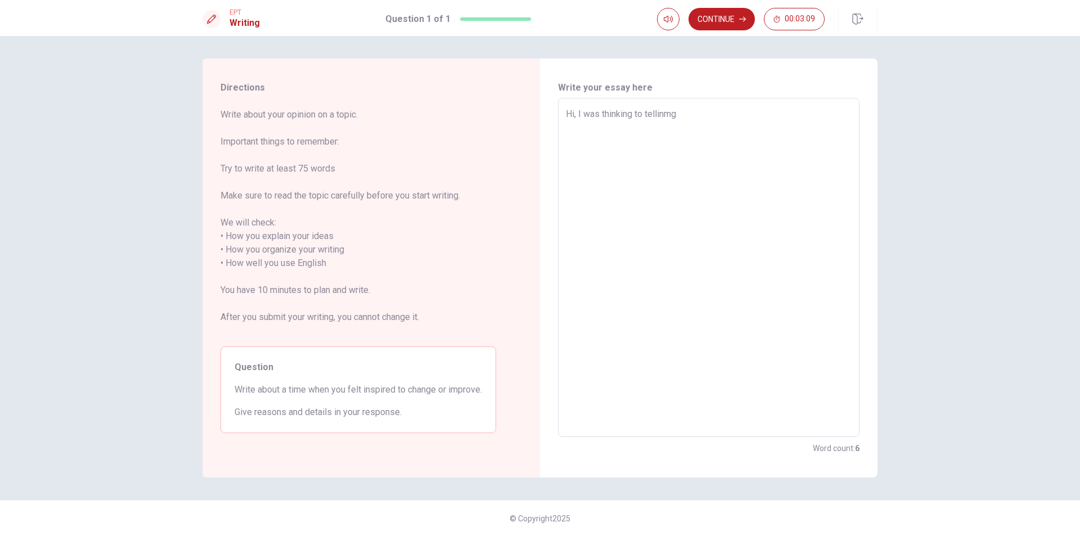
type textarea "Hi, I was thinking to tellinmg"
type textarea "x"
type textarea "Hi, I was thinking to tellinm"
type textarea "x"
type textarea "Hi, I was thinking to tellin"
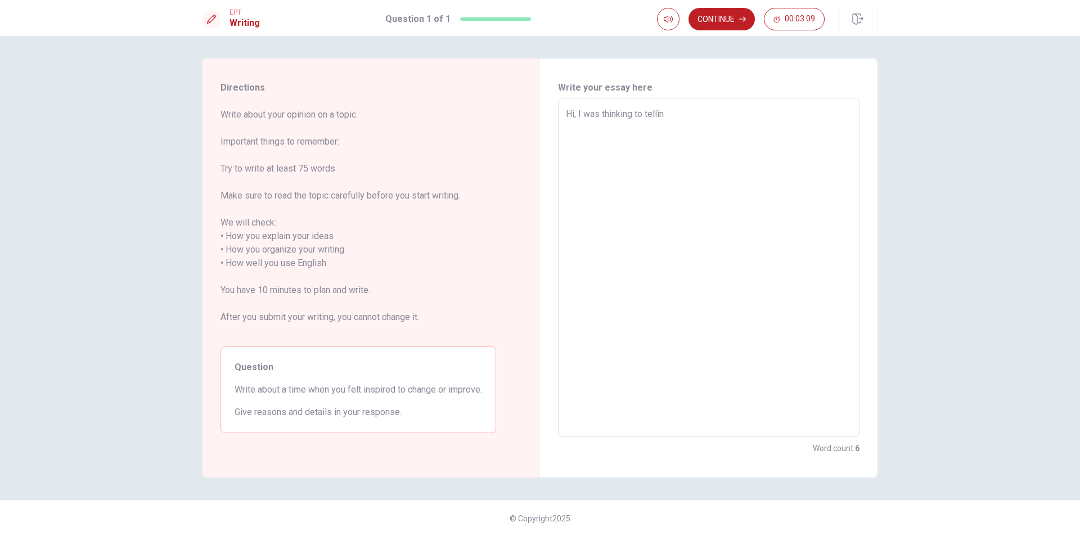
type textarea "x"
type textarea "Hi, I was thinking to telli"
type textarea "x"
type textarea "Hi, I was thinking to tellin"
type textarea "x"
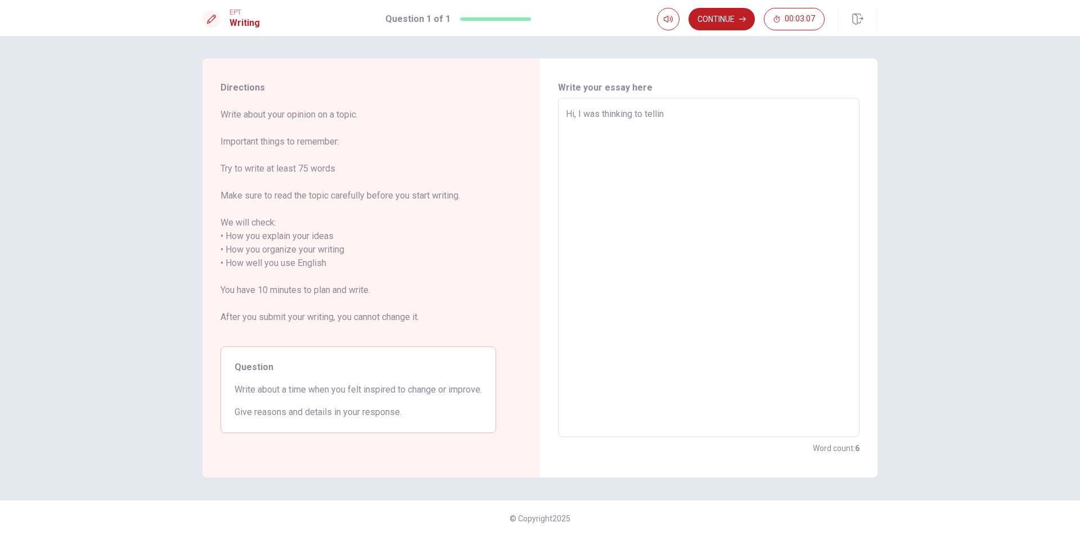
type textarea "Hi, I was thinking to telling"
type textarea "x"
type textarea "Hi, I was thinking to telling"
type textarea "x"
type textarea "Hi, I was thinking to telling y"
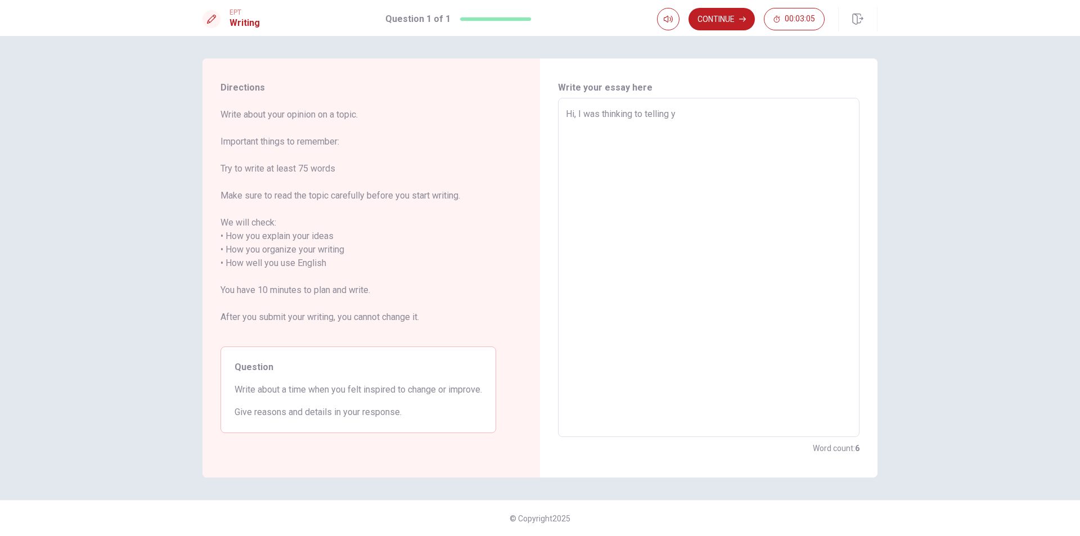
type textarea "x"
type textarea "Hi, I was thinking to telling yo"
type textarea "x"
type textarea "Hi, I was thinking to telling you"
type textarea "x"
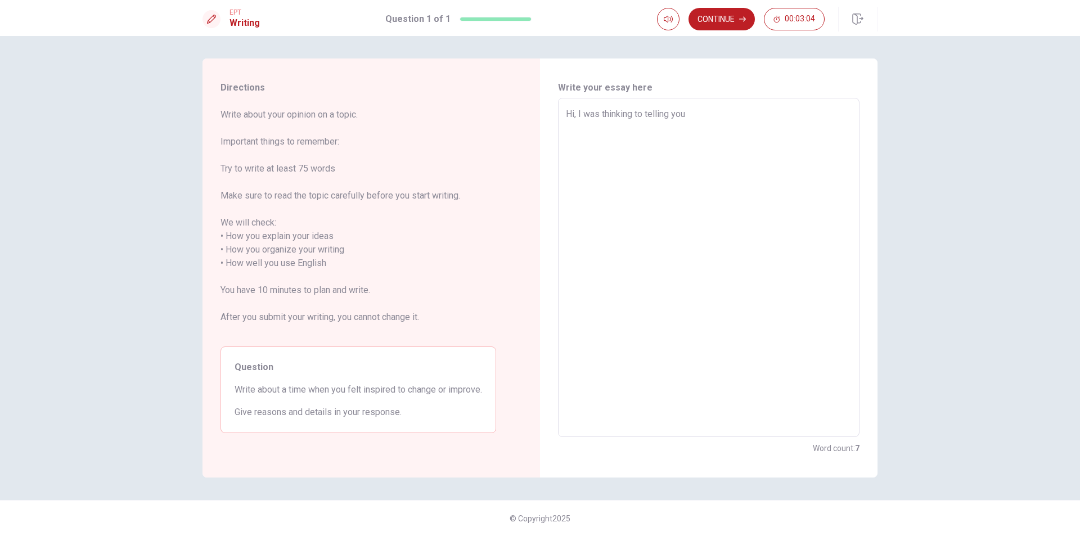
type textarea "Hi, I was thinking to telling you"
type textarea "x"
type textarea "Hi, I was thinking to telling you a"
type textarea "x"
type textarea "Hi, I was thinking to telling you ab"
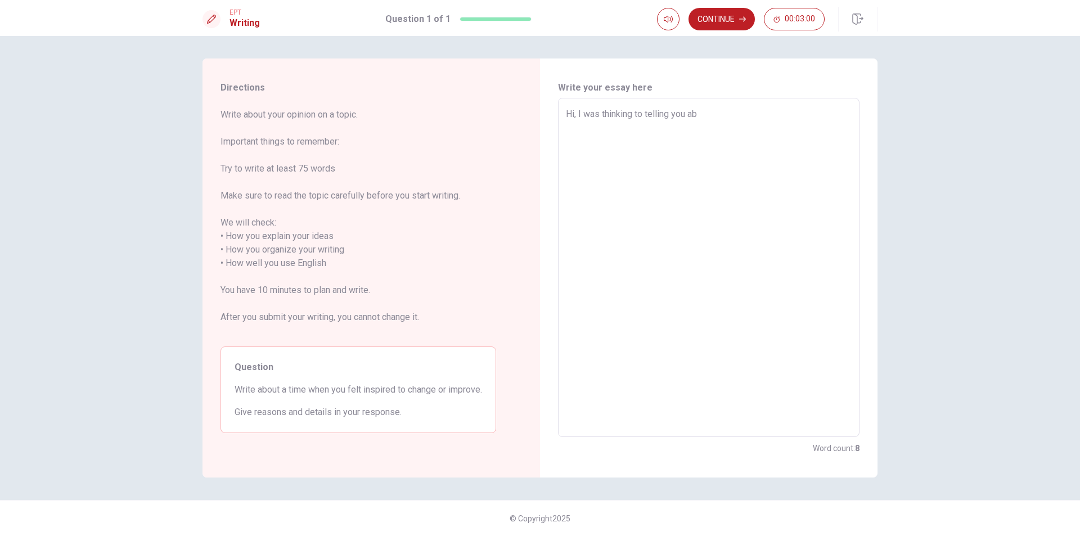
type textarea "x"
type textarea "Hi, I was thinking to telling you abo"
type textarea "x"
type textarea "Hi, I was thinking to telling you abou"
type textarea "x"
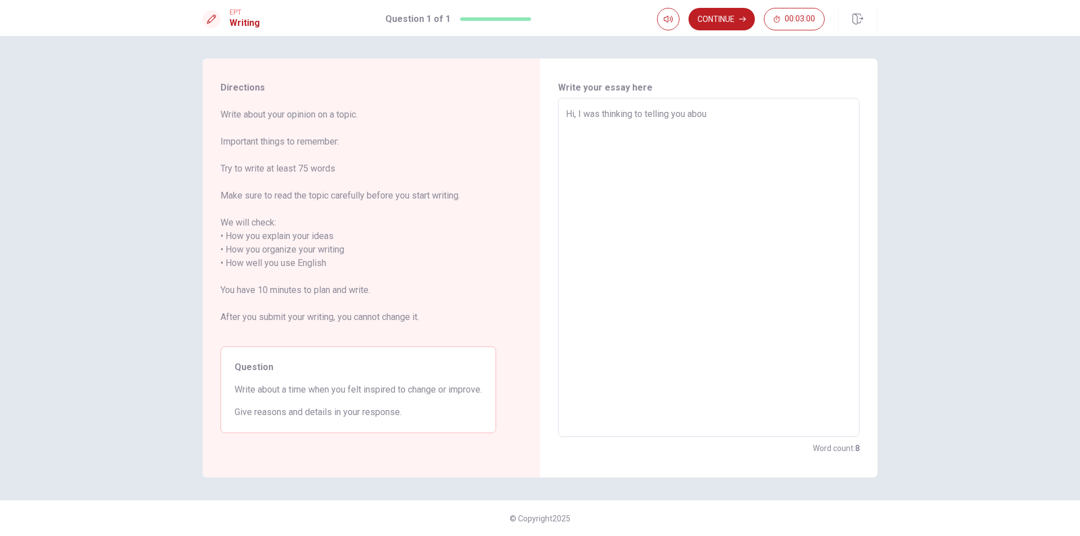
type textarea "Hi, I was thinking to telling you about"
type textarea "x"
type textarea "Hi, I was thinking to telling you about"
type textarea "x"
type textarea "Hi, I was thinking to telling you about o"
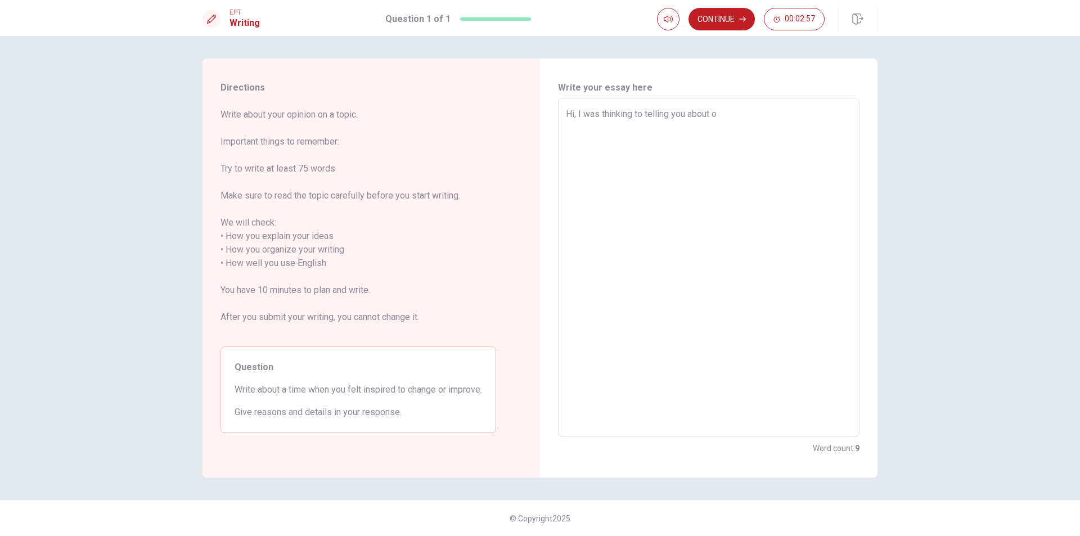
type textarea "x"
type textarea "Hi, I was thinking to telling you about on"
type textarea "x"
type textarea "Hi, I was thinking to telling you about one"
type textarea "x"
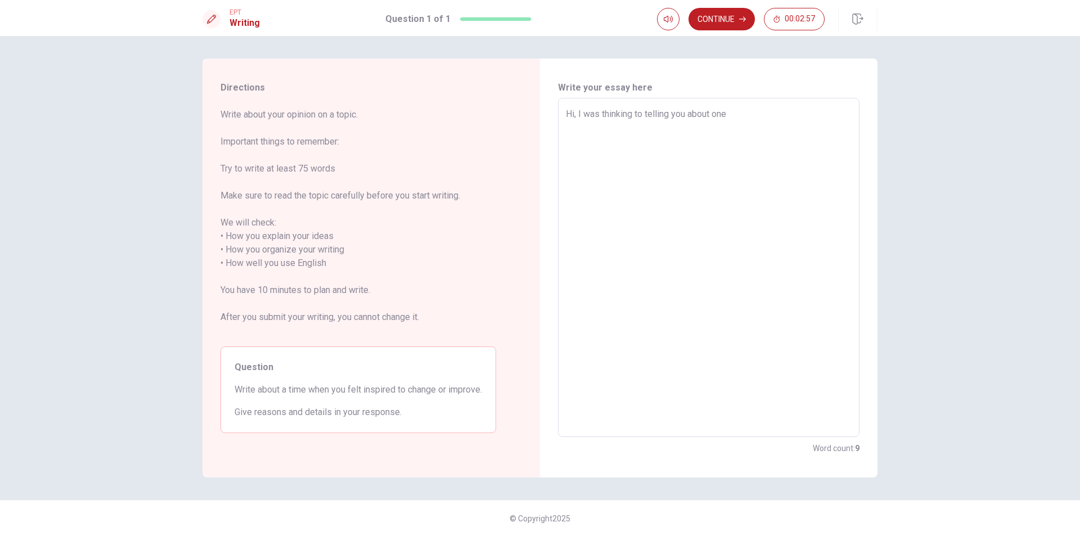
type textarea "Hi, I was thinking to telling you about one"
type textarea "x"
type textarea "Hi, I was thinking to telling you about one m"
type textarea "x"
type textarea "Hi, I was thinking to telling you about one mo"
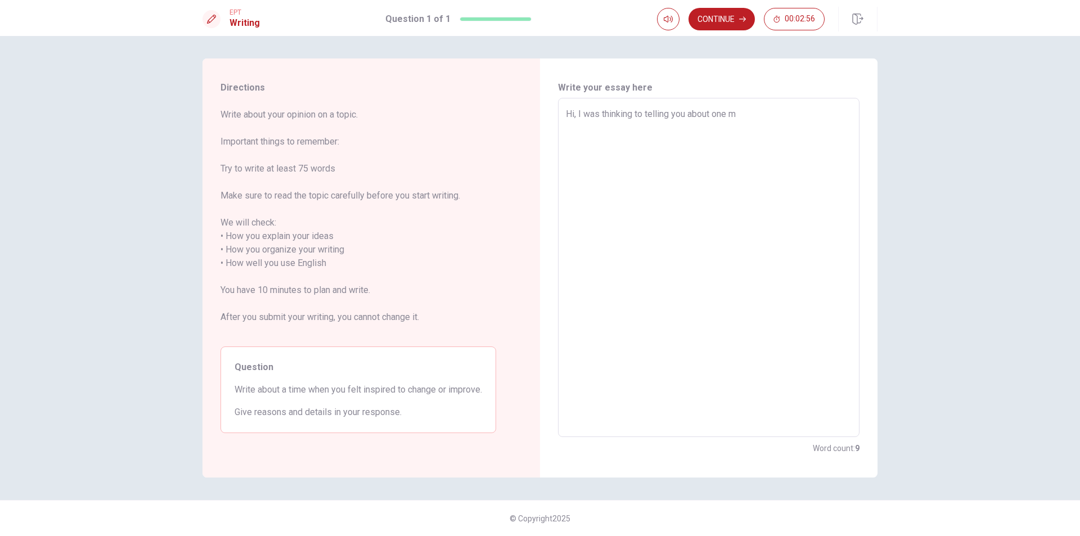
type textarea "x"
type textarea "Hi, I was thinking to telling you about one mom"
type textarea "x"
type textarea "Hi, I was thinking to telling you about one mome"
type textarea "x"
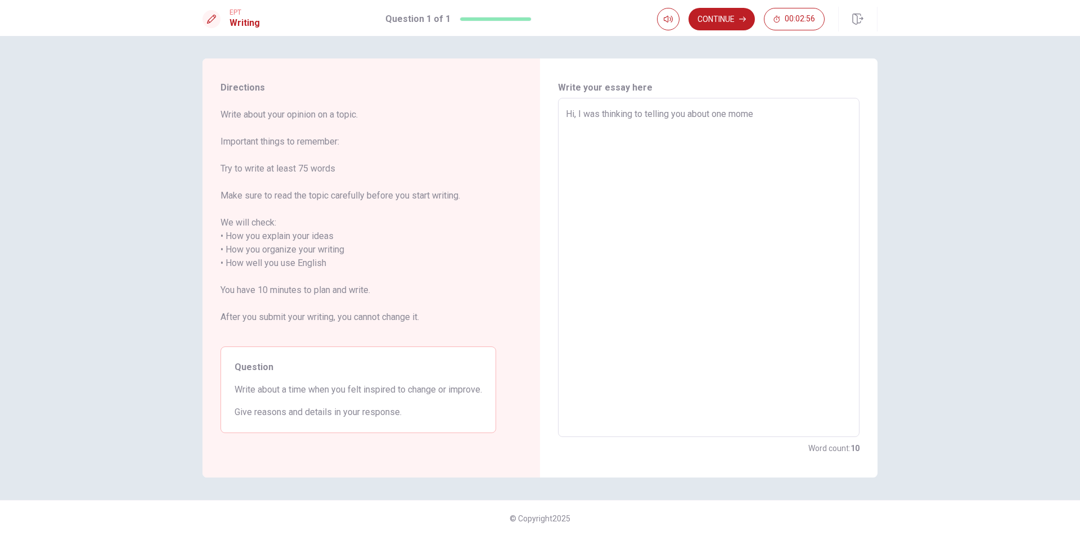
type textarea "Hi, I was thinking to telling you about one momen"
type textarea "x"
type textarea "Hi, I was thinking to telling you about one moment"
type textarea "x"
type textarea "Hi, I was thinking to telling you about one moment"
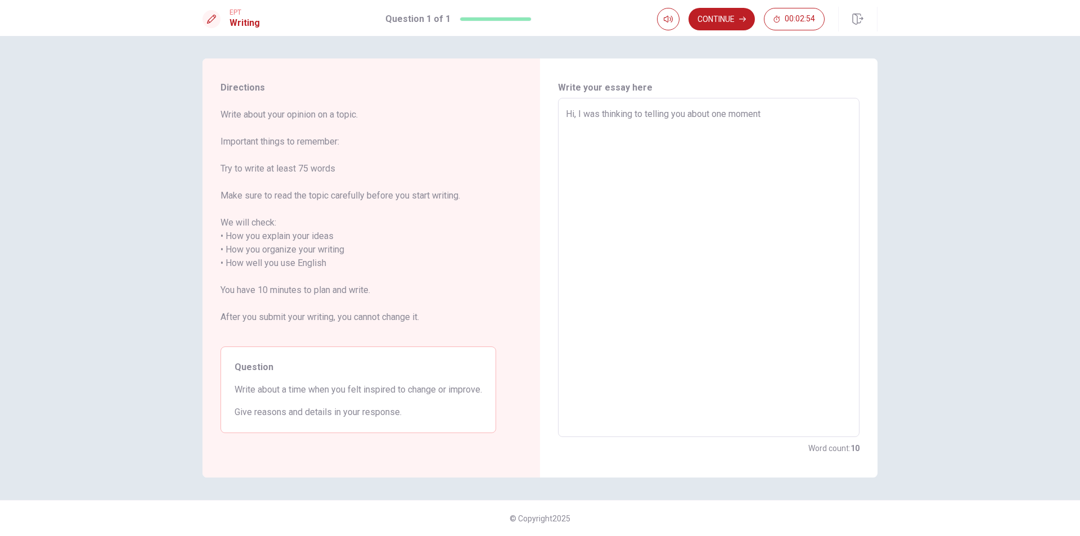
type textarea "x"
type textarea "Hi, I was thinking to telling you about one moment w"
type textarea "x"
type textarea "Hi, I was thinking to telling you about one moment wh"
type textarea "x"
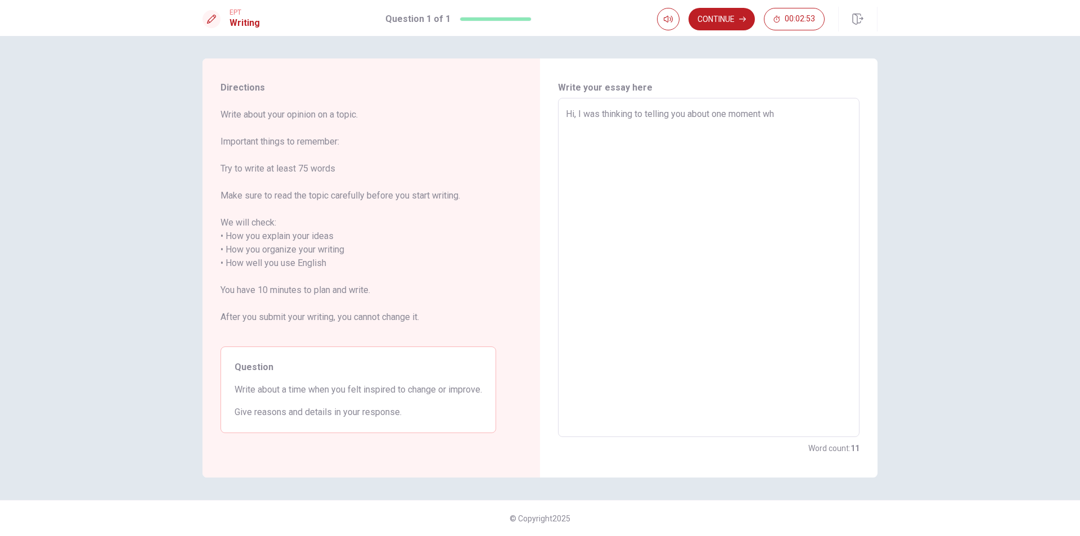
type textarea "Hi, I was thinking to telling you about one moment whe"
type textarea "x"
type textarea "Hi, I was thinking to telling you about one moment when"
type textarea "x"
type textarea "Hi, I was thinking to telling you about one moment when"
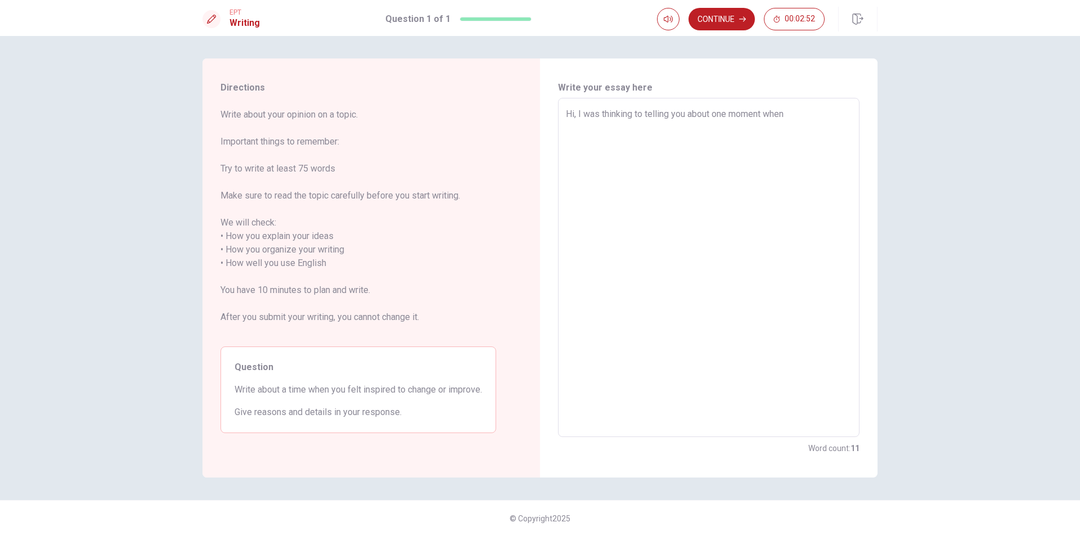
type textarea "x"
type textarea "Hi, I was thinking to telling you about one moment when i"
type textarea "x"
type textarea "Hi, I was thinking to telling you about one moment when i"
type textarea "x"
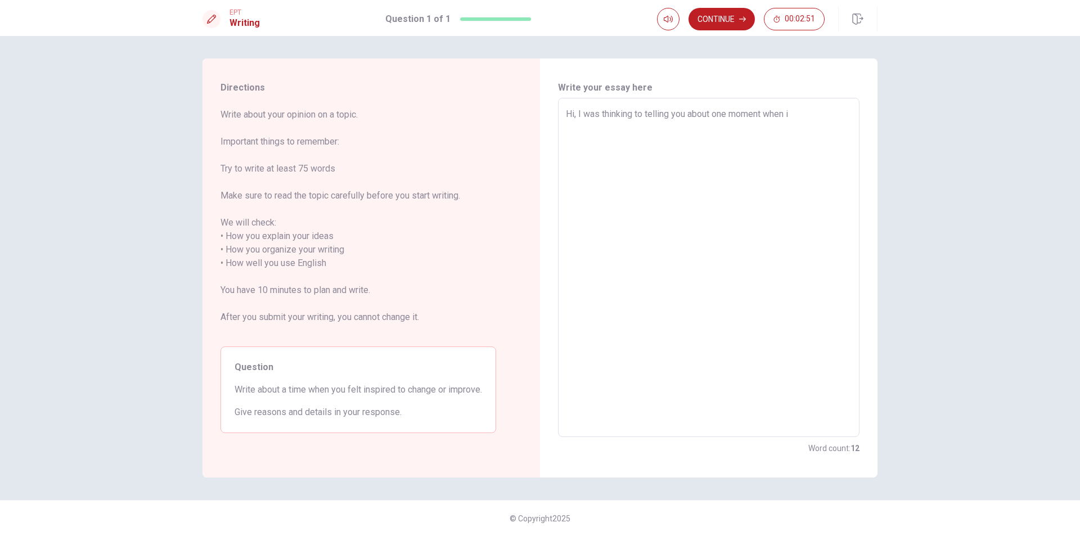
type textarea "Hi, I was thinking to telling you about one moment when i"
type textarea "x"
type textarea "Hi, I was thinking to telling you about one moment when"
type textarea "x"
type textarea "Hi, I was thinking to telling you about one moment when I"
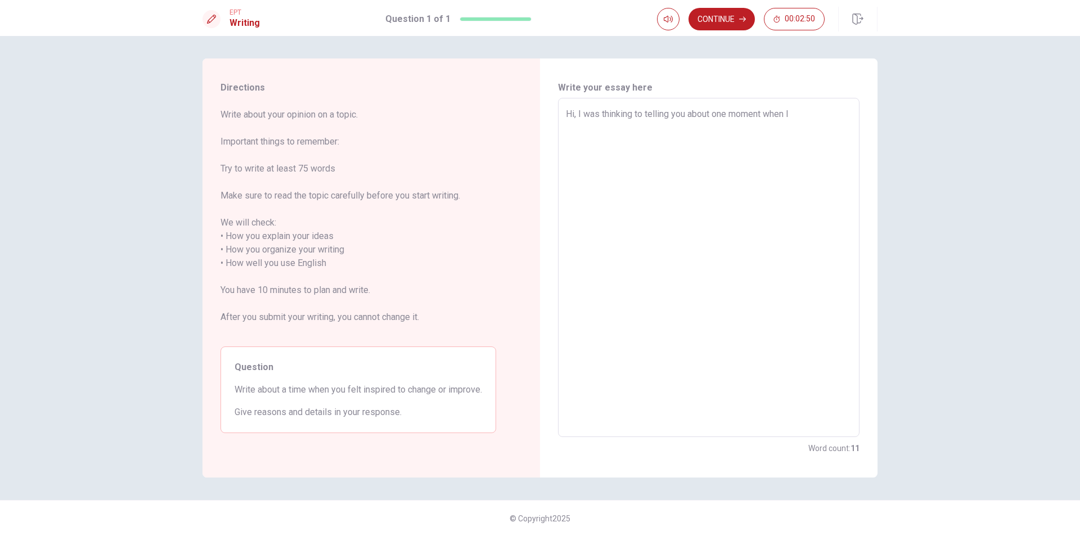
type textarea "x"
type textarea "Hi, I was thinking to telling you about one moment when I"
type textarea "x"
type textarea "Hi, I was thinking to telling you about one moment when I w"
type textarea "x"
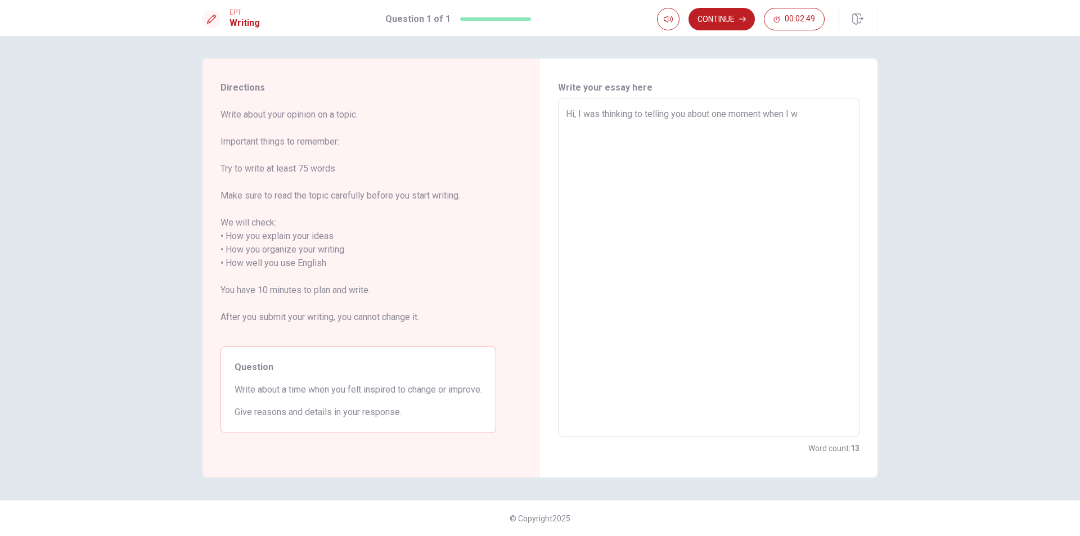
type textarea "Hi, I was thinking to telling you about one moment when I wa"
type textarea "x"
type textarea "Hi, I was thinking to telling you about one moment when I was"
type textarea "x"
type textarea "Hi, I was thinking to telling you about one moment when I was"
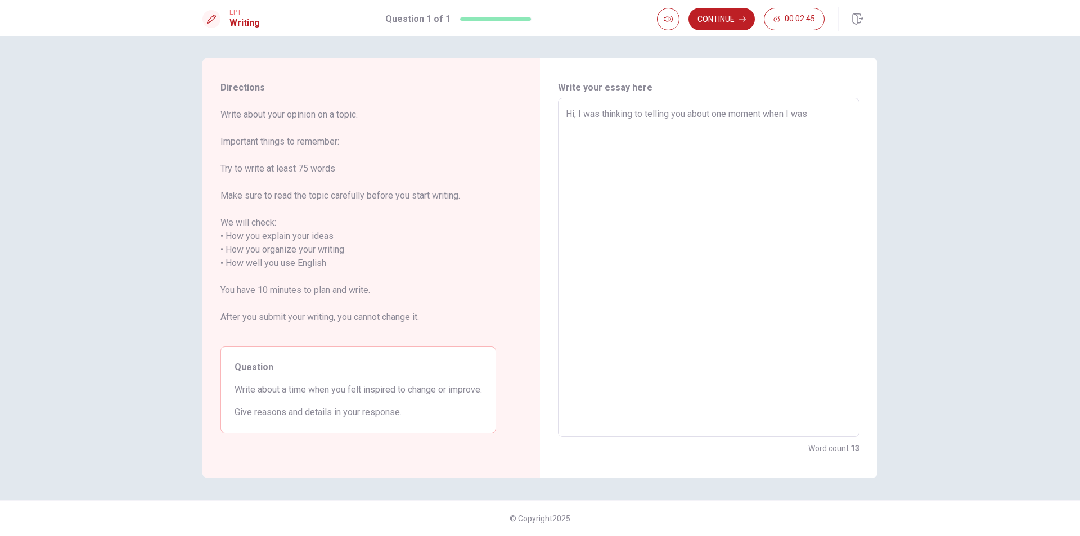
type textarea "x"
type textarea "Hi, I was thinking of telling you about one moment when I was"
click at [830, 114] on textarea "Hi, I was thinking of telling you about one moment when I was" at bounding box center [709, 267] width 286 height 320
click at [780, 137] on textarea "Hi, I was thinking of telling you about one moment when I was inspired to doing…" at bounding box center [709, 267] width 286 height 320
click at [579, 129] on textarea "Hi, I was thinking of telling you about one moment when I was inspired to doing…" at bounding box center [709, 267] width 286 height 320
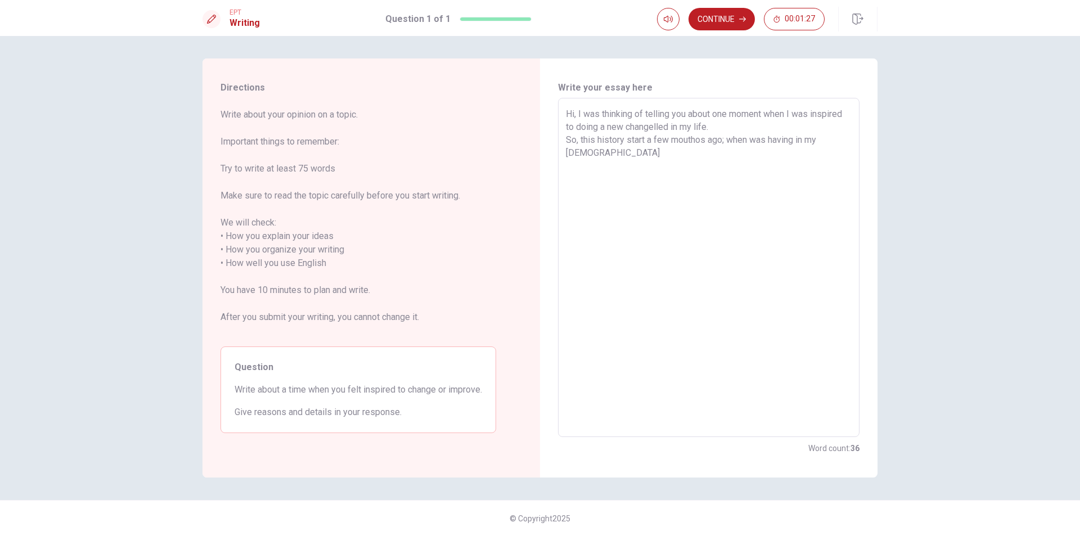
click at [599, 126] on textarea "Hi, I was thinking of telling you about one moment when I was inspired to doing…" at bounding box center [709, 267] width 286 height 320
click at [590, 152] on textarea "Hi, I was thinking of telling you about one moment when I was inspired to do a …" at bounding box center [709, 267] width 286 height 320
click at [782, 129] on textarea "Hi, I was thinking of telling you about one moment when I was inspired to do a …" at bounding box center [709, 267] width 286 height 320
click at [677, 141] on textarea "Hi, I was thinking of telling you about one moment when I was inspired to do a …" at bounding box center [709, 267] width 286 height 320
click at [689, 140] on textarea "Hi, I was thinking of telling you about one moment when I was inspired to do a …" at bounding box center [709, 267] width 286 height 320
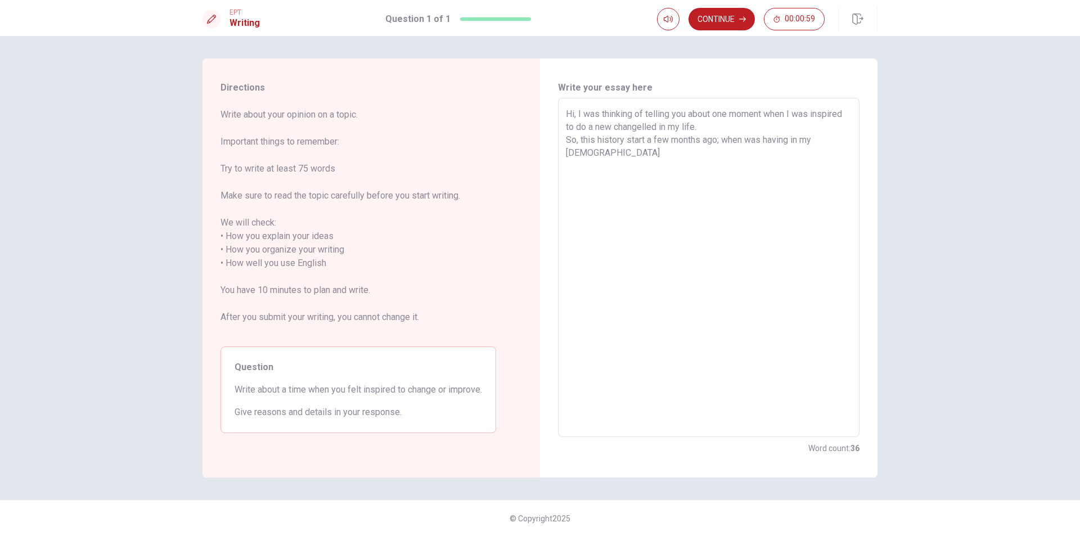
click at [844, 141] on textarea "Hi, I was thinking of telling you about one moment when I was inspired to do a …" at bounding box center [709, 267] width 286 height 320
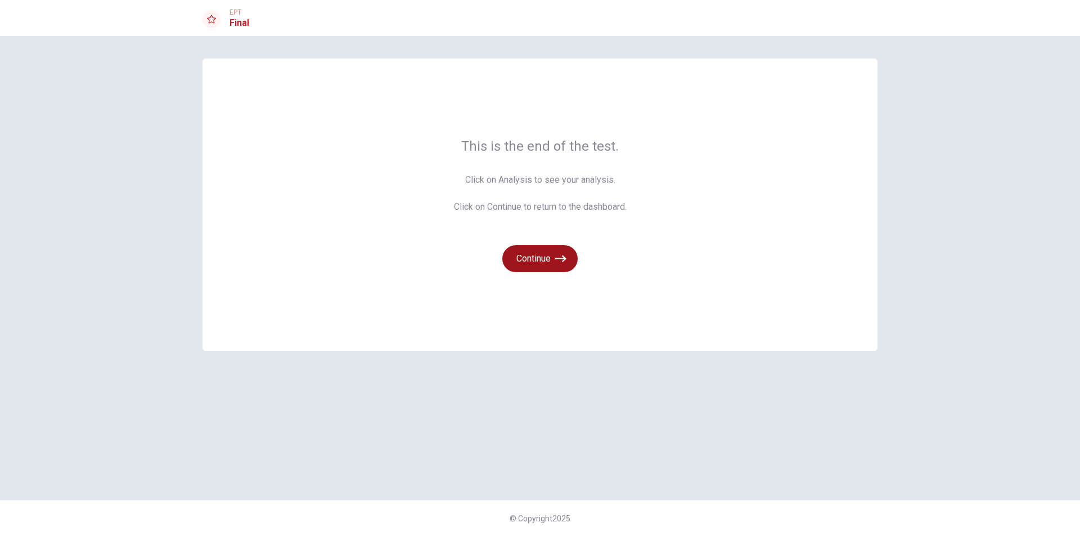
click at [544, 264] on button "Continue" at bounding box center [539, 258] width 75 height 27
